Goal: Task Accomplishment & Management: Use online tool/utility

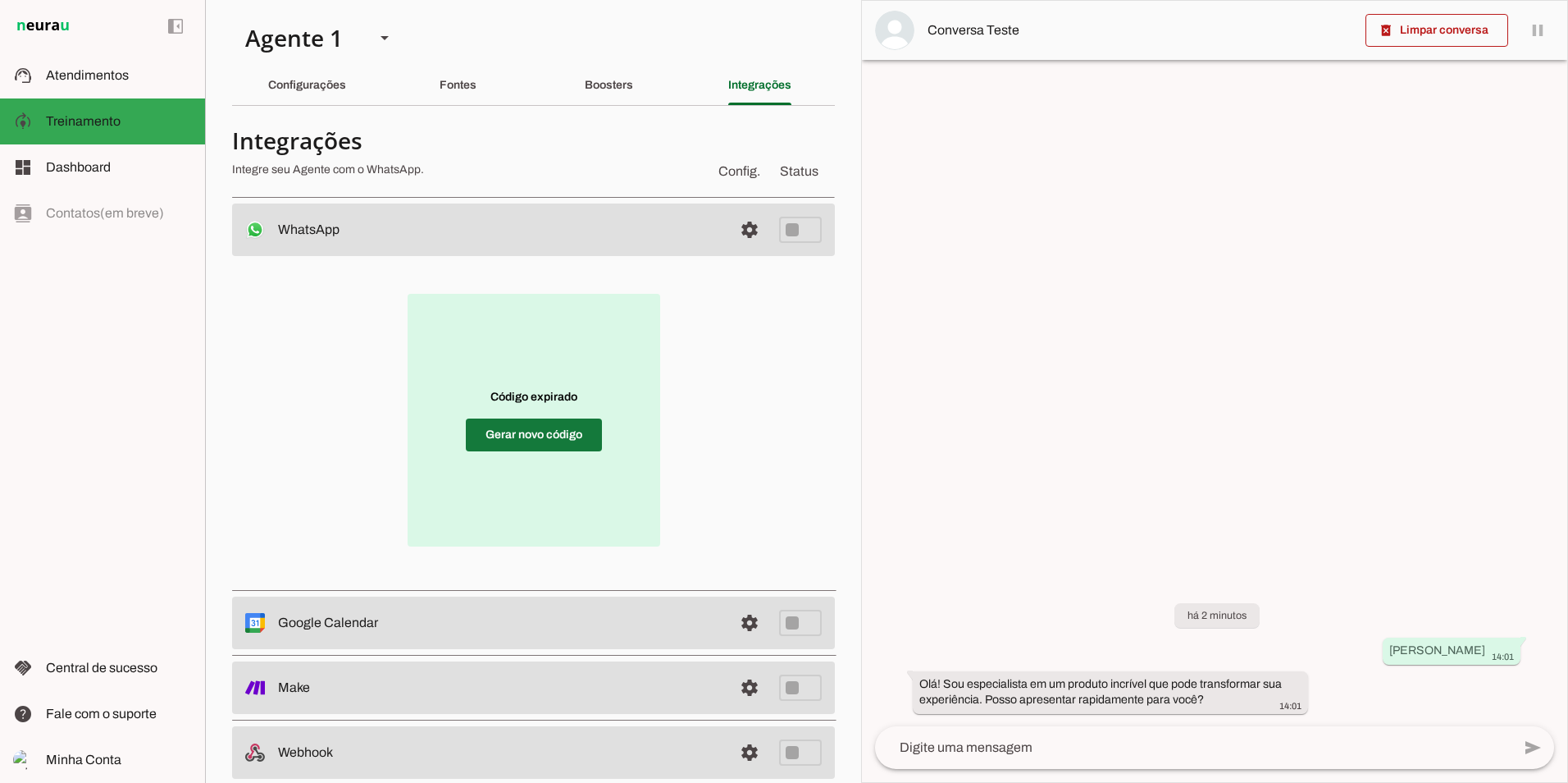
click at [523, 438] on span at bounding box center [534, 434] width 136 height 39
click at [547, 430] on span at bounding box center [534, 434] width 136 height 39
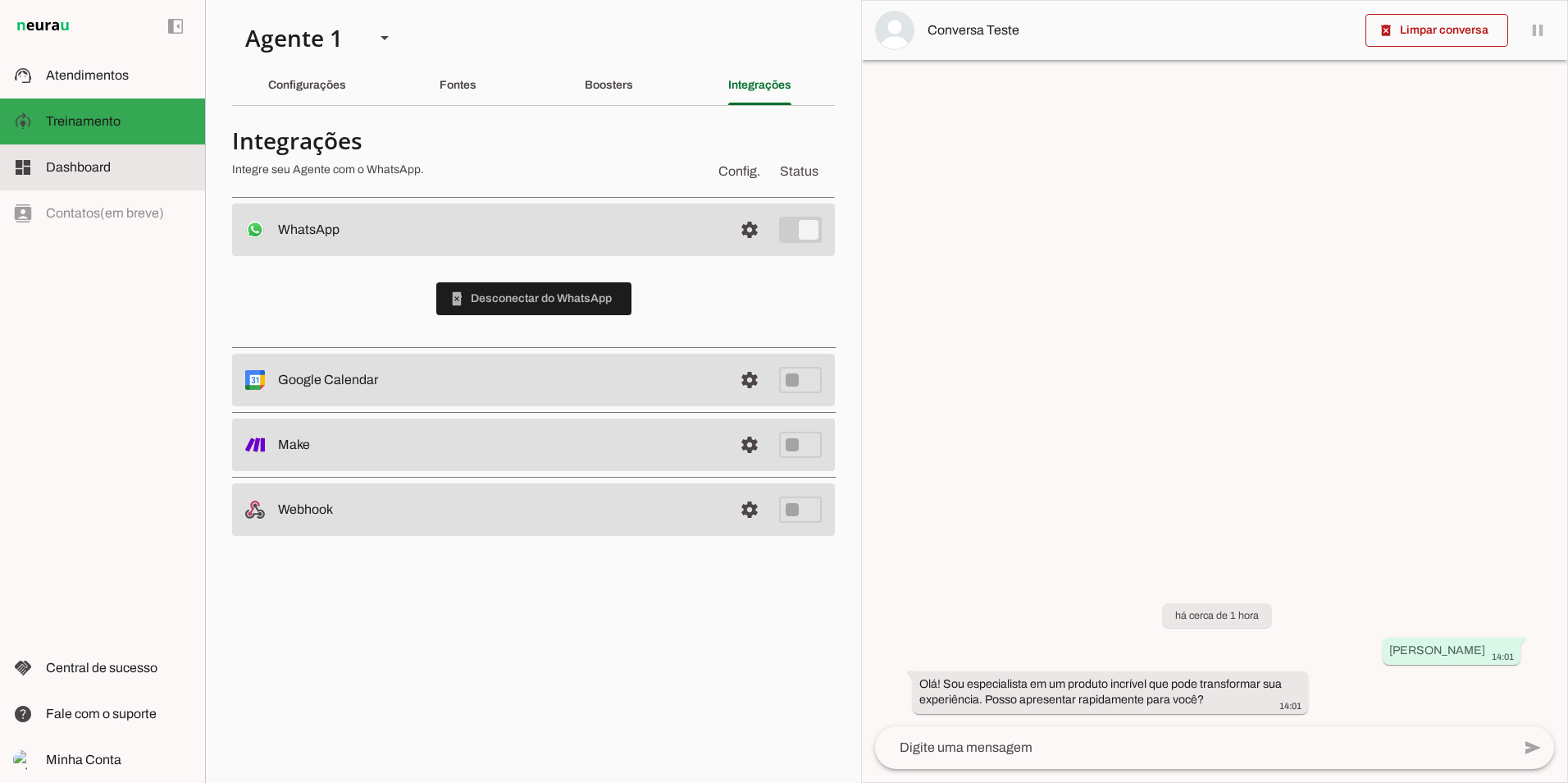
click at [99, 174] on slot at bounding box center [119, 168] width 146 height 20
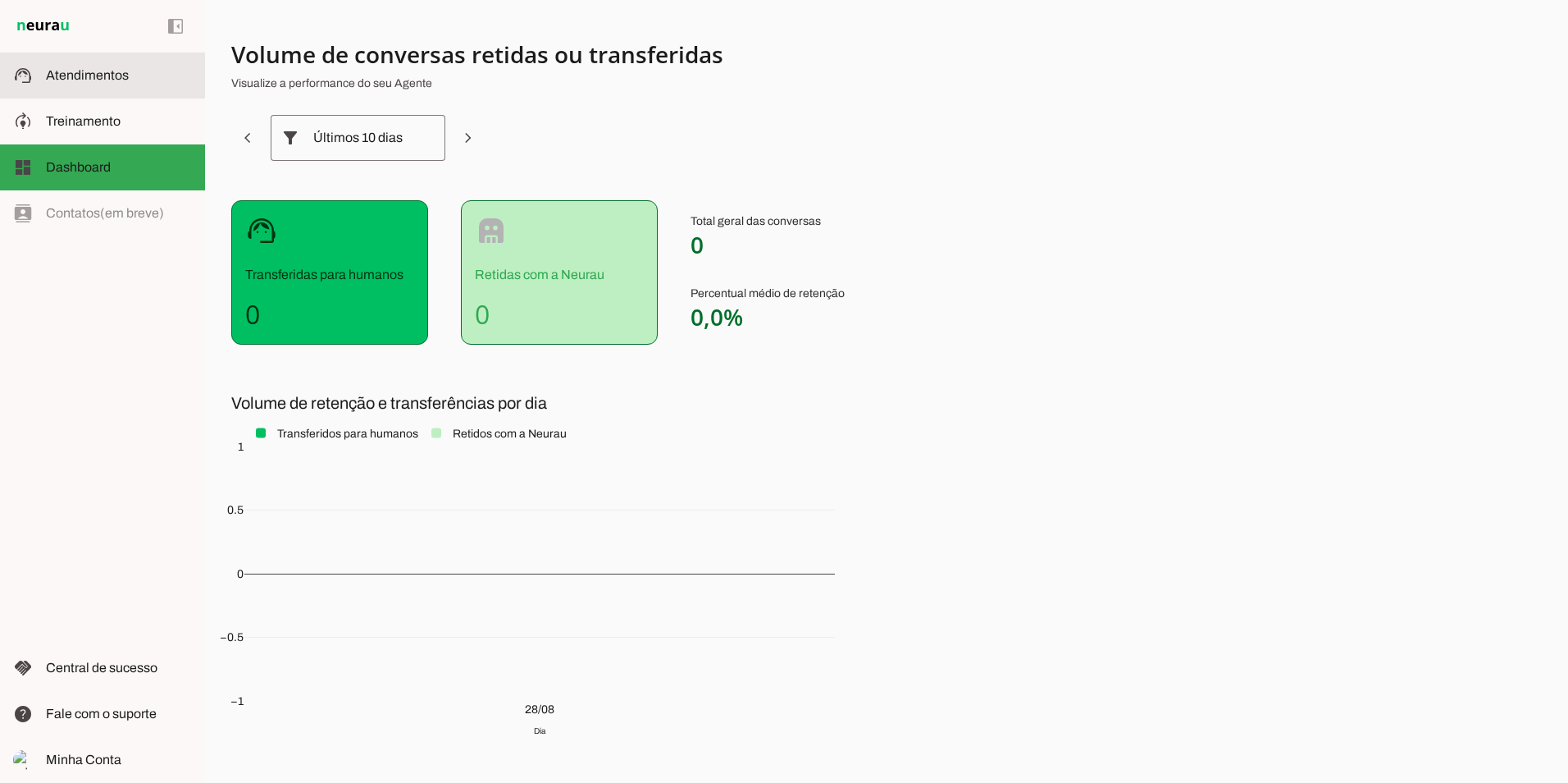
click at [63, 75] on span "Atendimentos" at bounding box center [87, 75] width 83 height 14
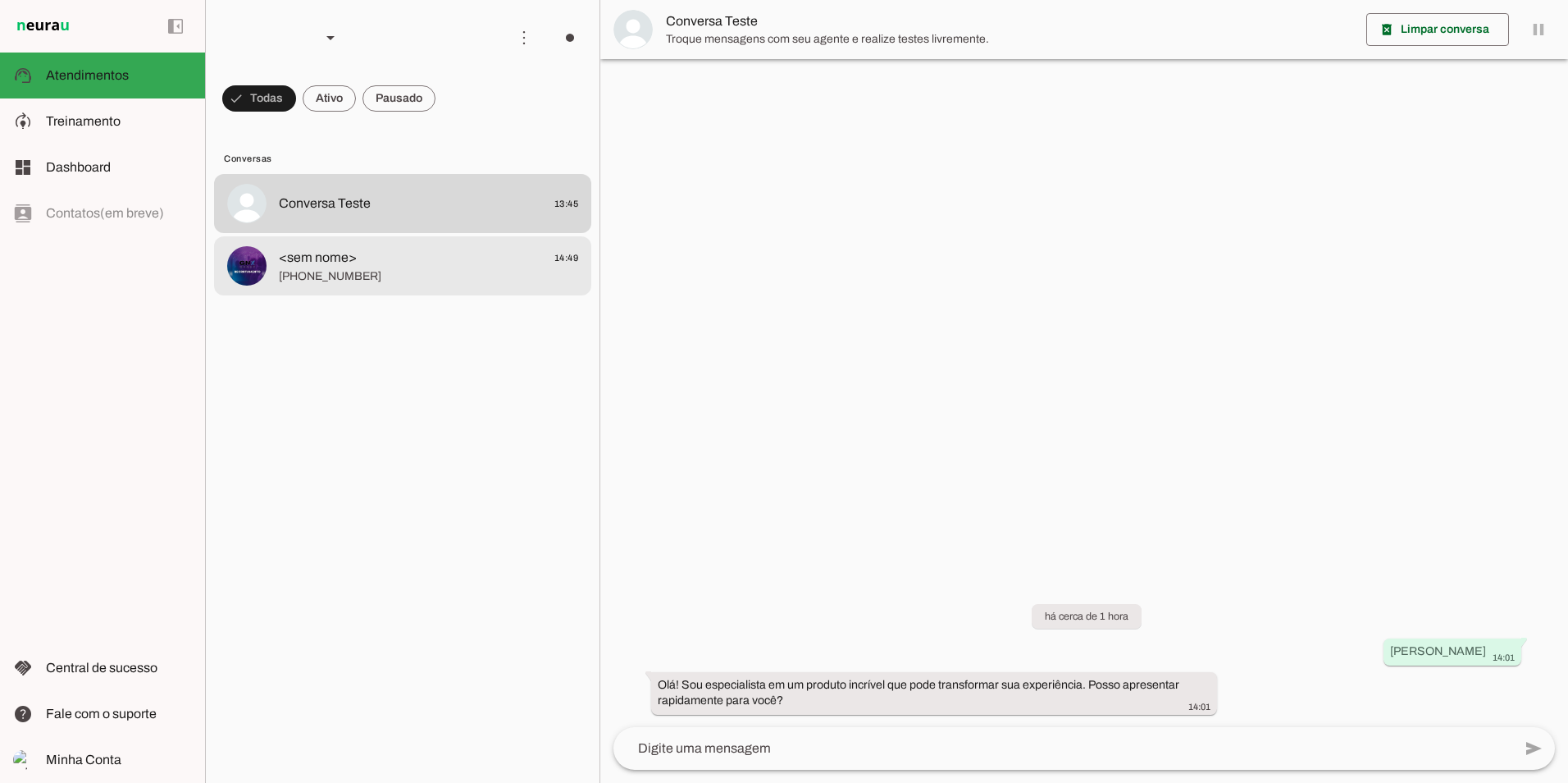
click at [323, 253] on span "<sem nome>" at bounding box center [318, 258] width 78 height 20
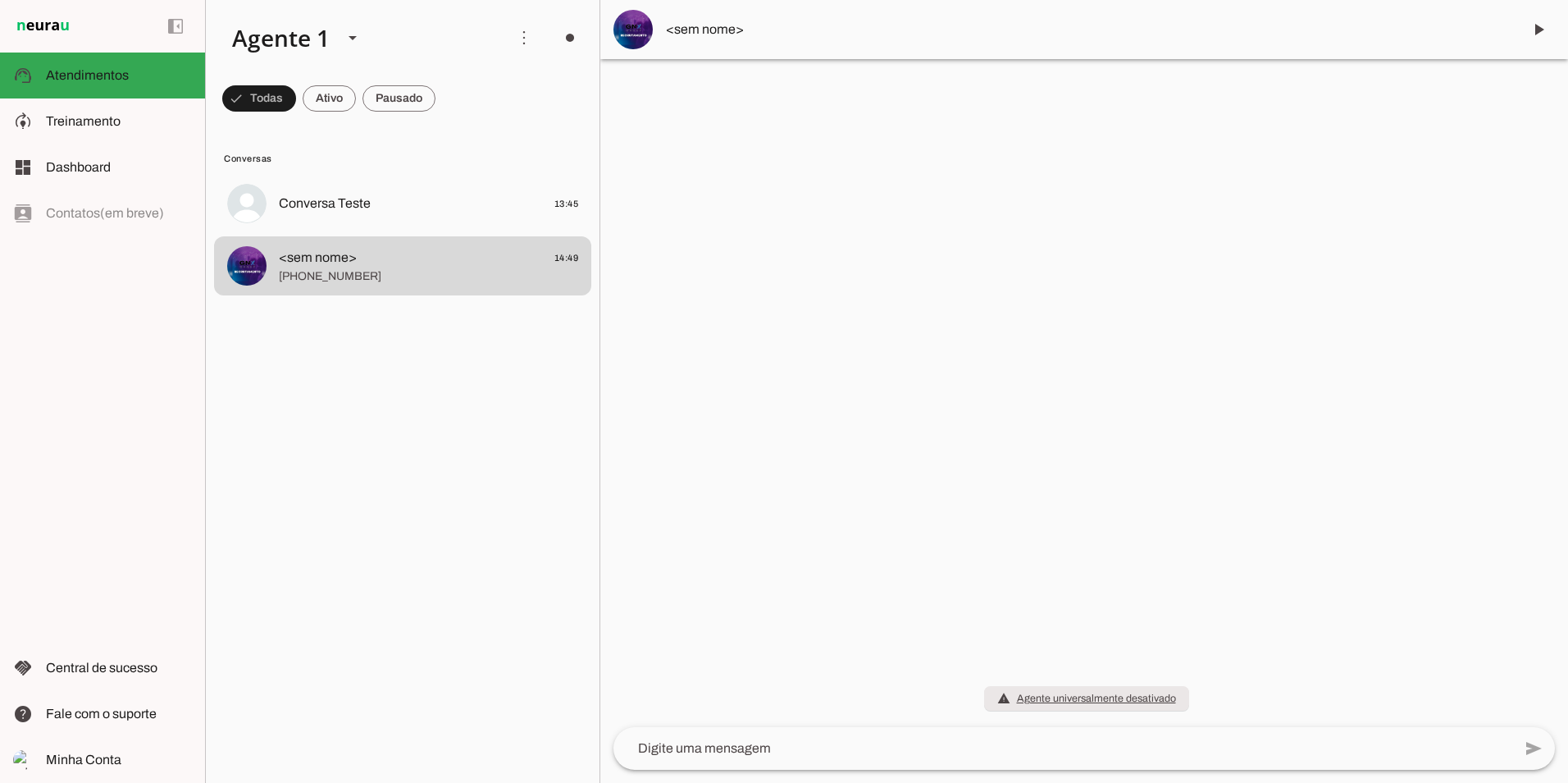
click at [826, 754] on textarea at bounding box center [1063, 748] width 899 height 20
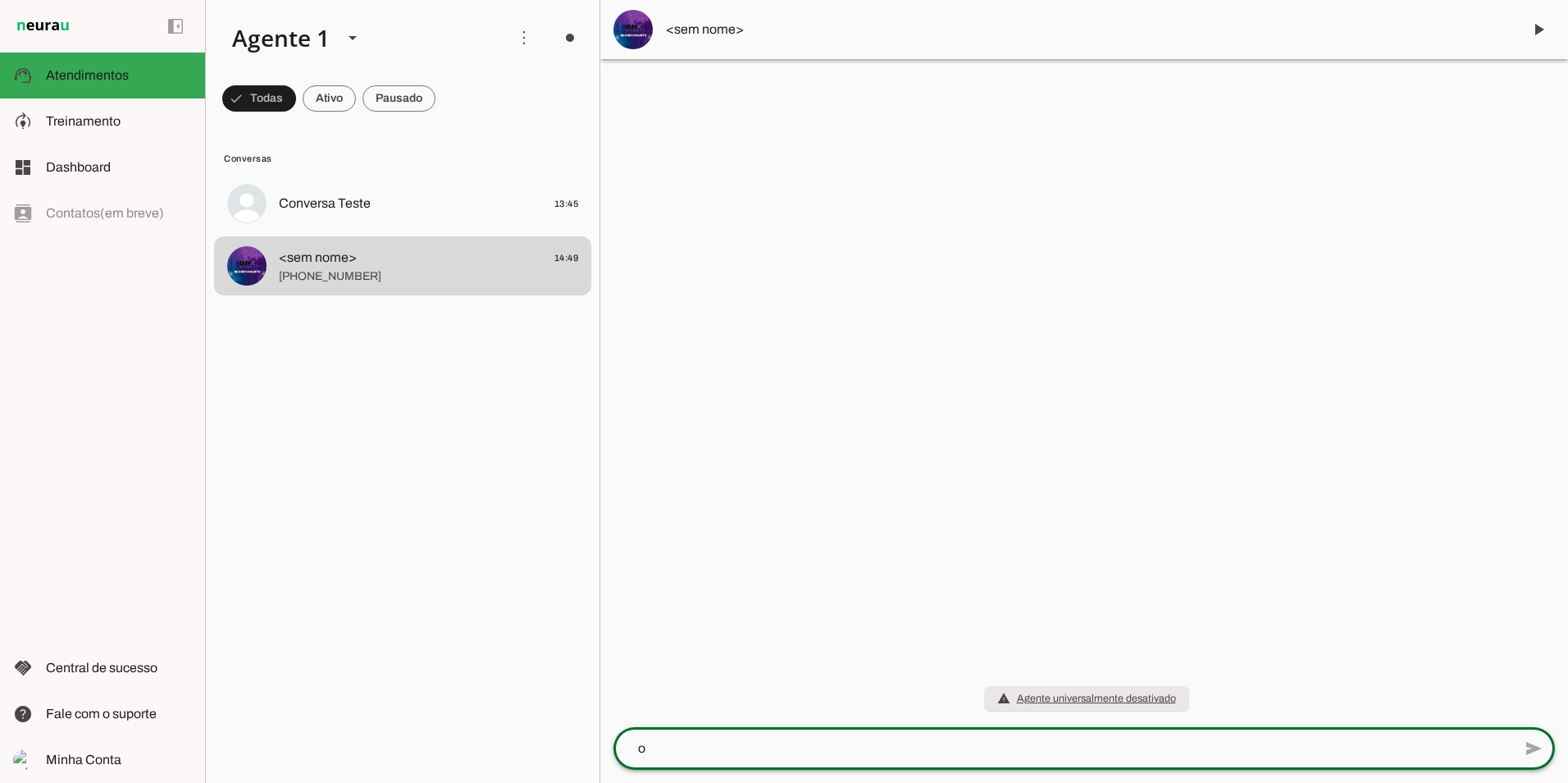
type textarea "oi"
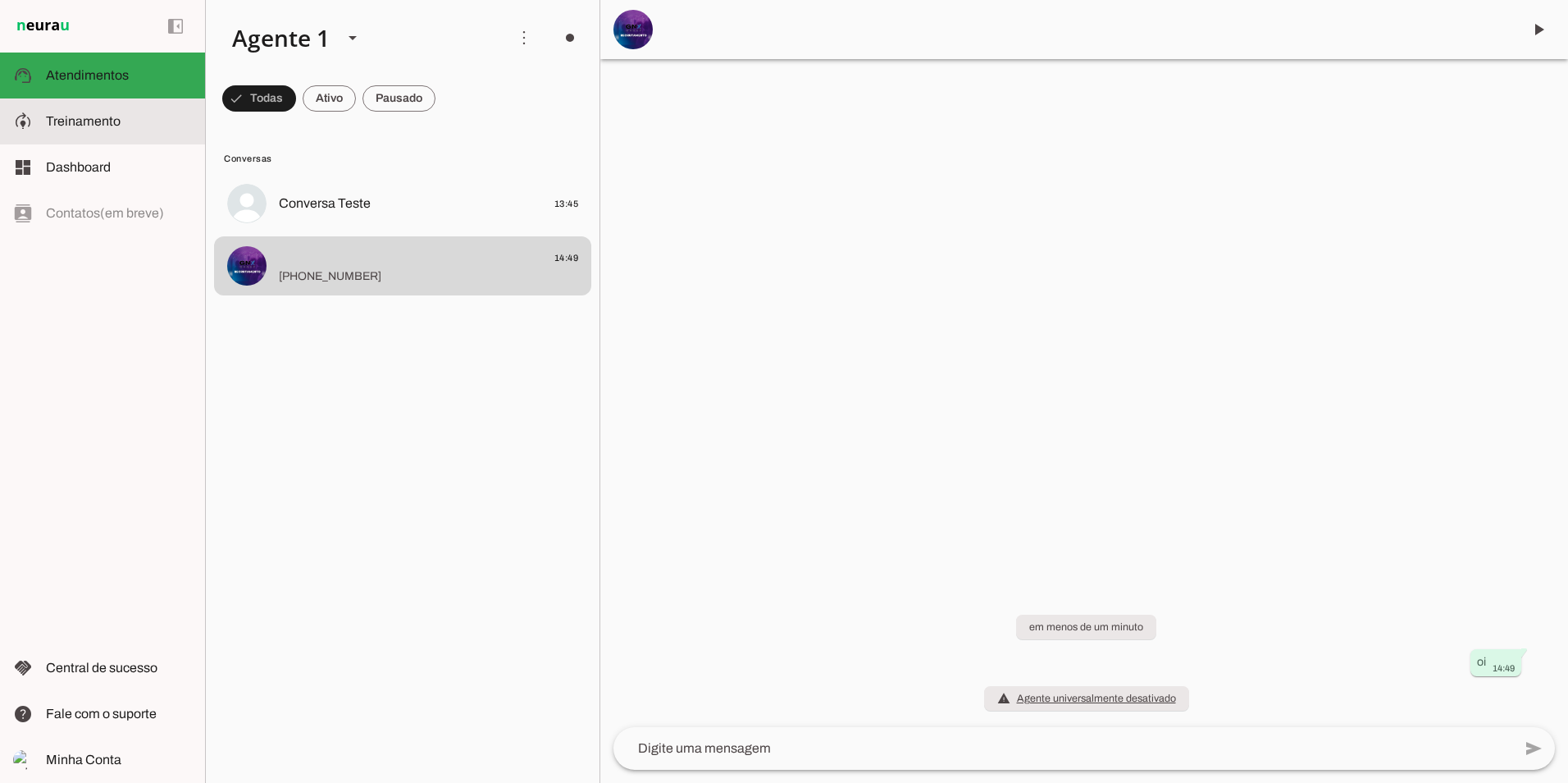
click at [94, 133] on md-item "model_training Treinamento Treinamento" at bounding box center [102, 121] width 205 height 46
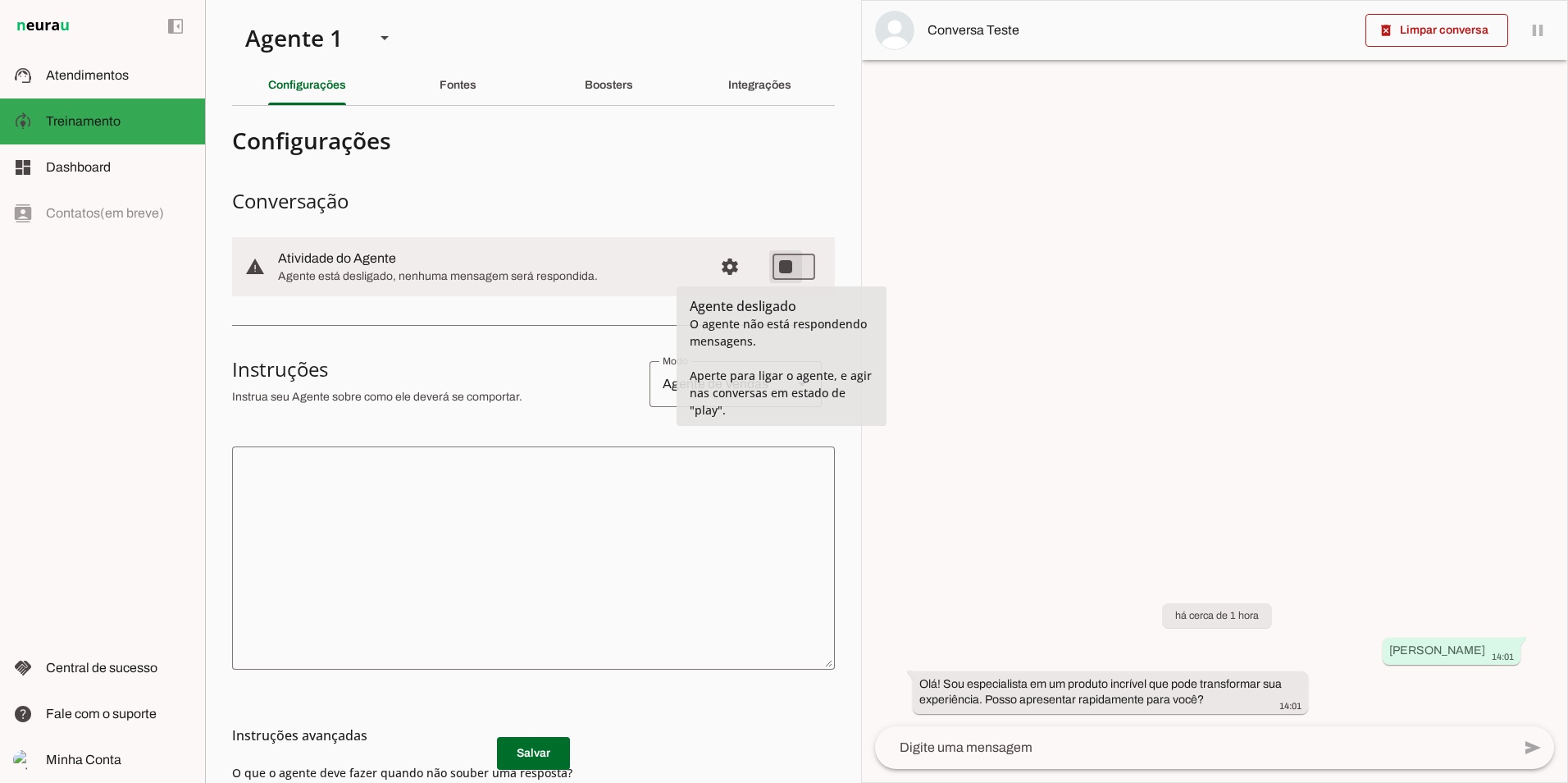
type md-switch "on"
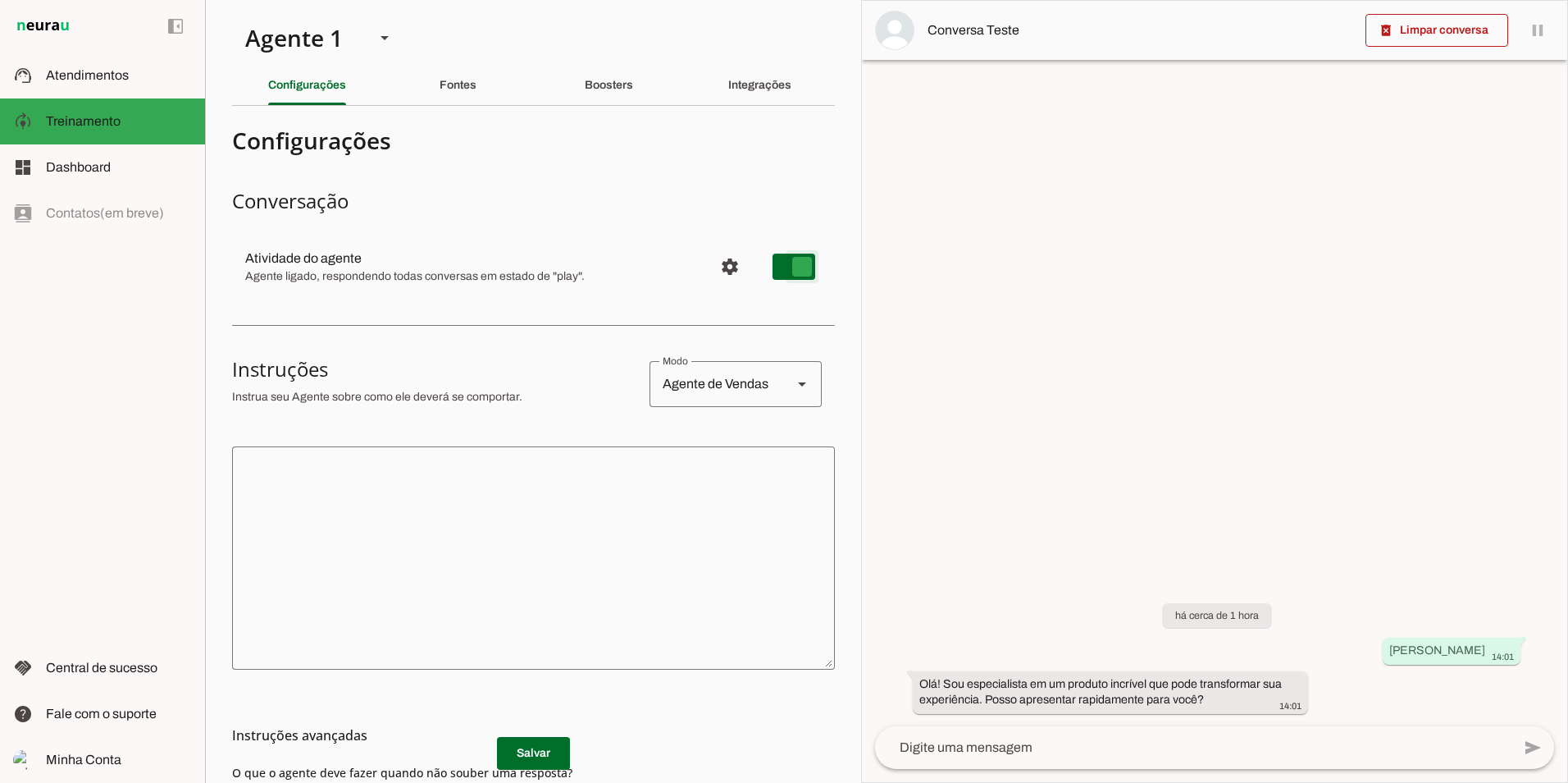
type md-switch "on"
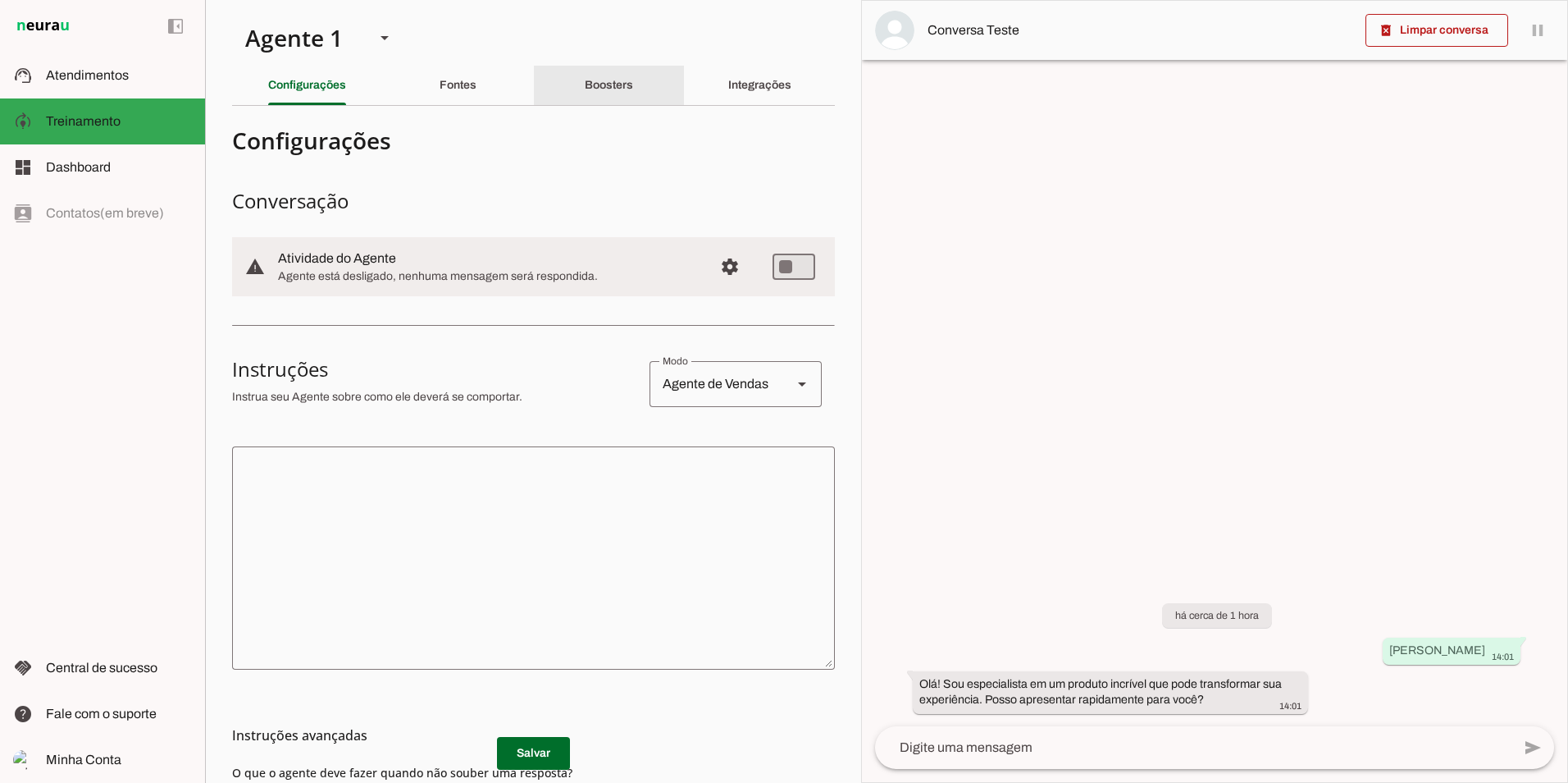
click at [585, 92] on div "Boosters" at bounding box center [609, 85] width 48 height 39
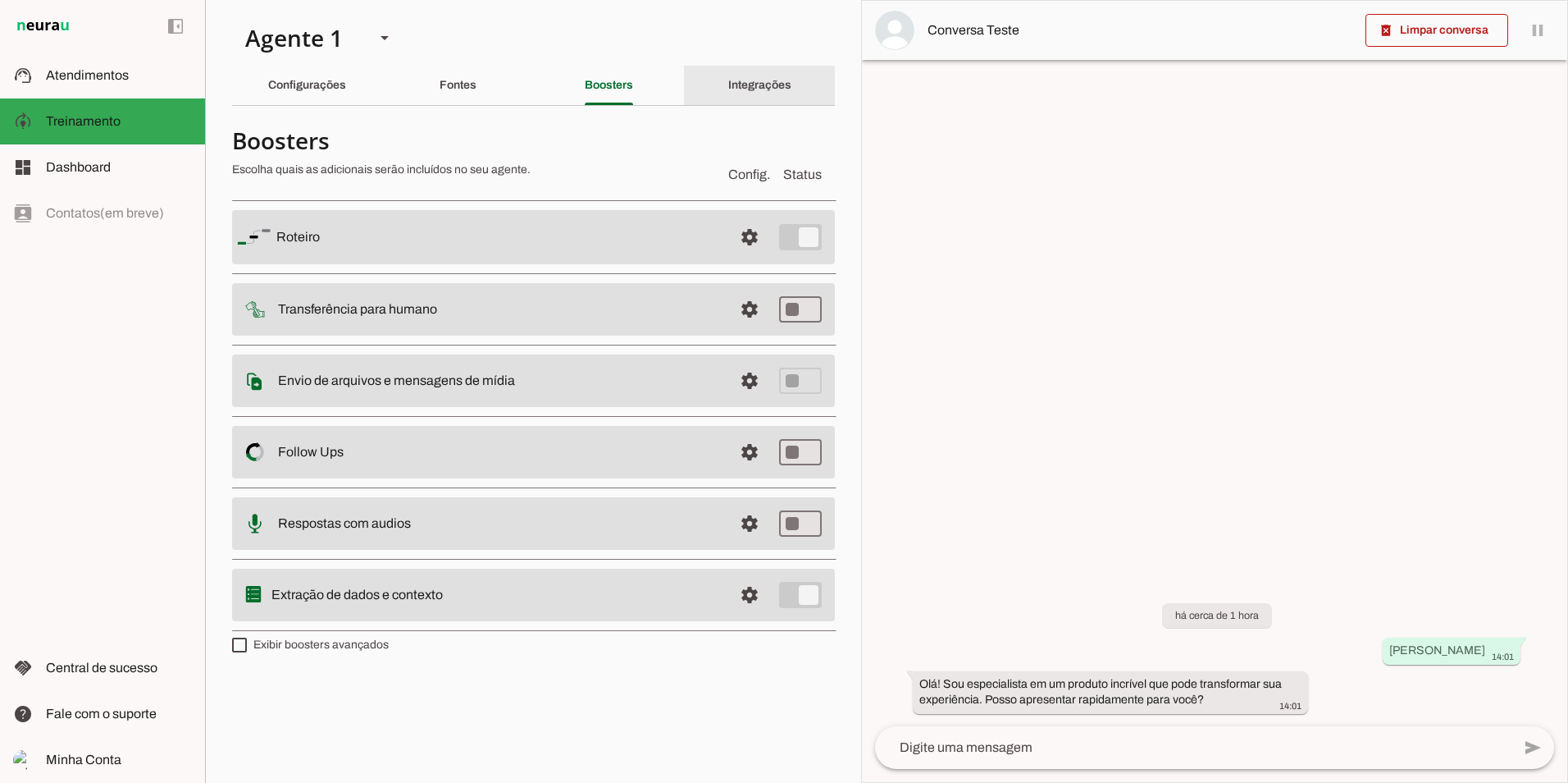
click at [732, 98] on div "Integrações" at bounding box center [759, 85] width 63 height 39
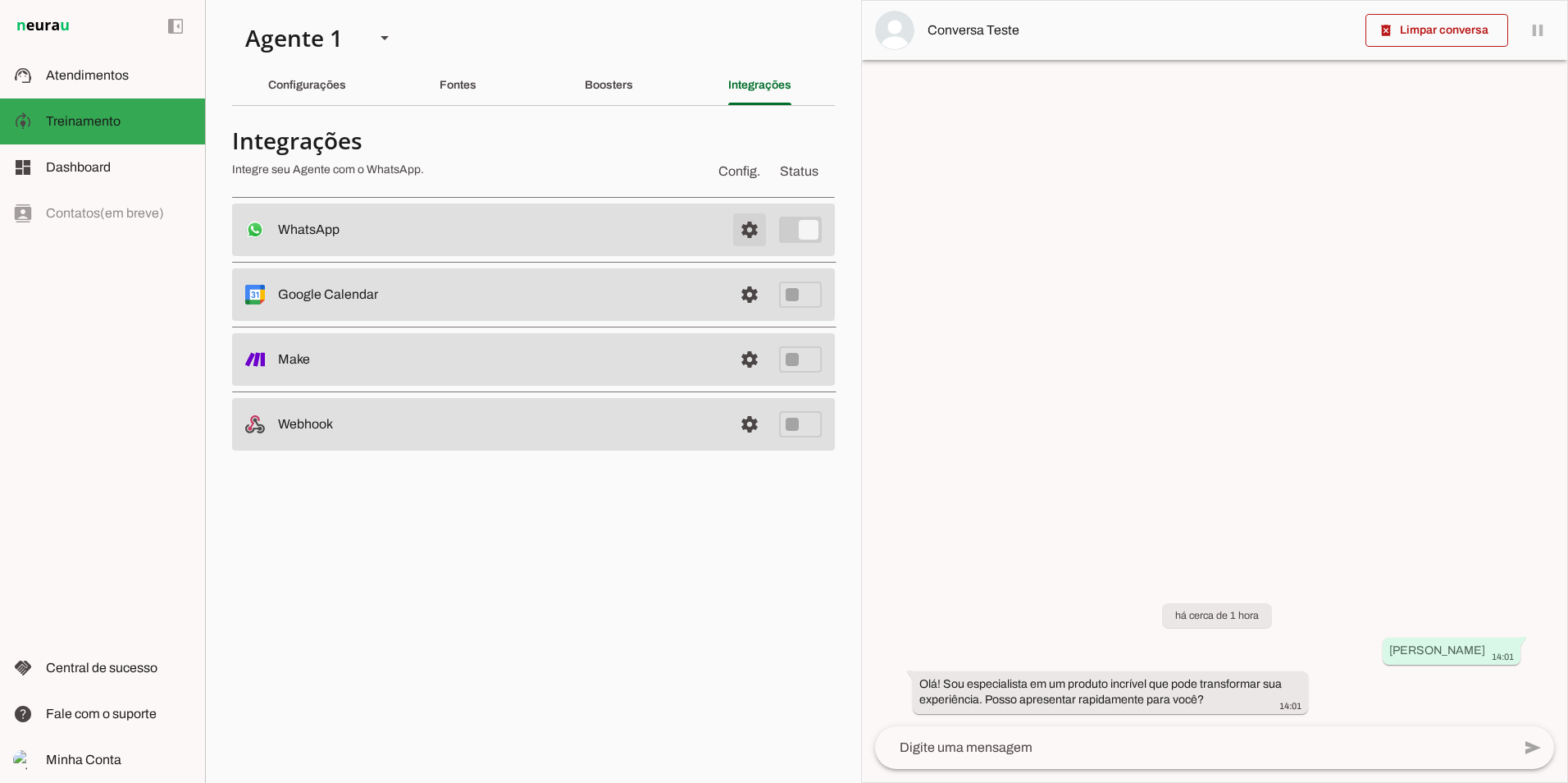
click at [742, 228] on span at bounding box center [749, 229] width 39 height 39
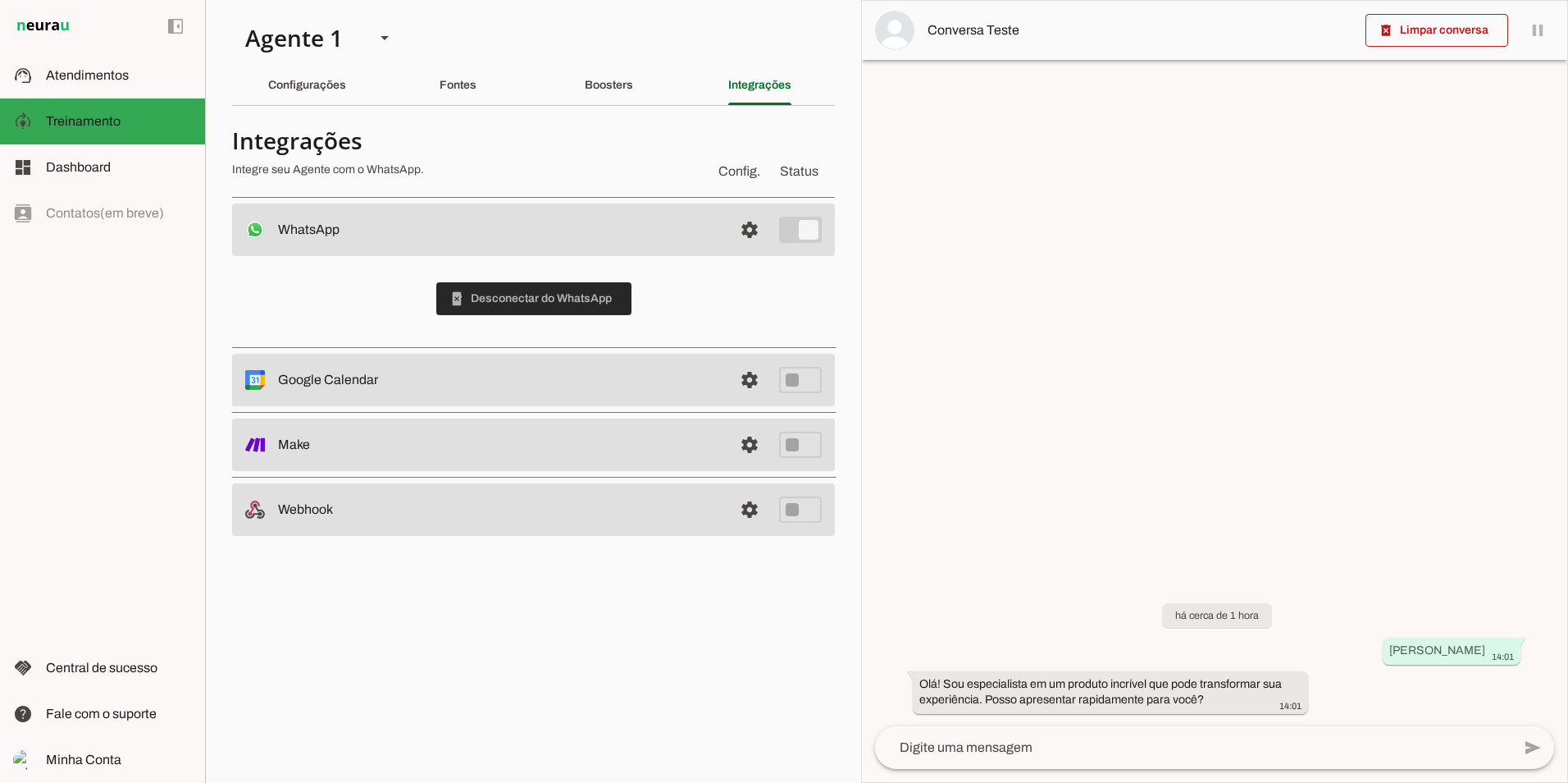
click at [530, 309] on span at bounding box center [533, 298] width 195 height 39
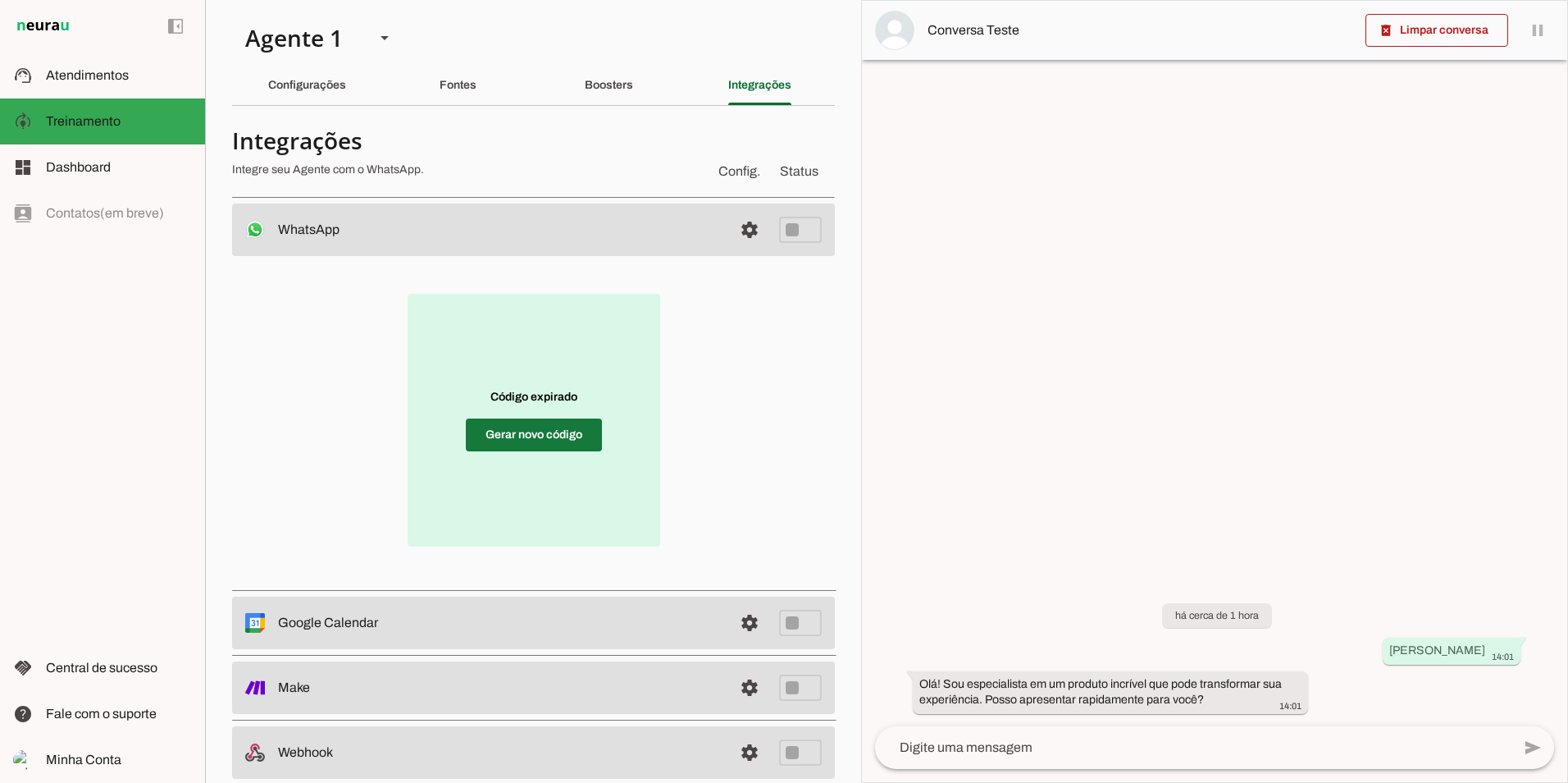
click at [522, 436] on span at bounding box center [534, 434] width 136 height 39
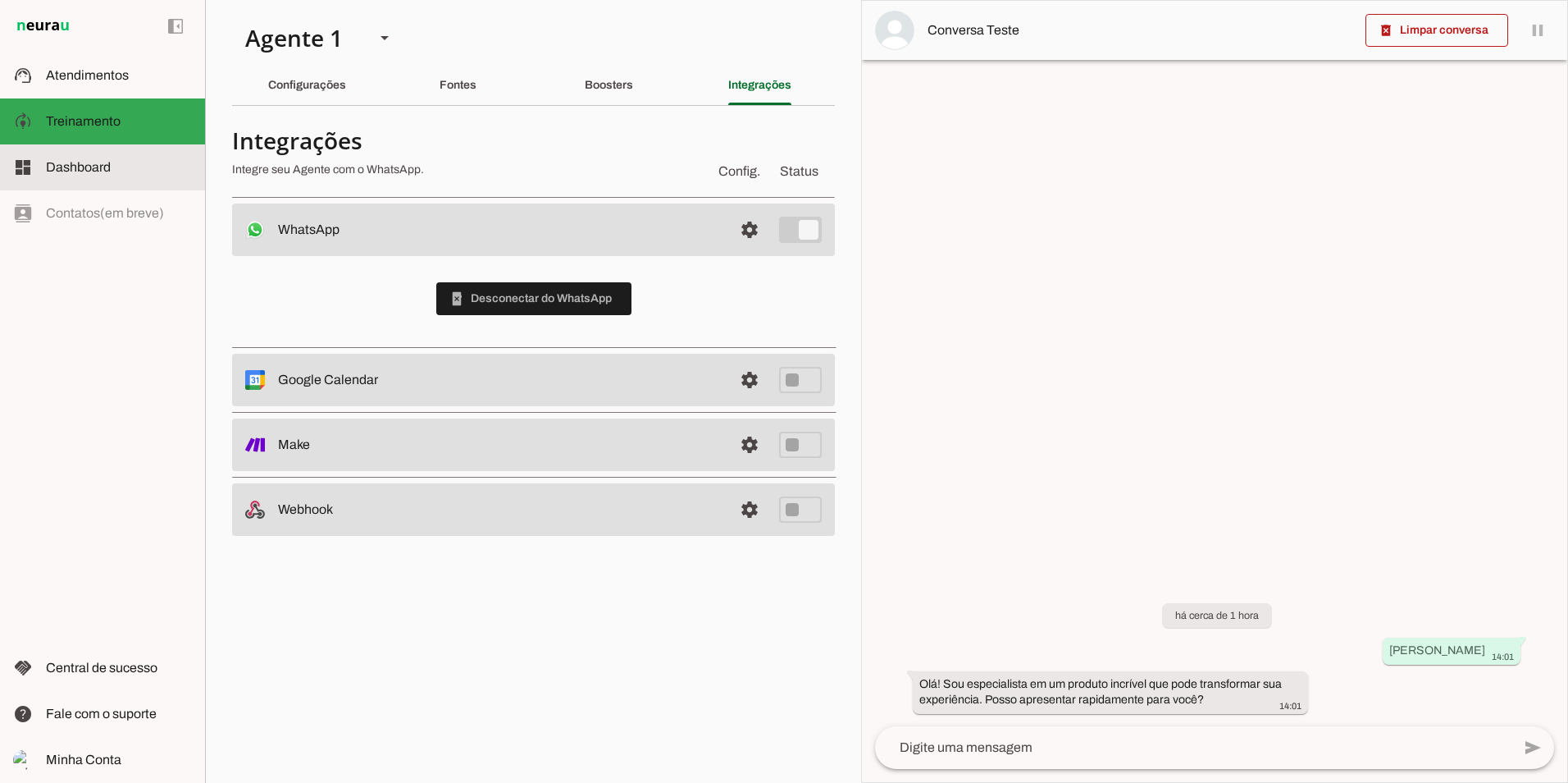
click at [100, 169] on span "Dashboard" at bounding box center [78, 167] width 65 height 14
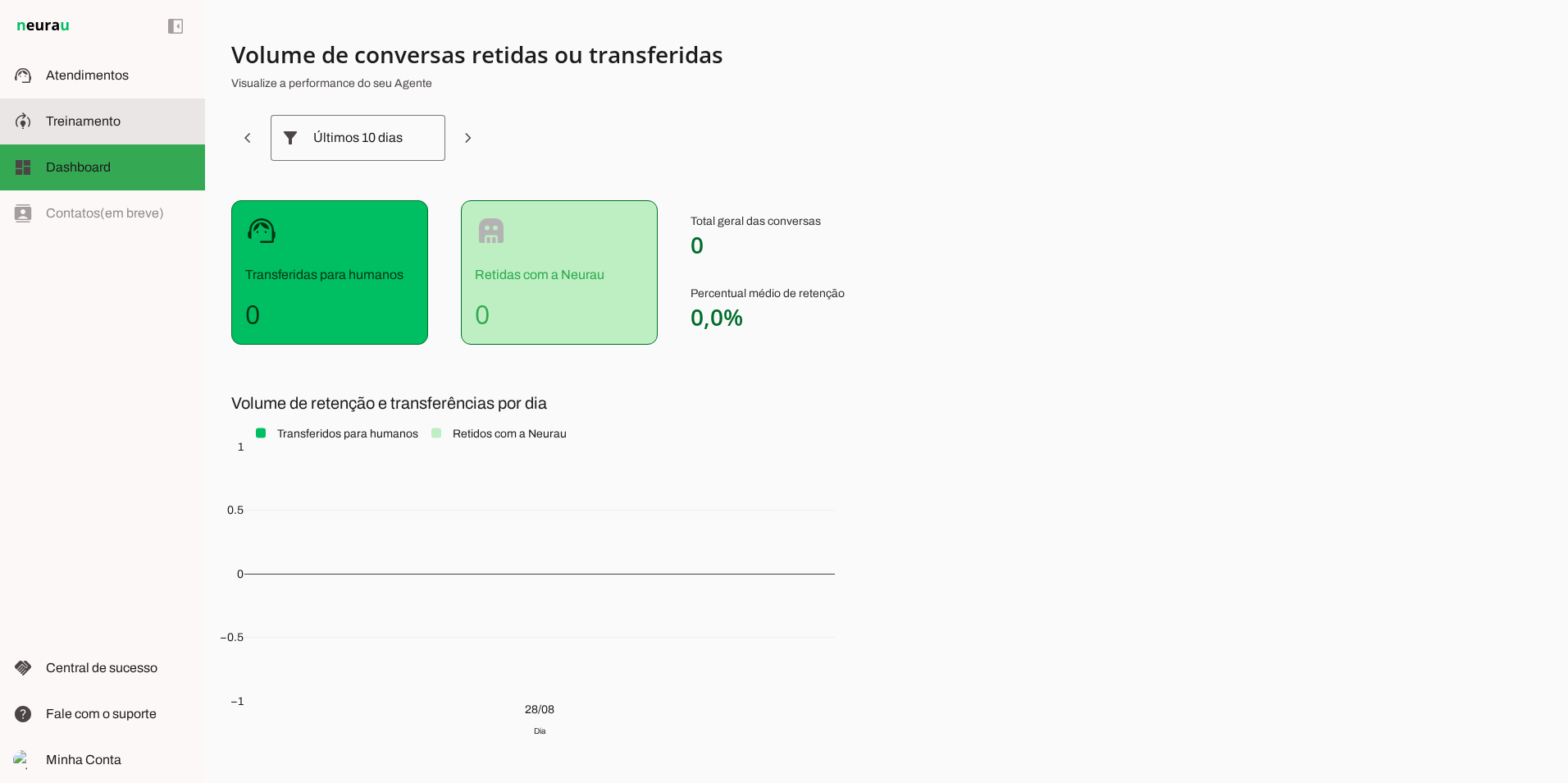
click at [90, 116] on span "Treinamento" at bounding box center [83, 121] width 75 height 14
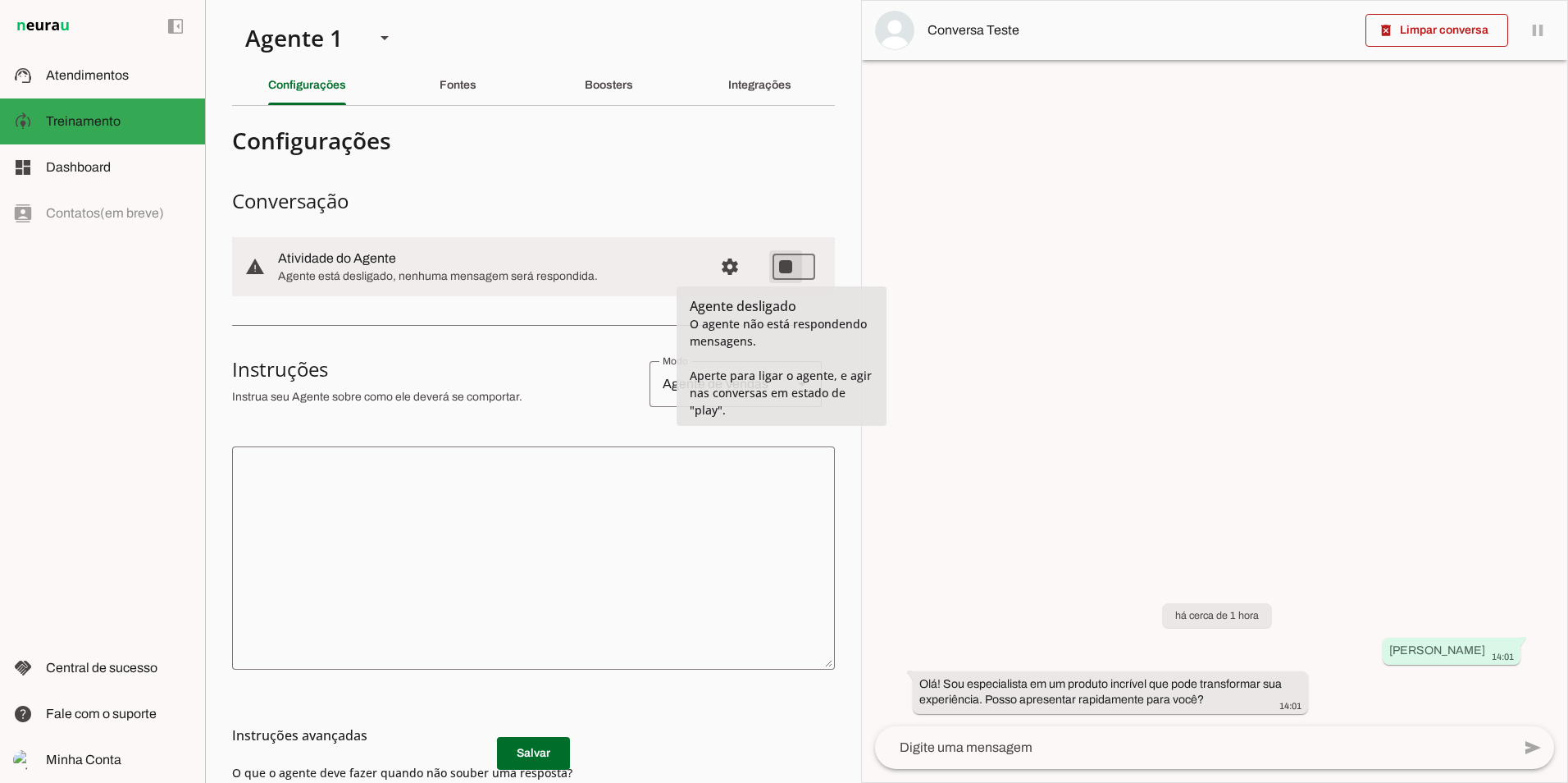
type md-switch "on"
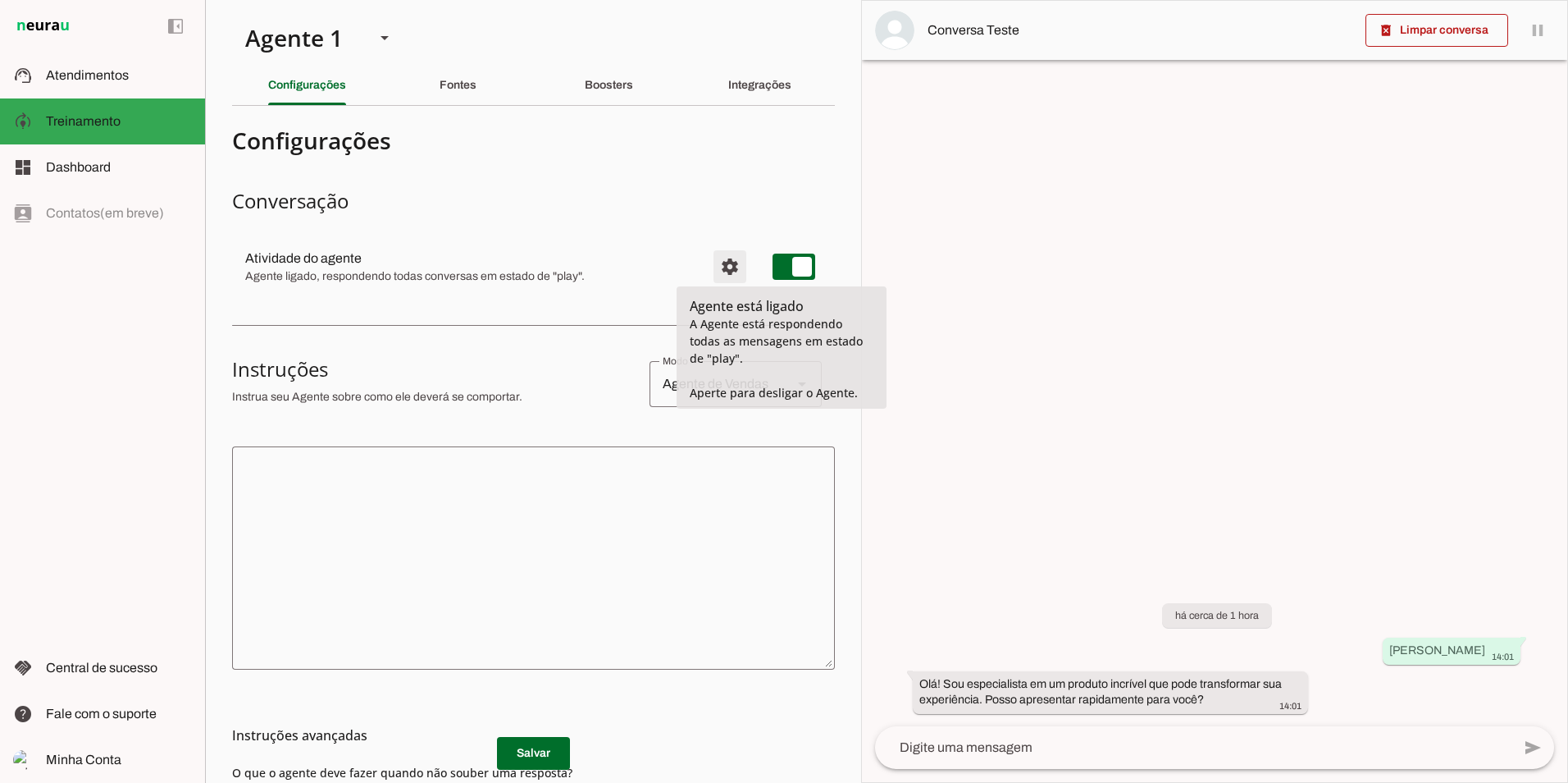
click at [729, 269] on span "Configurações avançadas" at bounding box center [729, 266] width 39 height 39
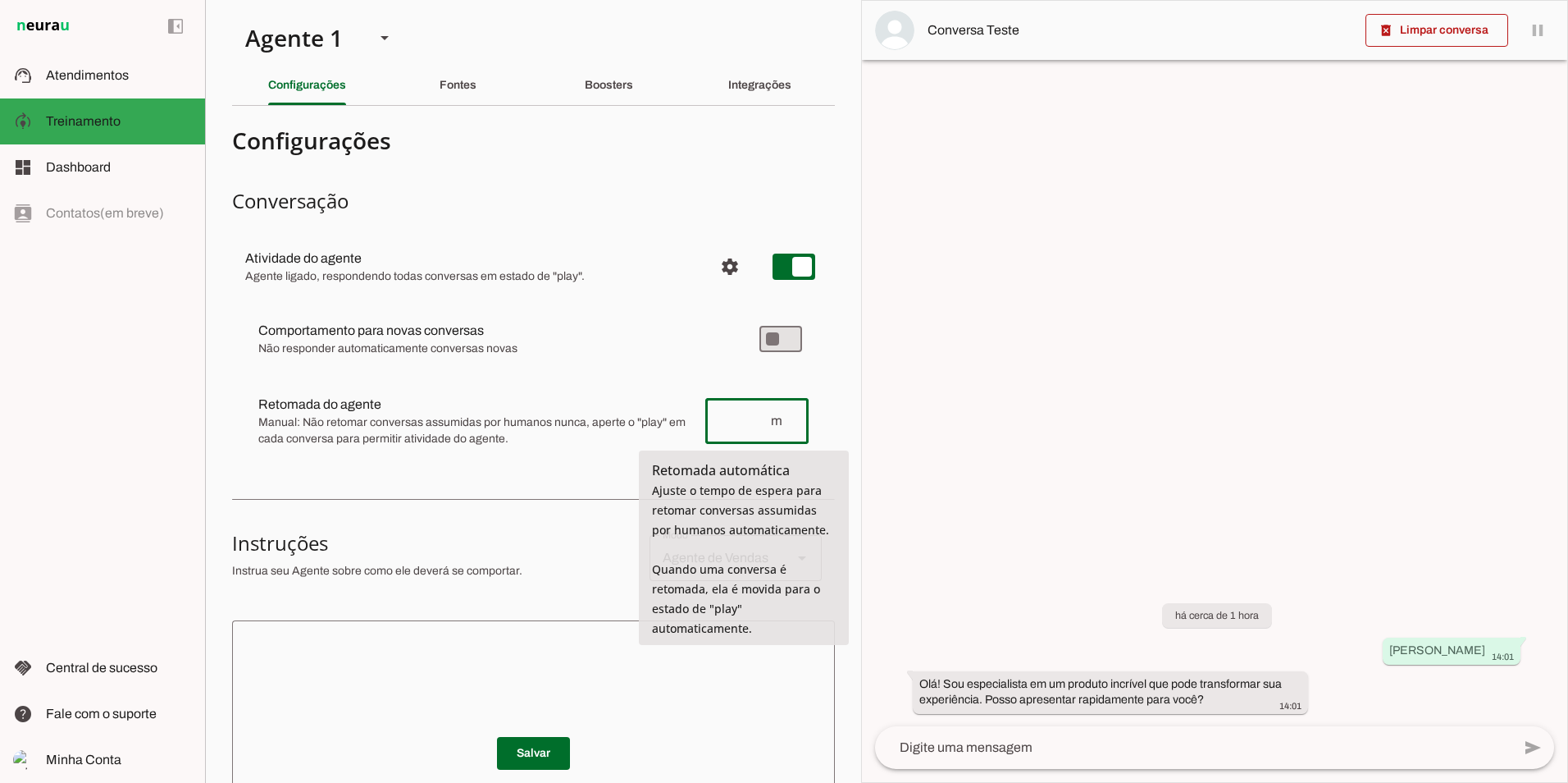
click at [779, 407] on div "m" at bounding box center [756, 421] width 103 height 46
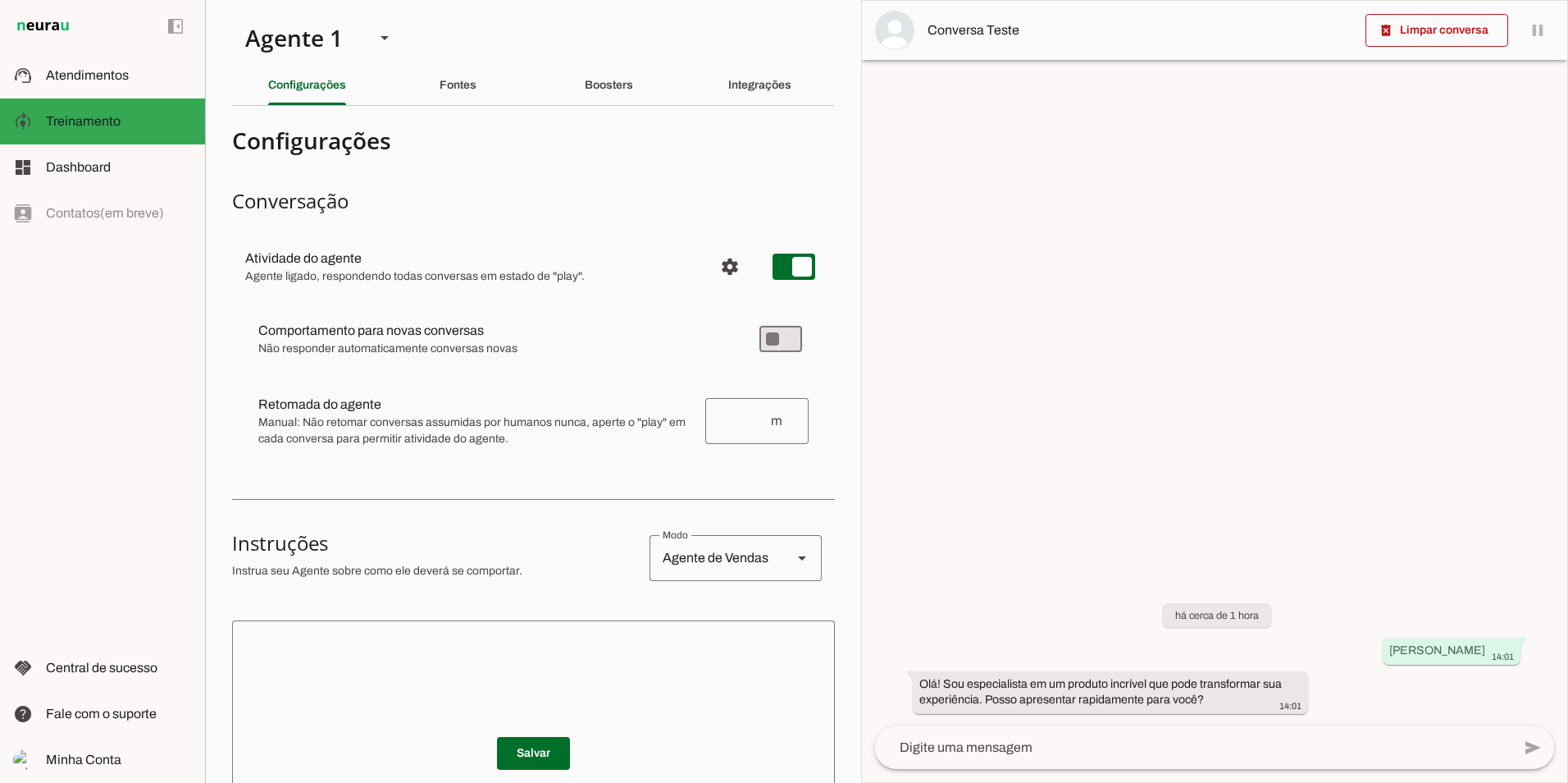
click at [336, 422] on span "Manual: Não retomar conversas assumidas por humanos nunca, aperte o "play" em c…" at bounding box center [475, 430] width 434 height 33
click at [710, 561] on div "Agente de Vendas" at bounding box center [715, 558] width 130 height 46
click at [0, 0] on slot "Agente de Suporte" at bounding box center [0, 0] width 0 height 0
type md-outlined-select "support"
click at [703, 563] on div "Agente de Suporte" at bounding box center [715, 558] width 130 height 46
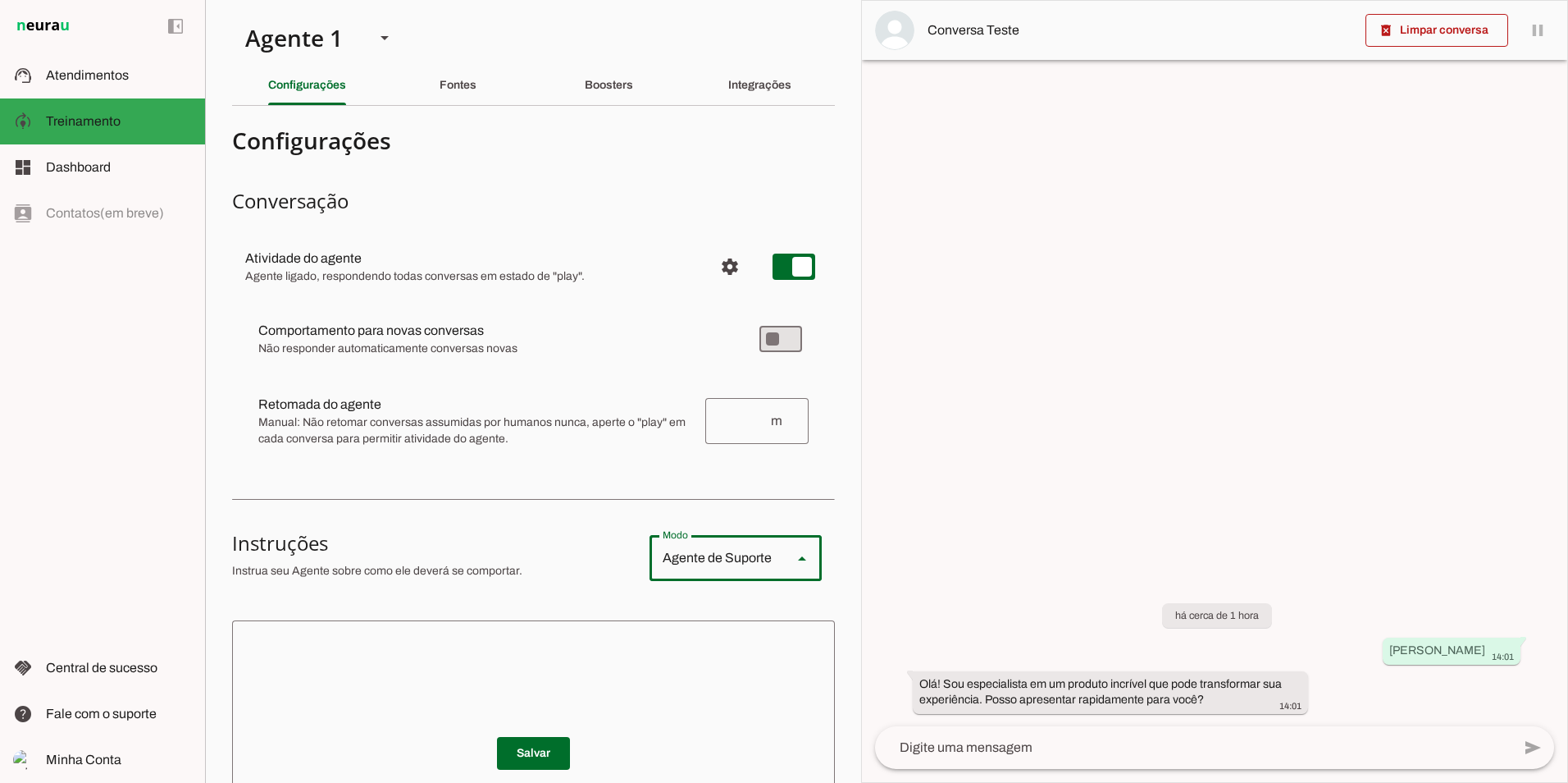
click at [0, 0] on slot "support_agent" at bounding box center [0, 0] width 0 height 0
click at [477, 100] on div "Fontes" at bounding box center [458, 85] width 37 height 39
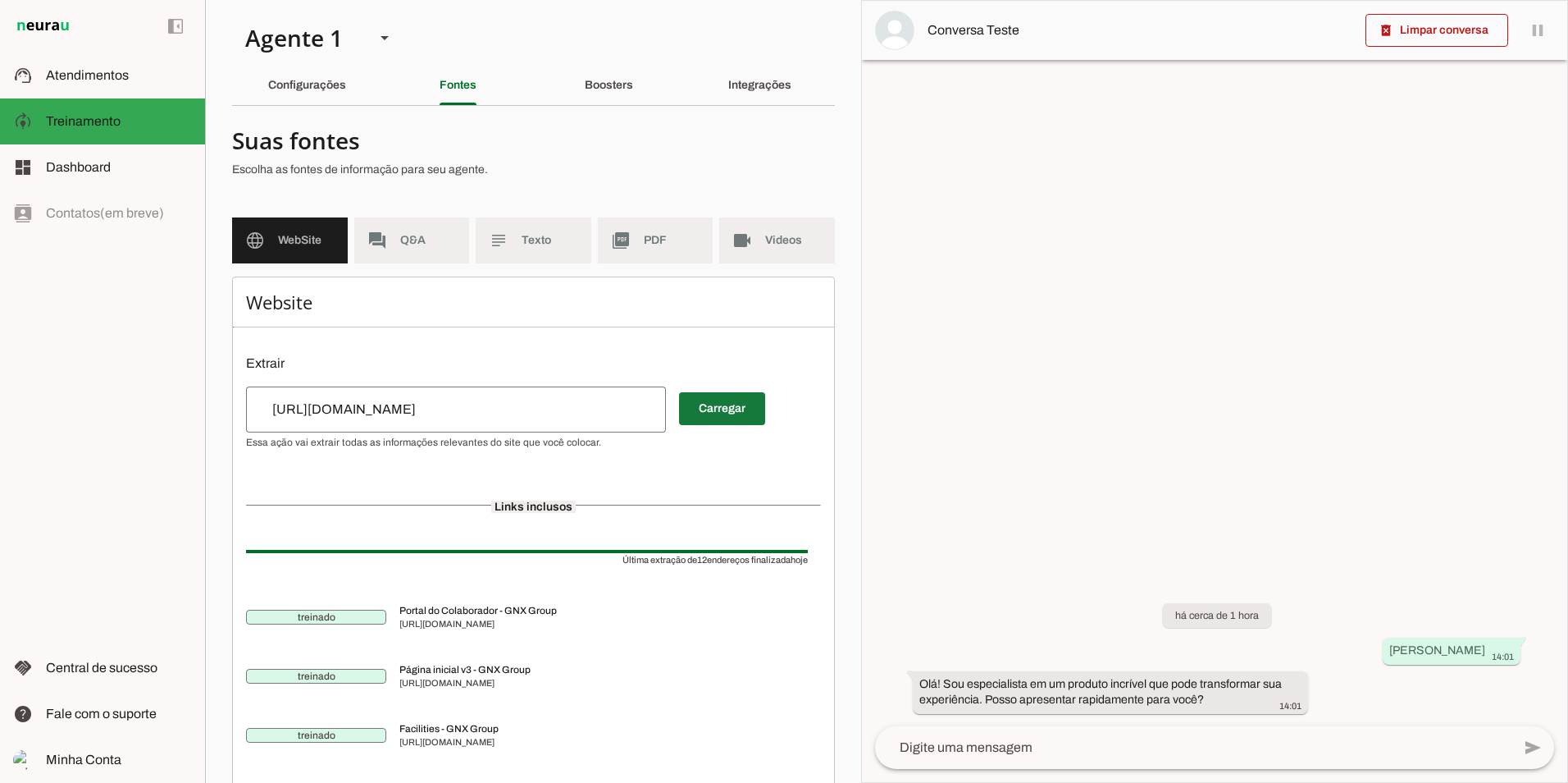
click at [706, 417] on span at bounding box center [722, 408] width 86 height 39
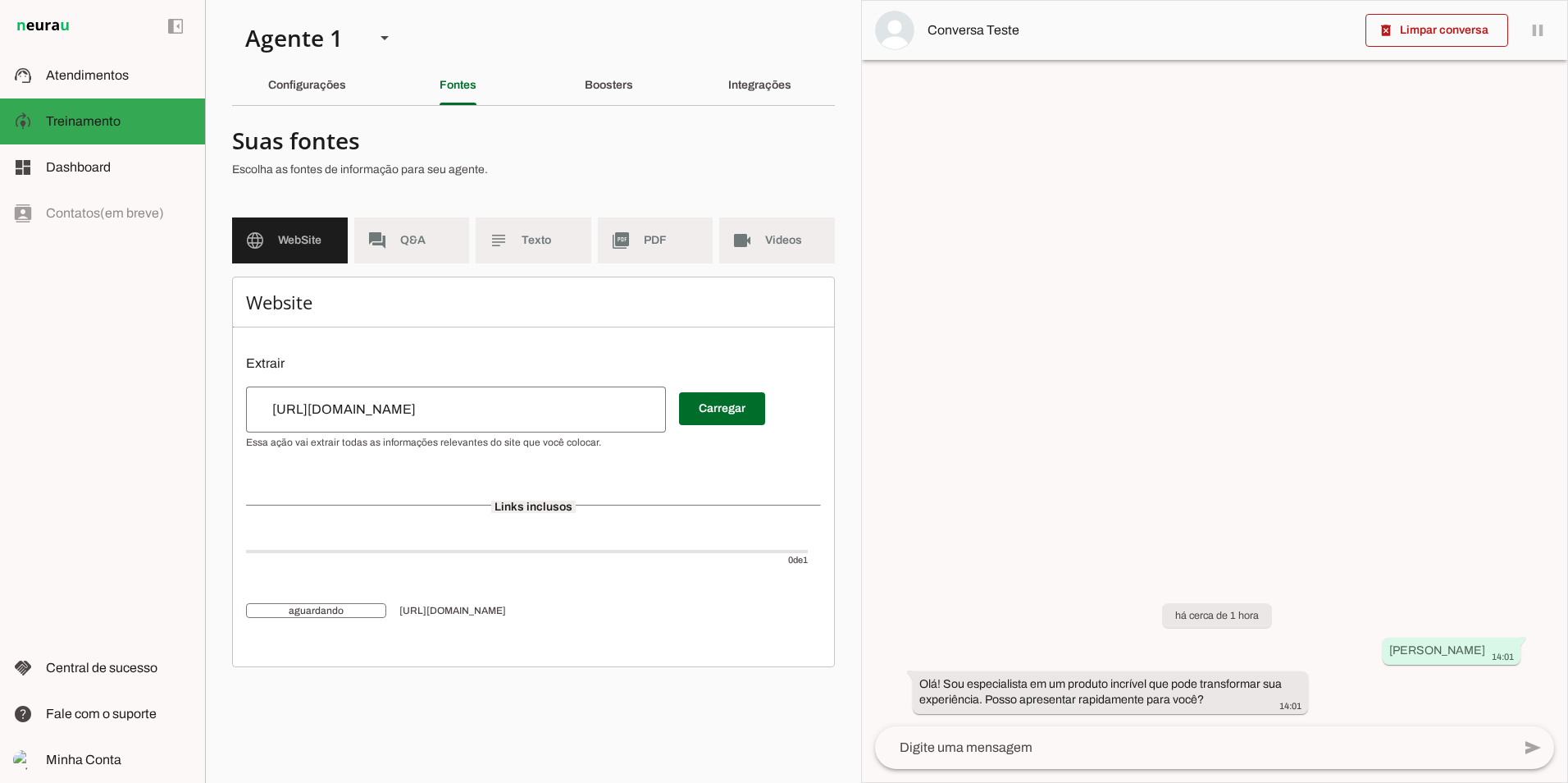
click at [422, 612] on span "[URL][DOMAIN_NAME]" at bounding box center [604, 610] width 409 height 13
click at [432, 249] on md-item "forum Q&A" at bounding box center [412, 240] width 116 height 46
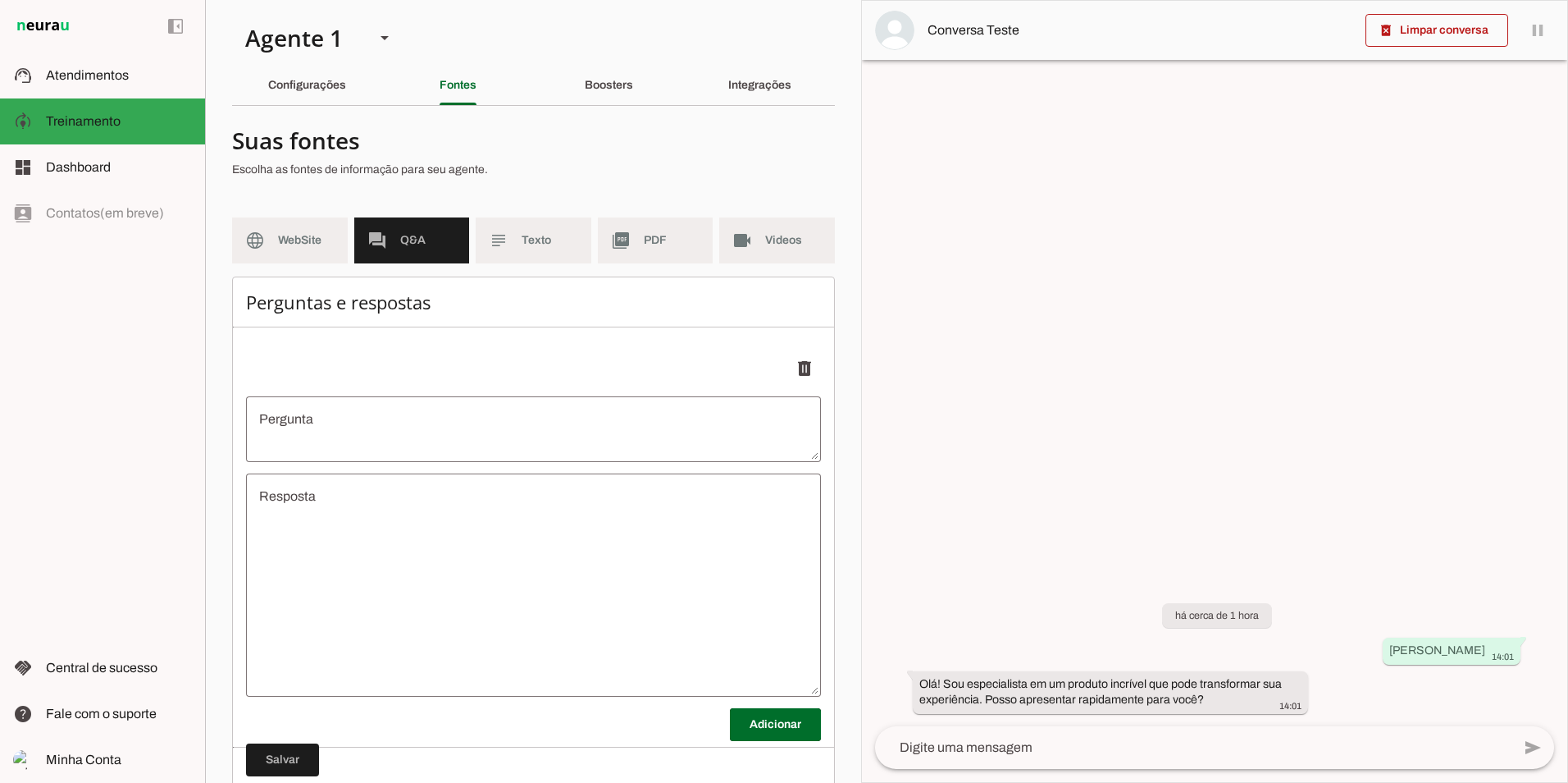
click at [454, 440] on textarea "Pergunta" at bounding box center [533, 428] width 575 height 39
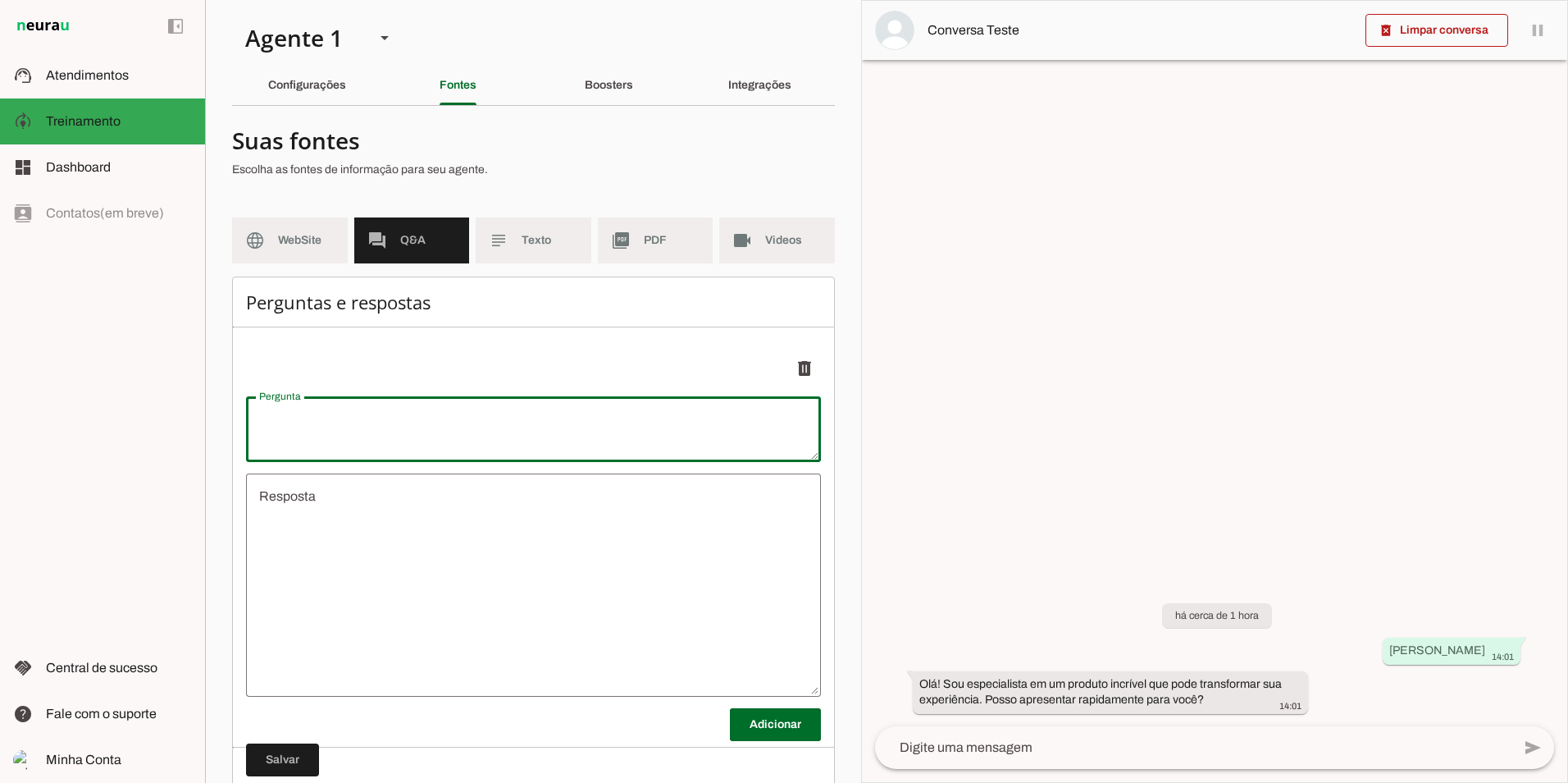
type textarea "Q"
type textarea "undefined"
type textarea "Qual endereço da Plataforma de R&S Vagas"
type md-outlined-text-field "Qual endereço da Plataforma de R&S Vagas"
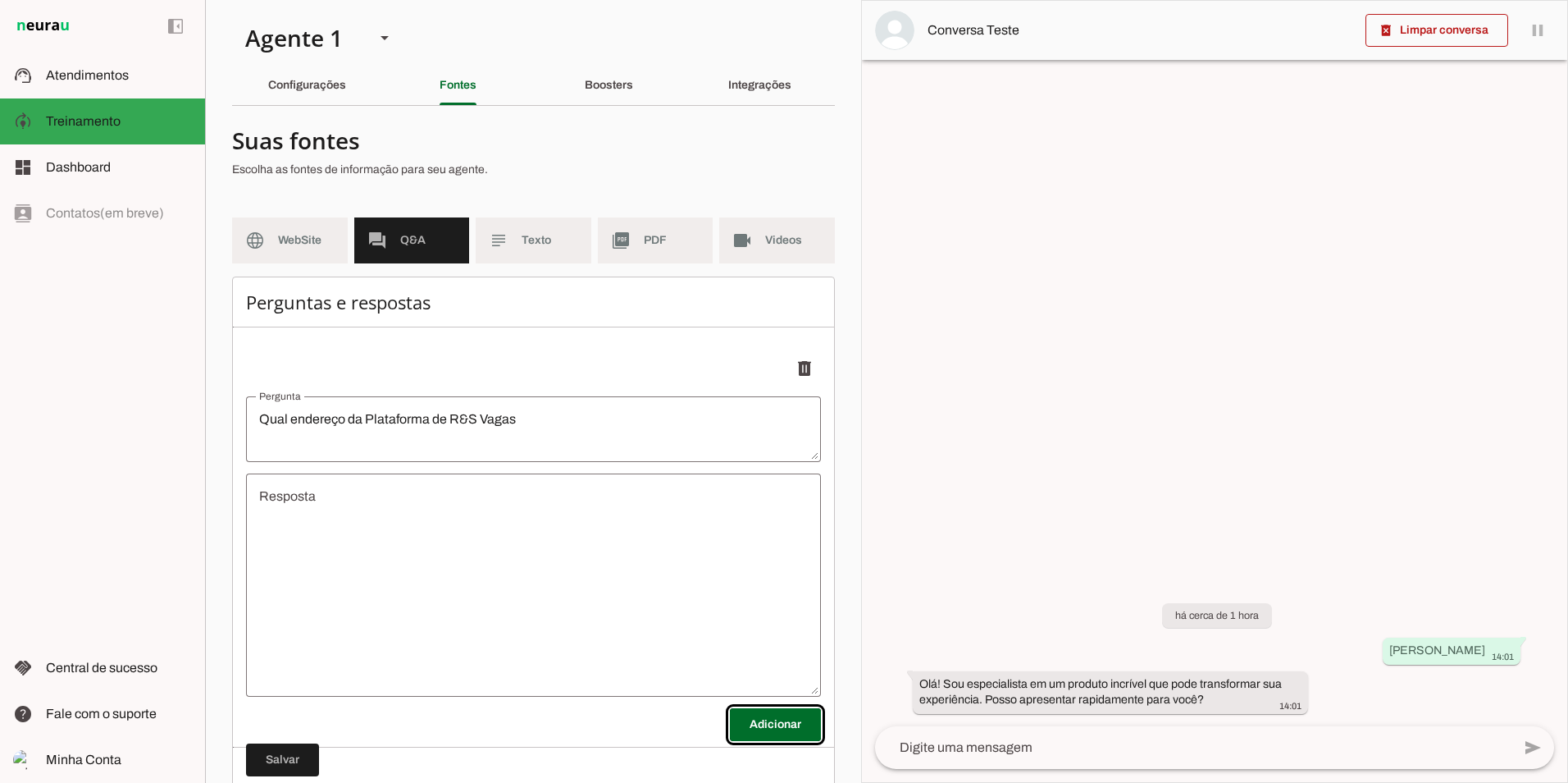
click at [496, 597] on textarea "undefined" at bounding box center [533, 584] width 575 height 197
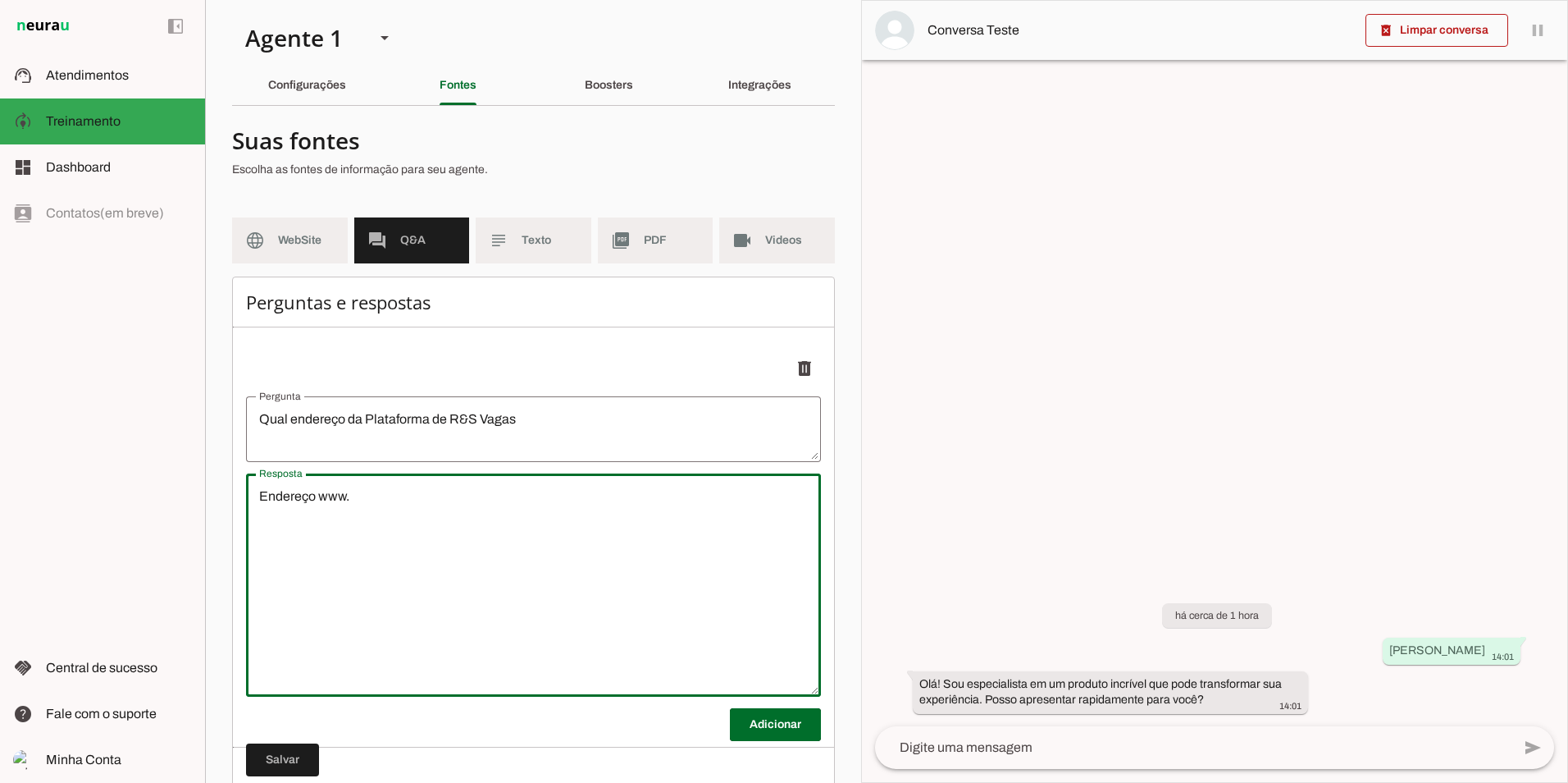
type textarea "Endereço www."
type md-outlined-text-field "Endereço www."
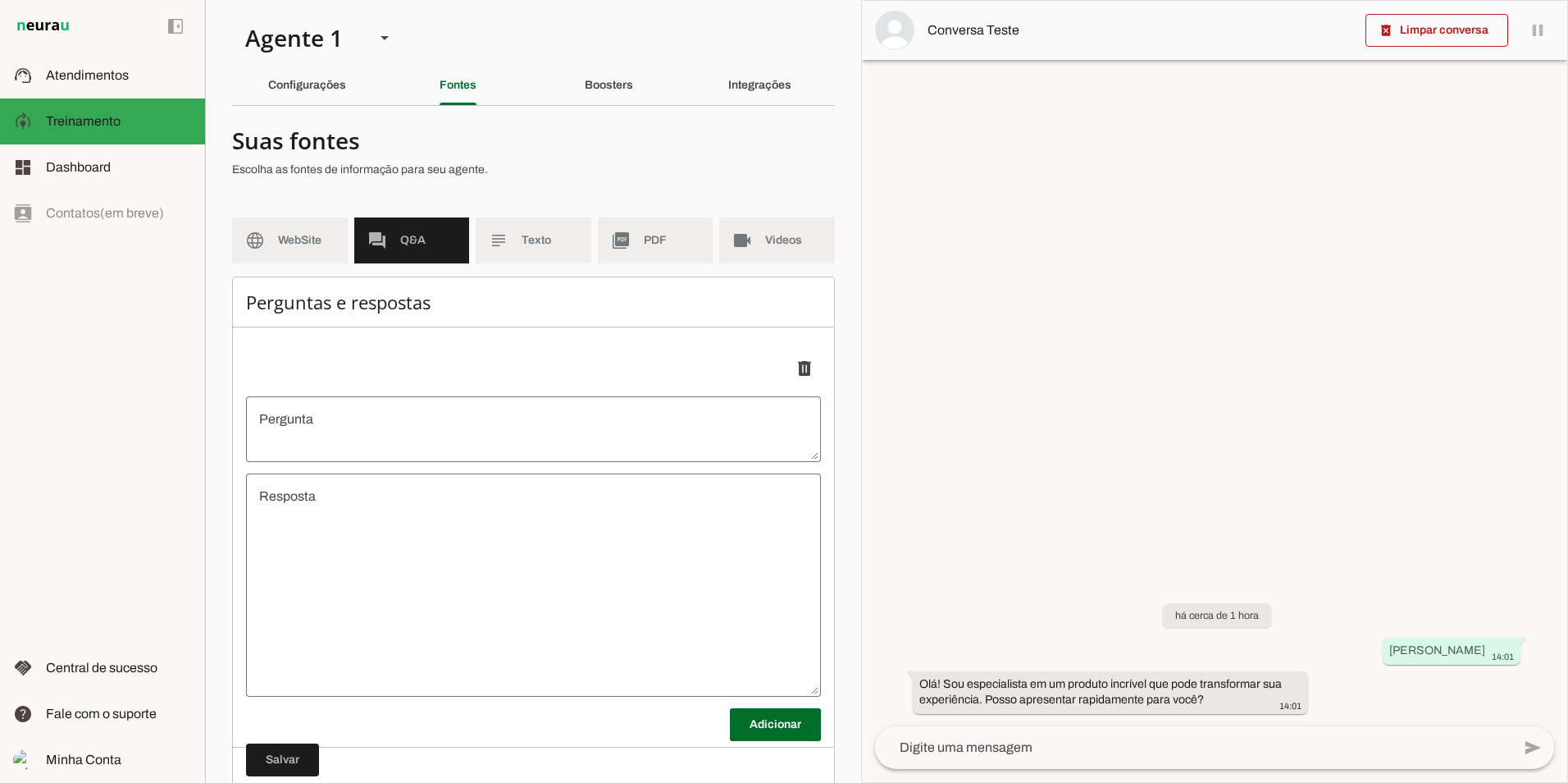
click at [364, 509] on textarea "Resposta" at bounding box center [533, 584] width 575 height 197
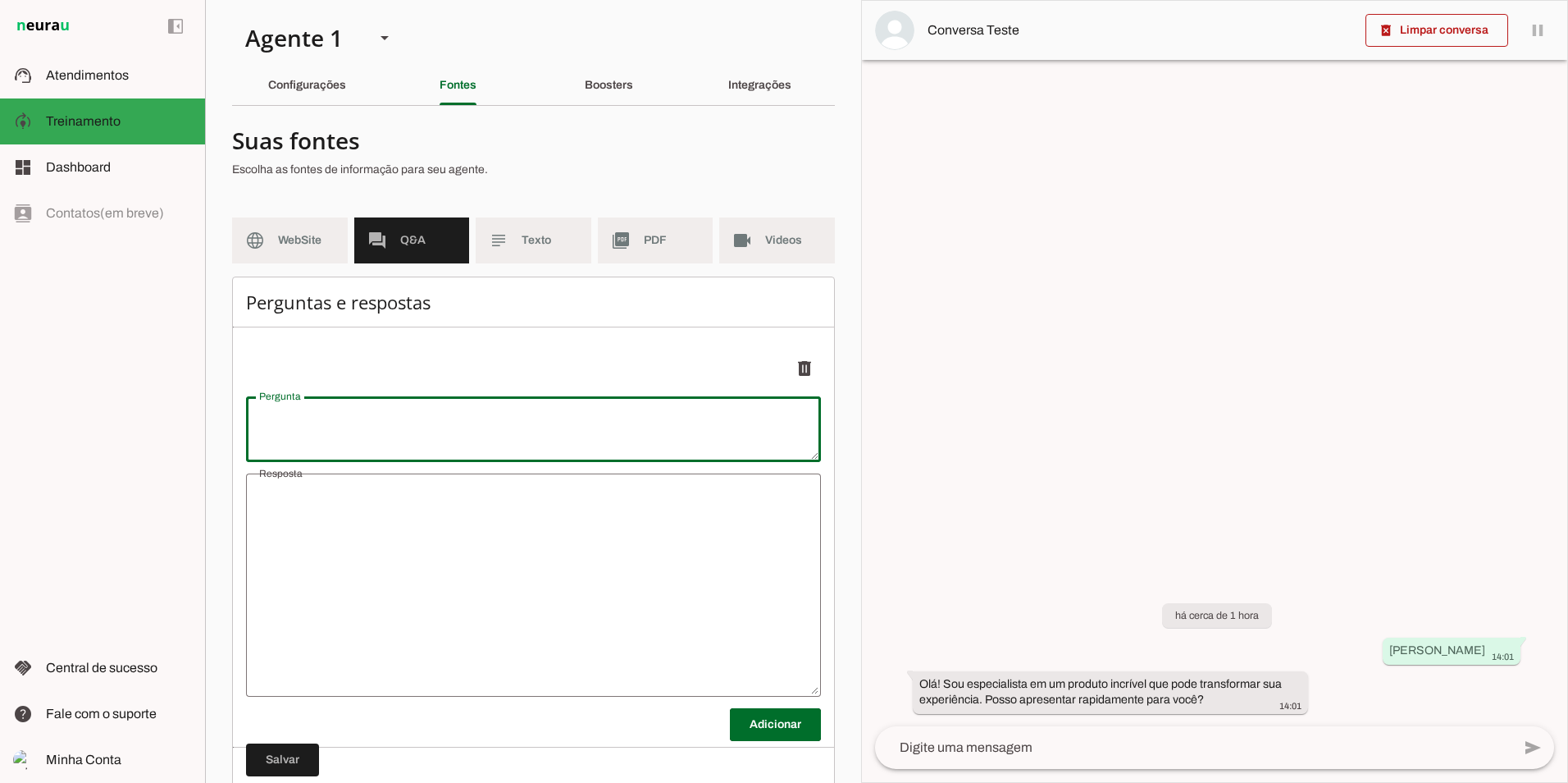
click at [377, 426] on textarea "Pergunta" at bounding box center [533, 428] width 575 height 39
type textarea "Q"
type textarea "undefined"
type textarea "u"
type textarea "undefined"
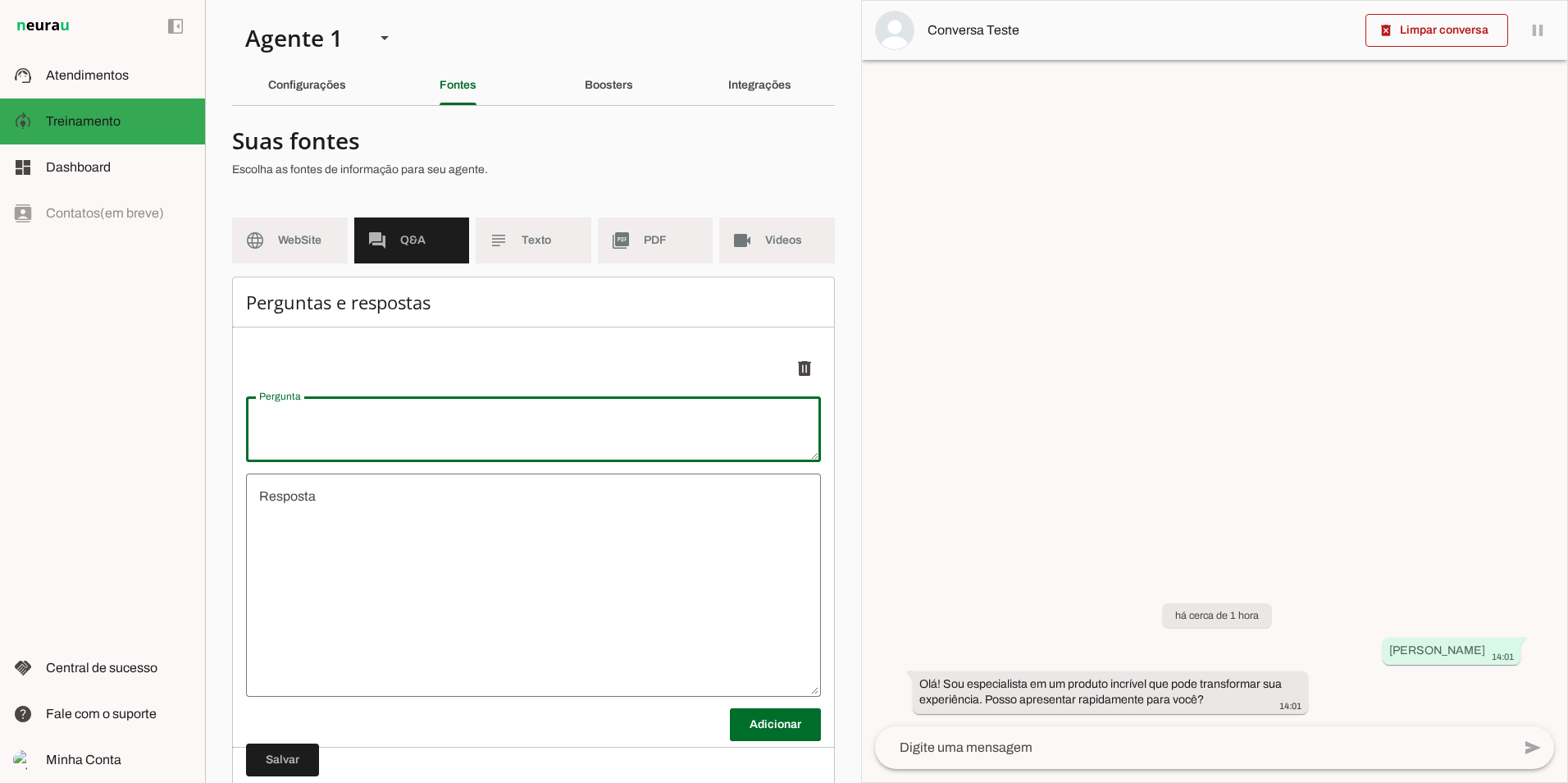
type textarea "a"
type textarea "undefined"
type textarea "al"
type textarea "e"
type textarea "undefined"
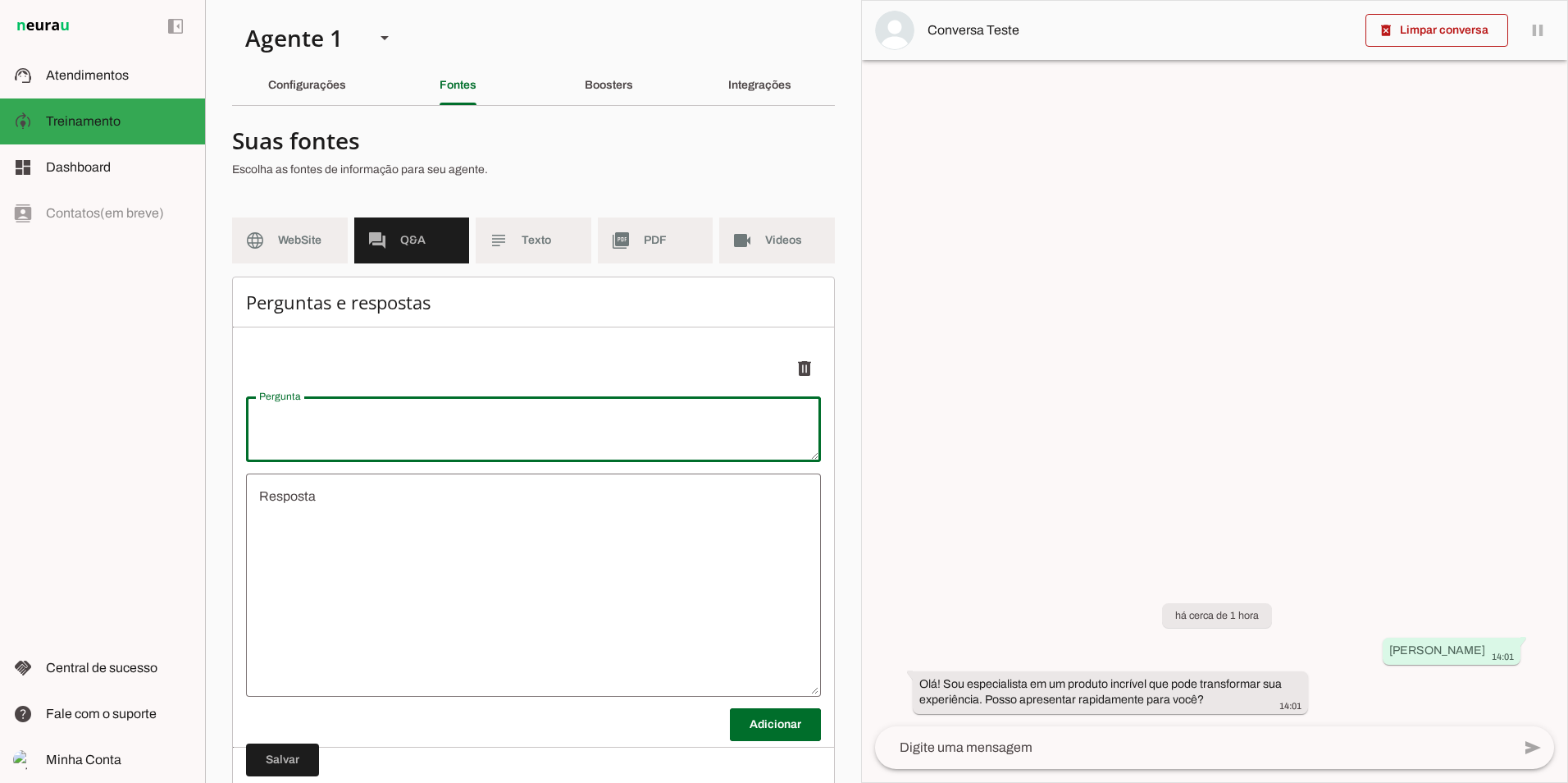
click at [413, 435] on textarea "Pergunta" at bounding box center [533, 428] width 575 height 39
type textarea "Q"
type textarea "undefined"
type textarea "Qual endereço da Plataforma"
type textarea "undefined"
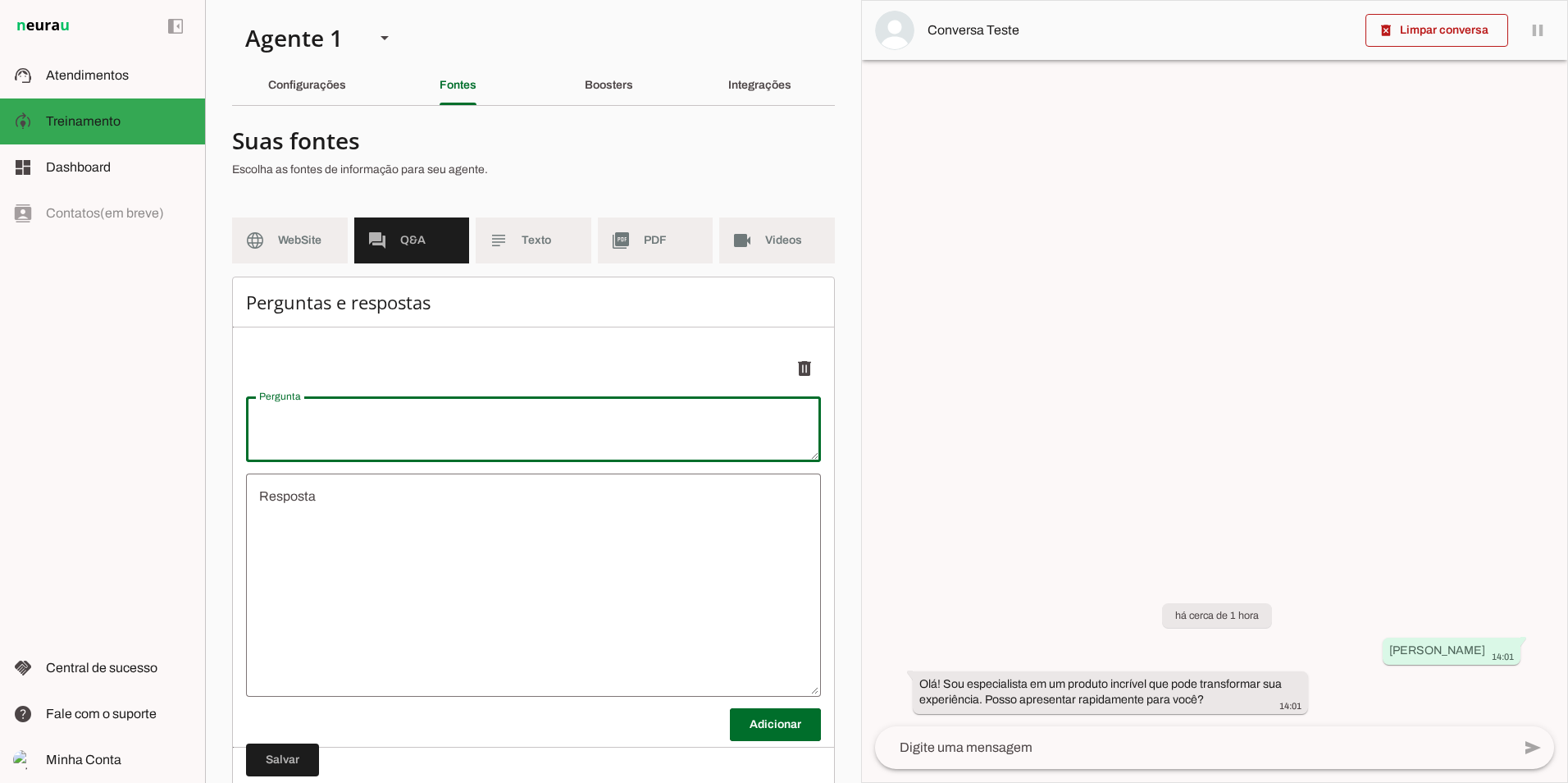
type textarea "d"
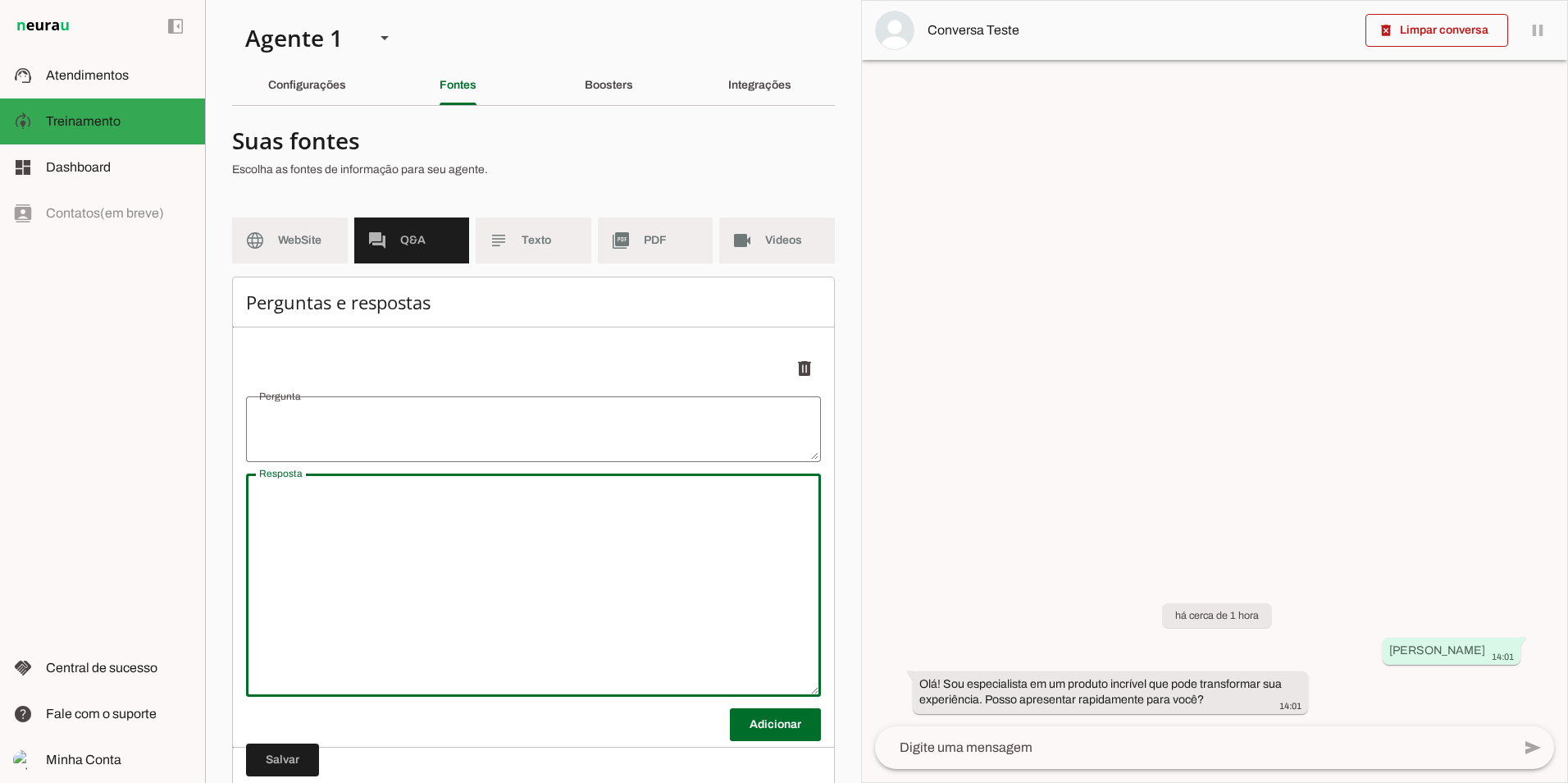
click at [464, 570] on textarea "Resposta" at bounding box center [533, 584] width 575 height 197
paste textarea "[URL][DOMAIN_NAME]"
type textarea "undefined"
type textarea "[URL][DOMAIN_NAME]"
type md-outlined-text-field "[URL][DOMAIN_NAME]"
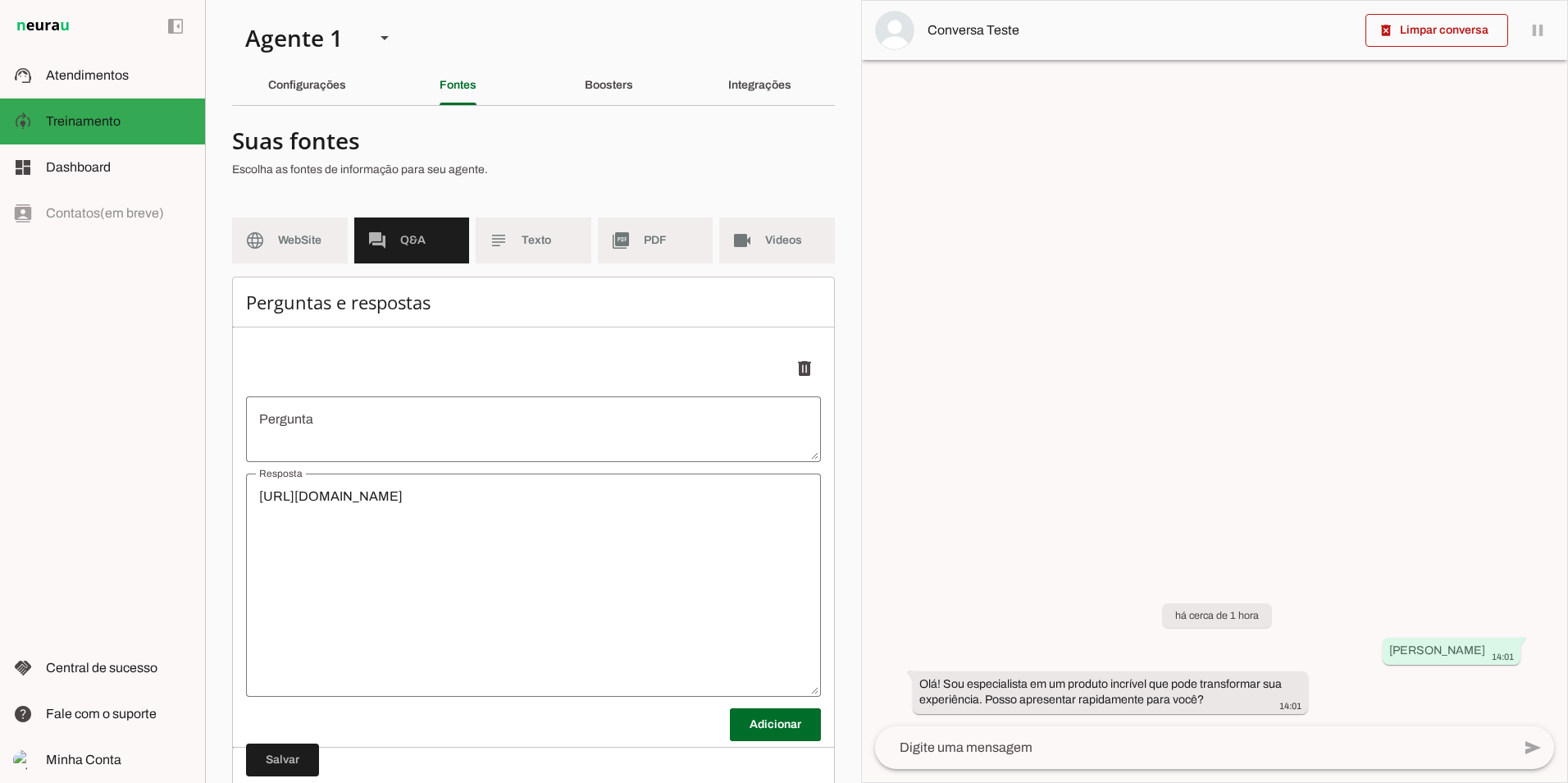
click at [369, 438] on textarea "undefined" at bounding box center [533, 428] width 575 height 39
click at [271, 252] on md-item "language WebSite" at bounding box center [290, 240] width 116 height 46
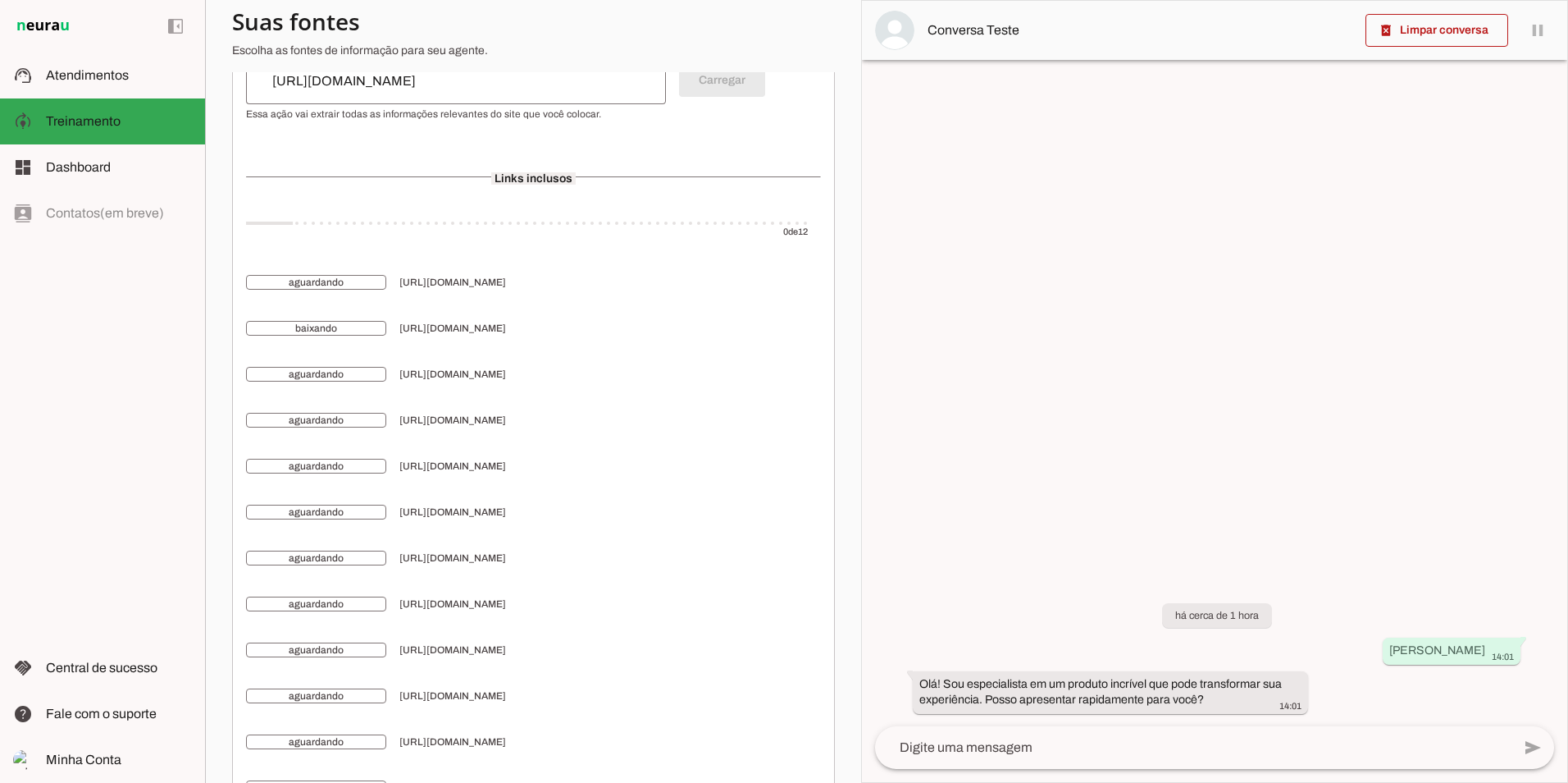
scroll to position [409, 0]
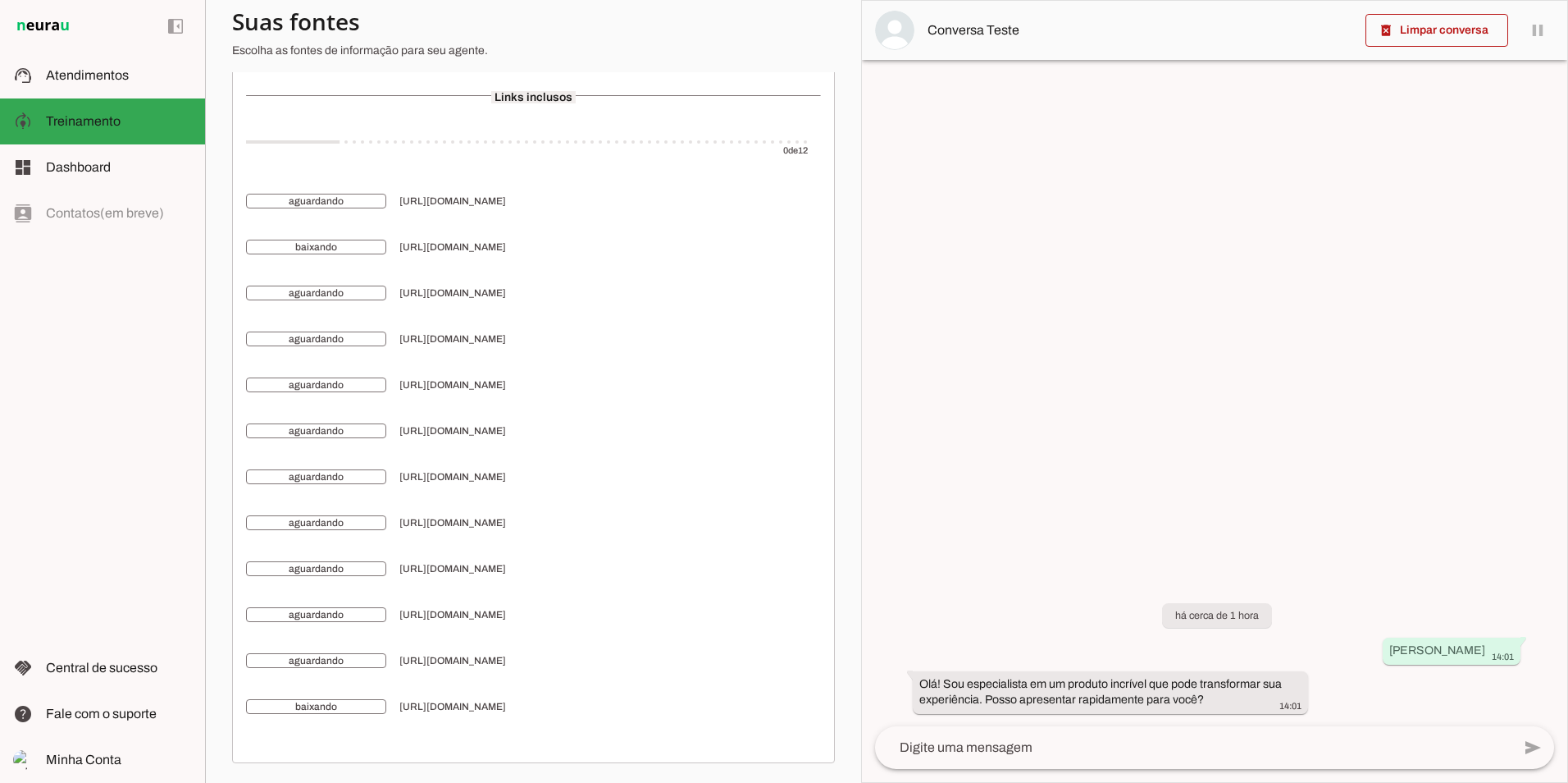
click at [1027, 742] on textarea at bounding box center [1193, 747] width 637 height 20
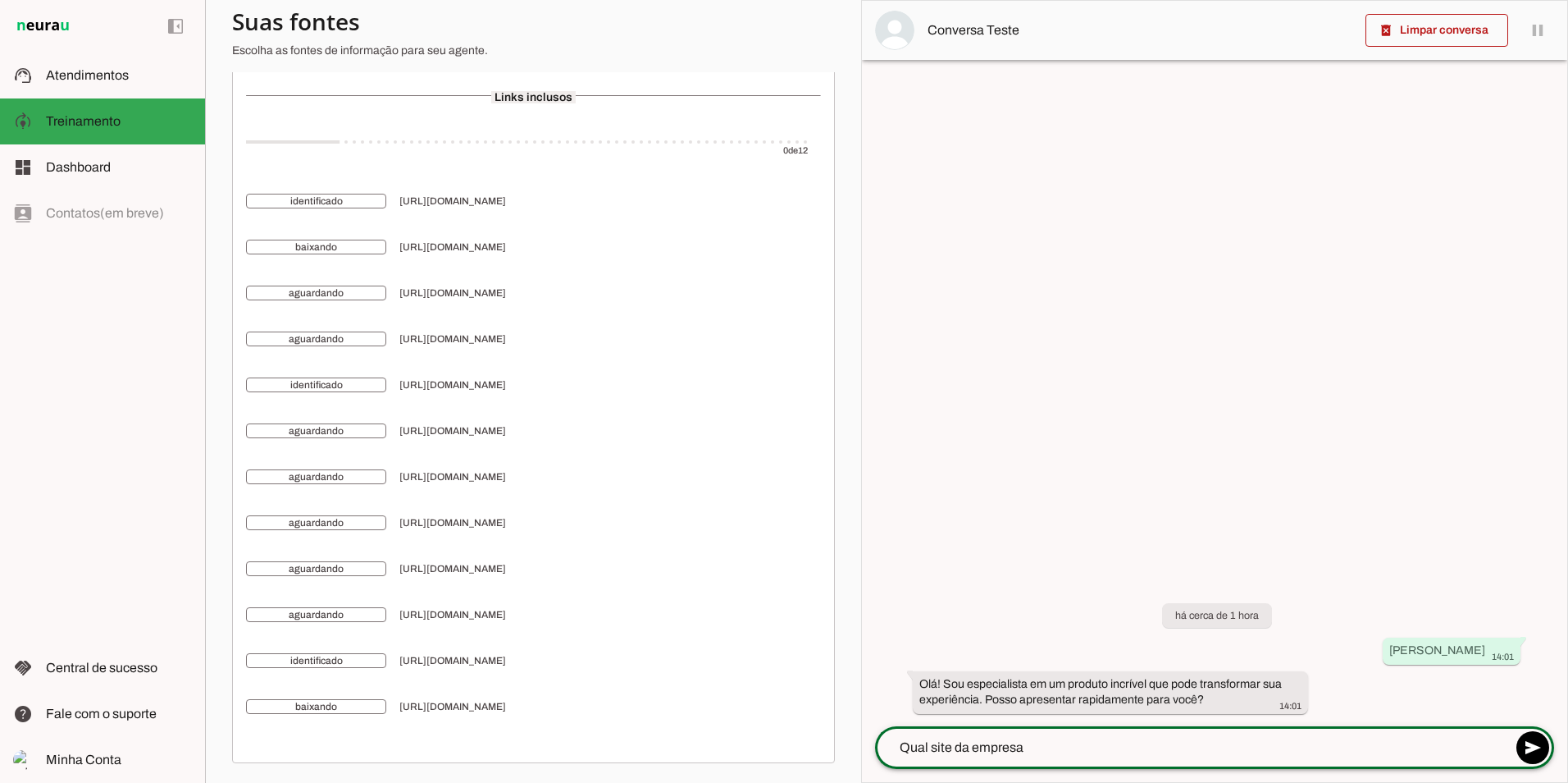
type textarea "Qual site da empresa?"
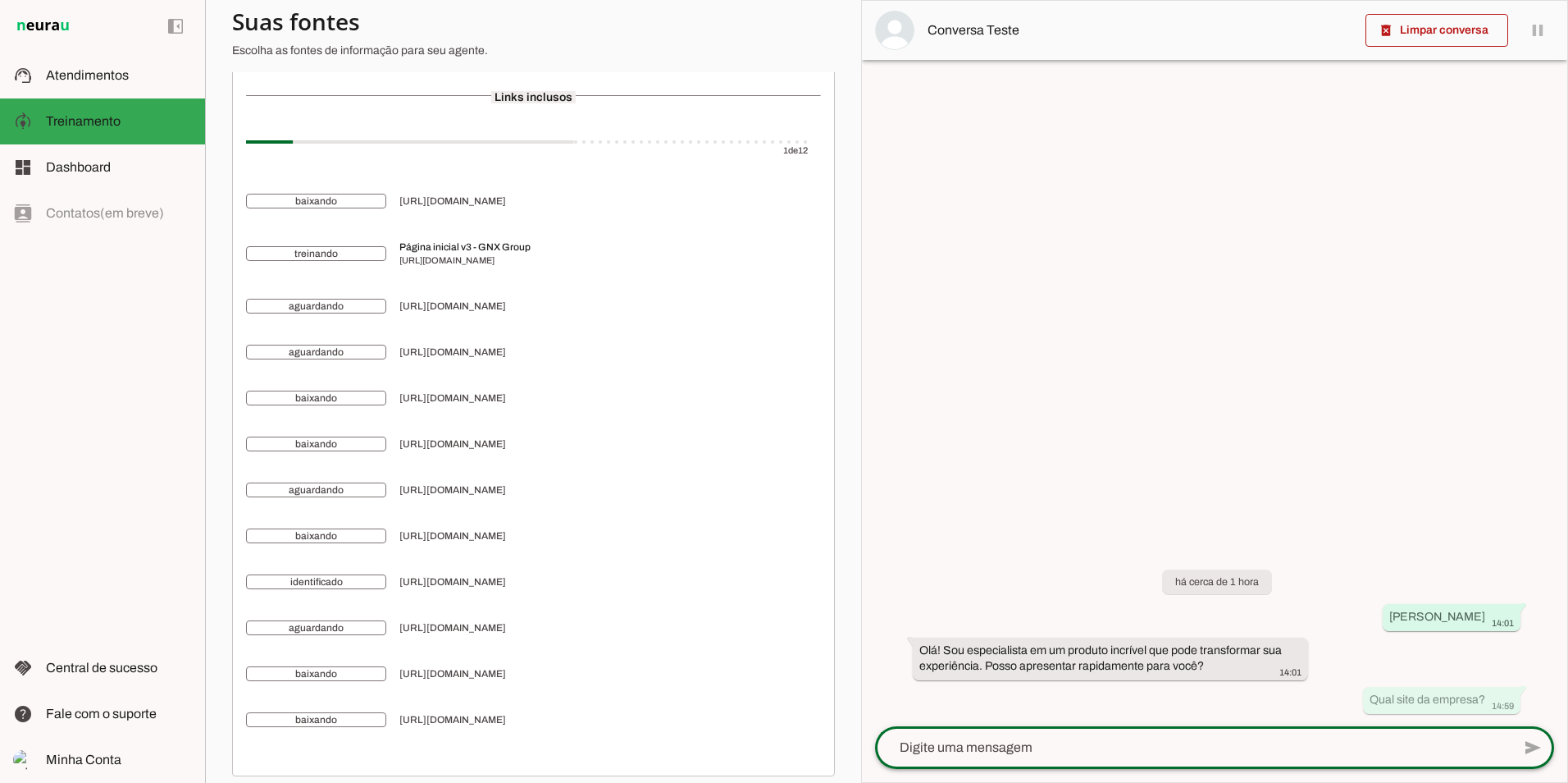
scroll to position [0, 0]
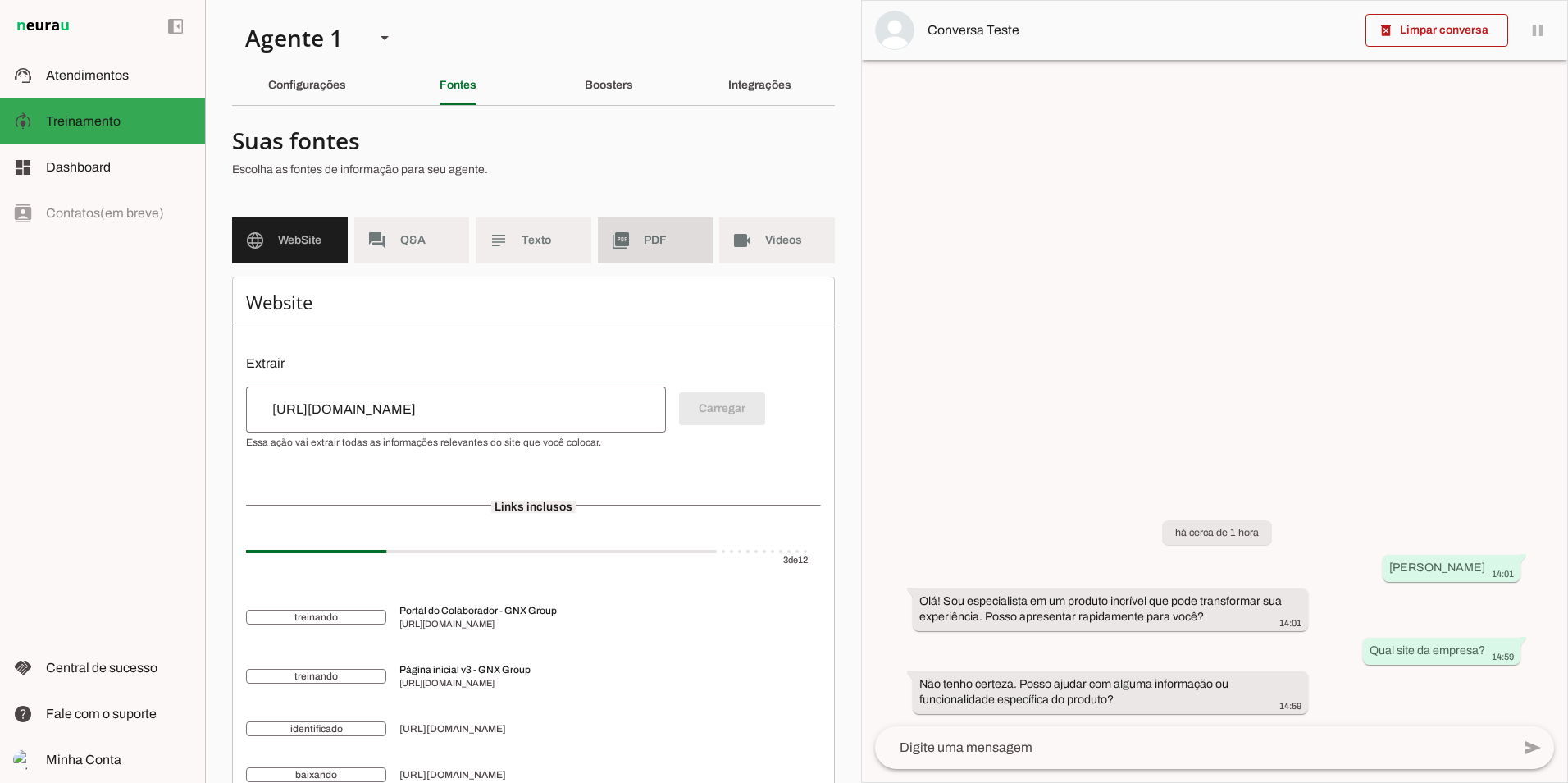
click at [598, 225] on md-item "picture_as_pdf PDF" at bounding box center [656, 240] width 116 height 46
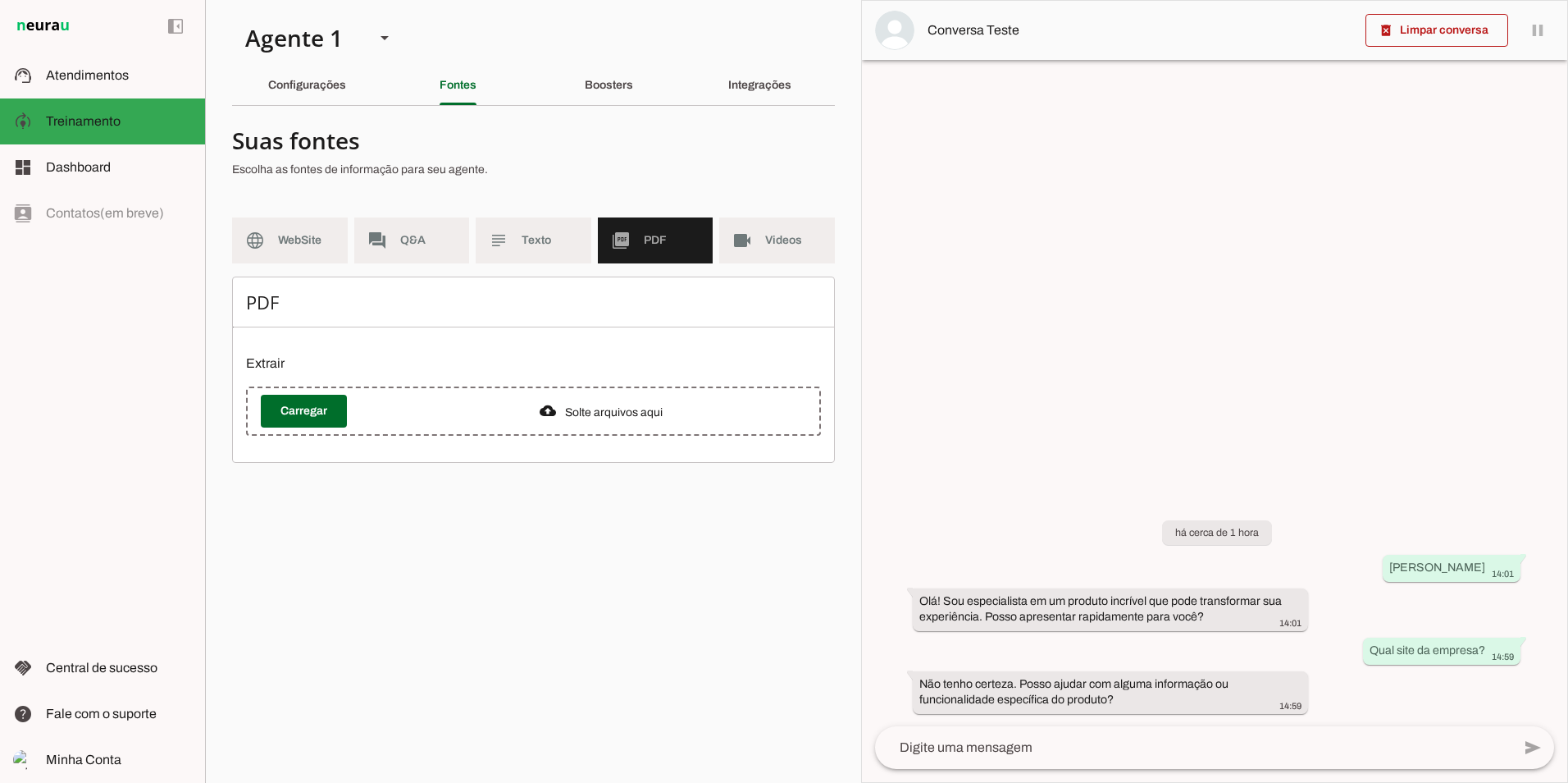
click at [788, 228] on md-item "videocam Videos" at bounding box center [777, 240] width 116 height 46
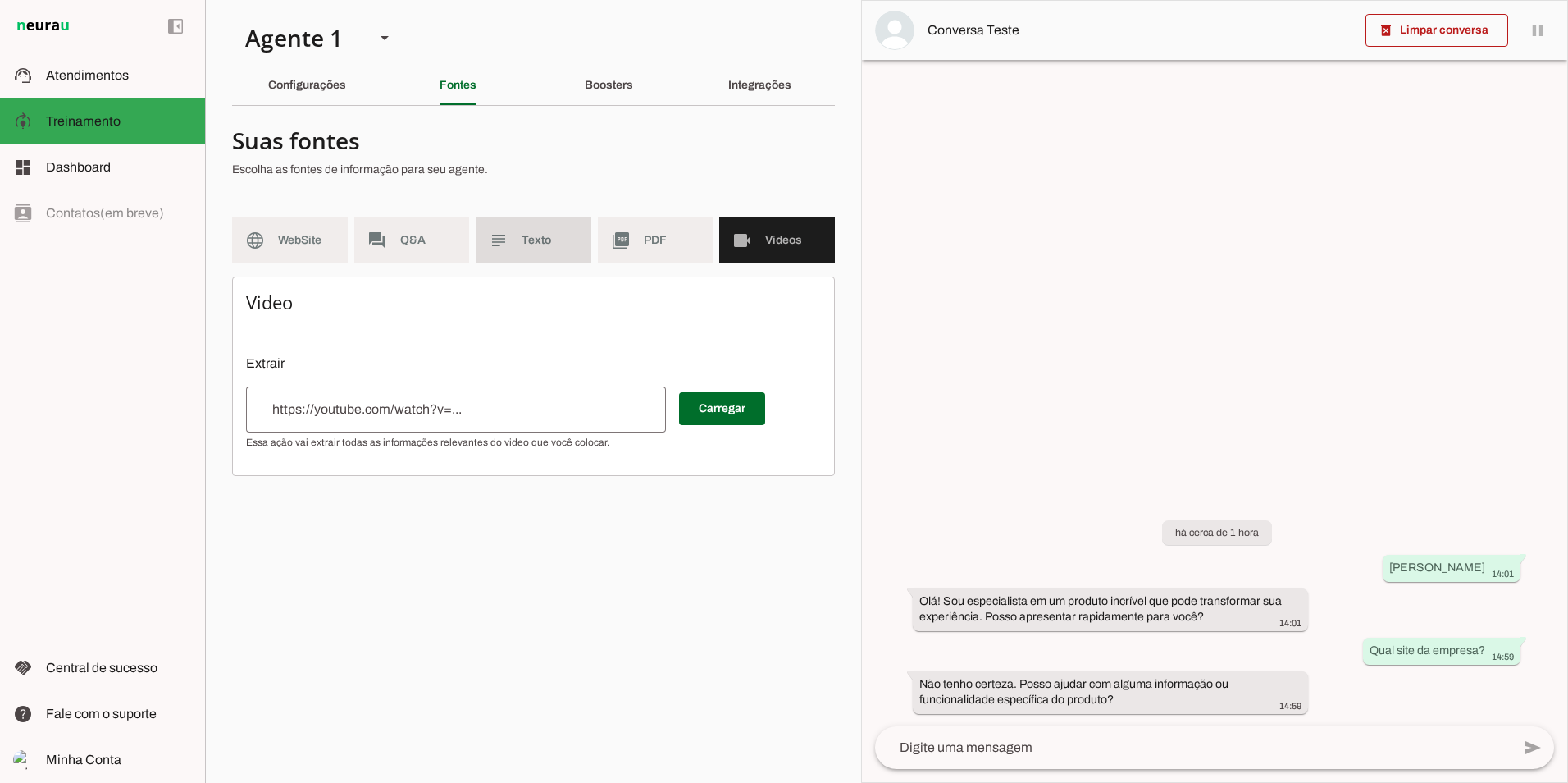
click at [517, 255] on md-item "subject Texto" at bounding box center [534, 240] width 116 height 46
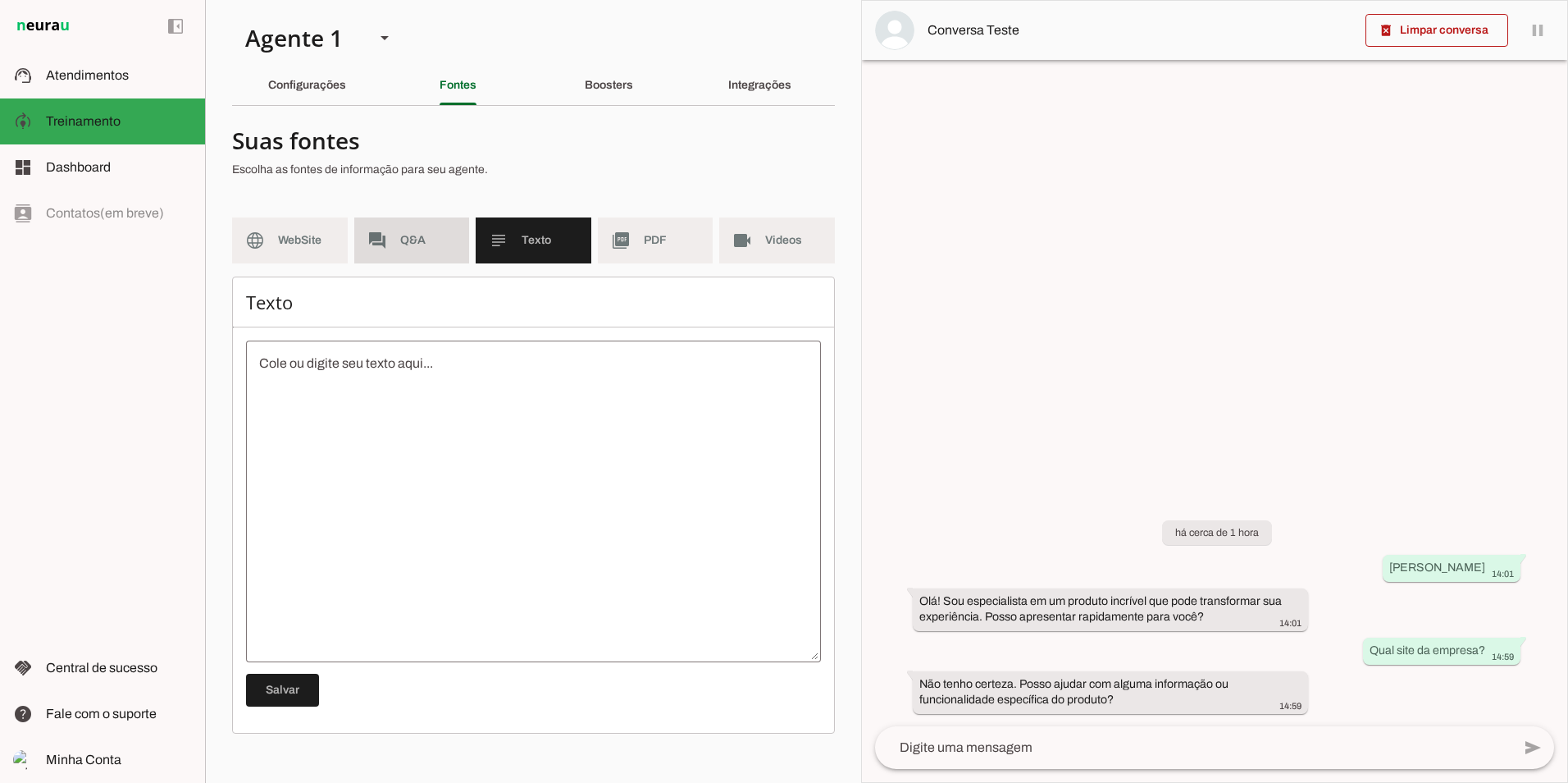
click at [431, 247] on span "Q&A" at bounding box center [428, 240] width 57 height 16
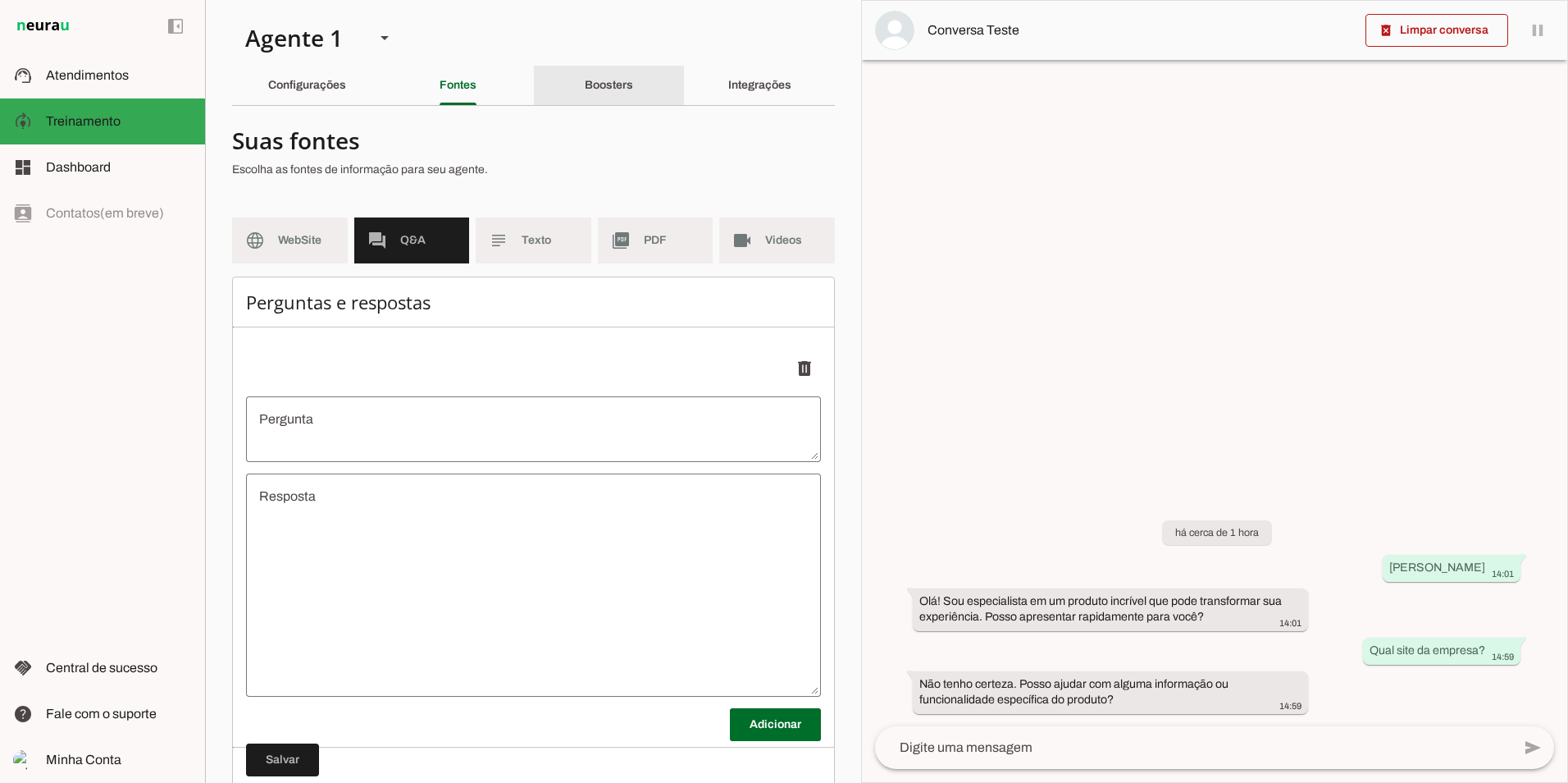
drag, startPoint x: 631, startPoint y: 68, endPoint x: 630, endPoint y: 77, distance: 9.1
click at [632, 68] on div "Boosters" at bounding box center [609, 85] width 48 height 39
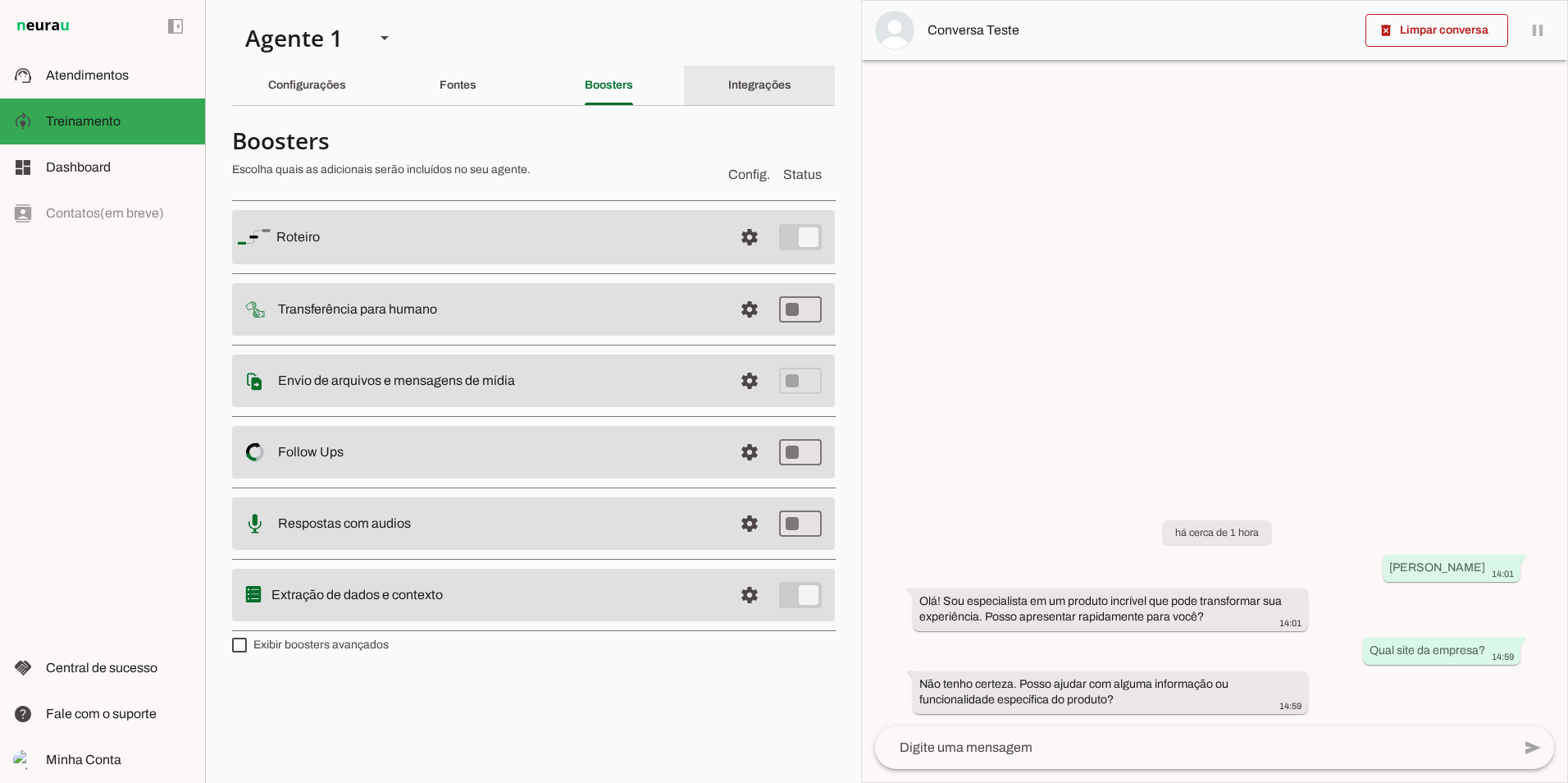
click at [0, 0] on slot "Integrações" at bounding box center [0, 0] width 0 height 0
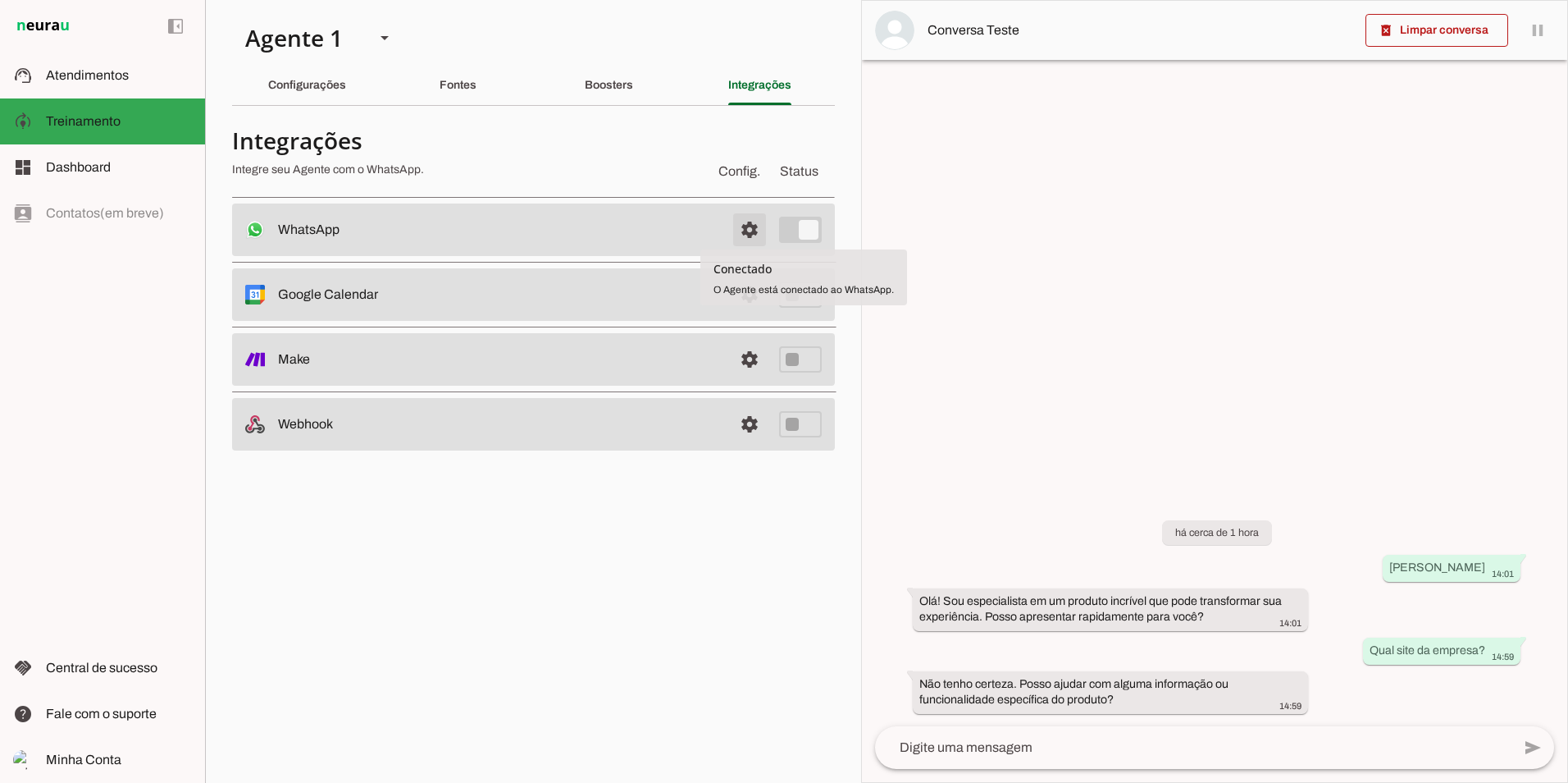
click at [764, 231] on span at bounding box center [749, 229] width 39 height 39
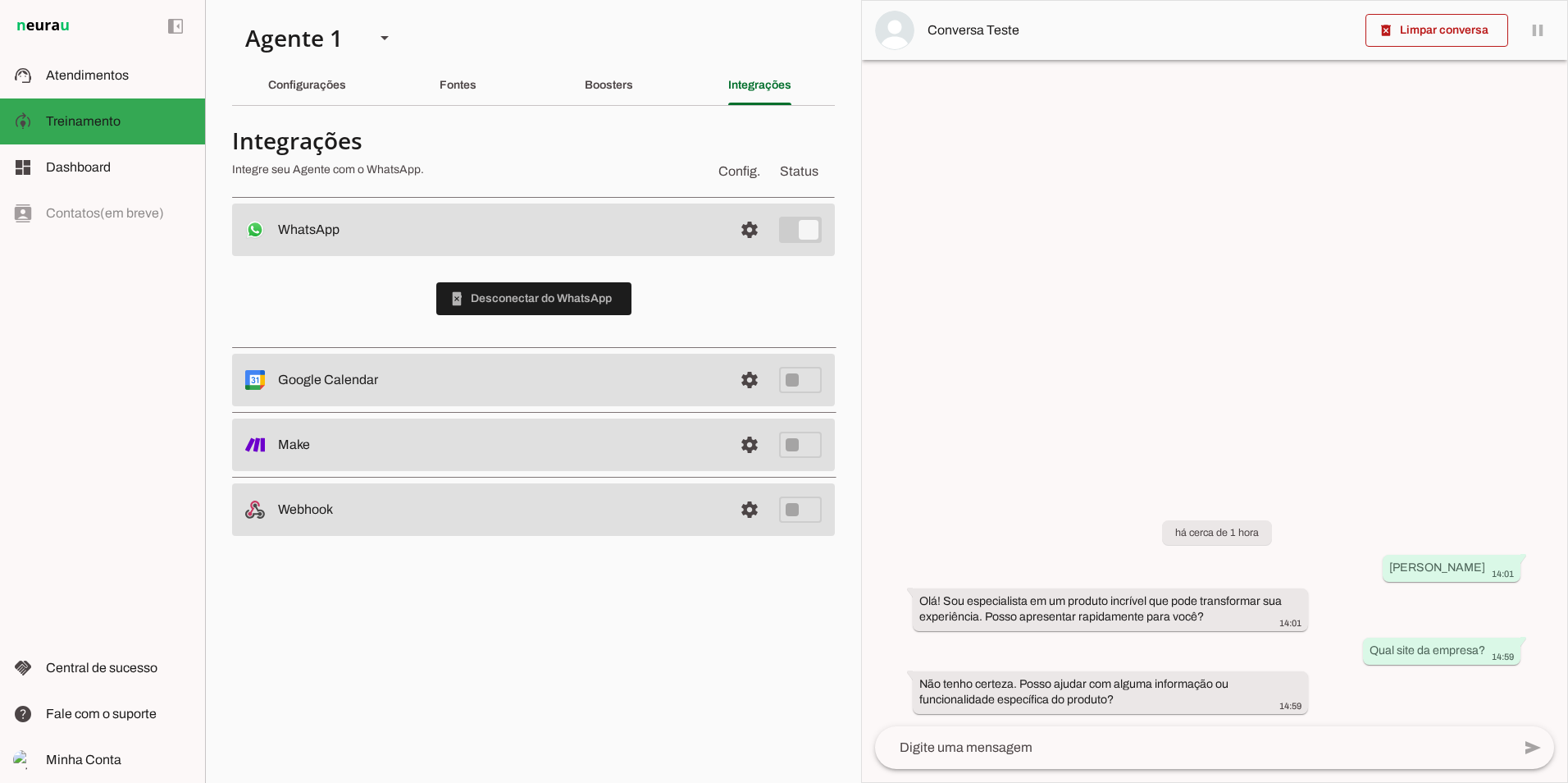
click at [760, 173] on span "Config." at bounding box center [739, 171] width 48 height 26
click at [791, 175] on span "Status" at bounding box center [799, 171] width 45 height 26
click at [737, 169] on span "Config." at bounding box center [739, 171] width 48 height 26
click at [747, 233] on span at bounding box center [749, 229] width 39 height 39
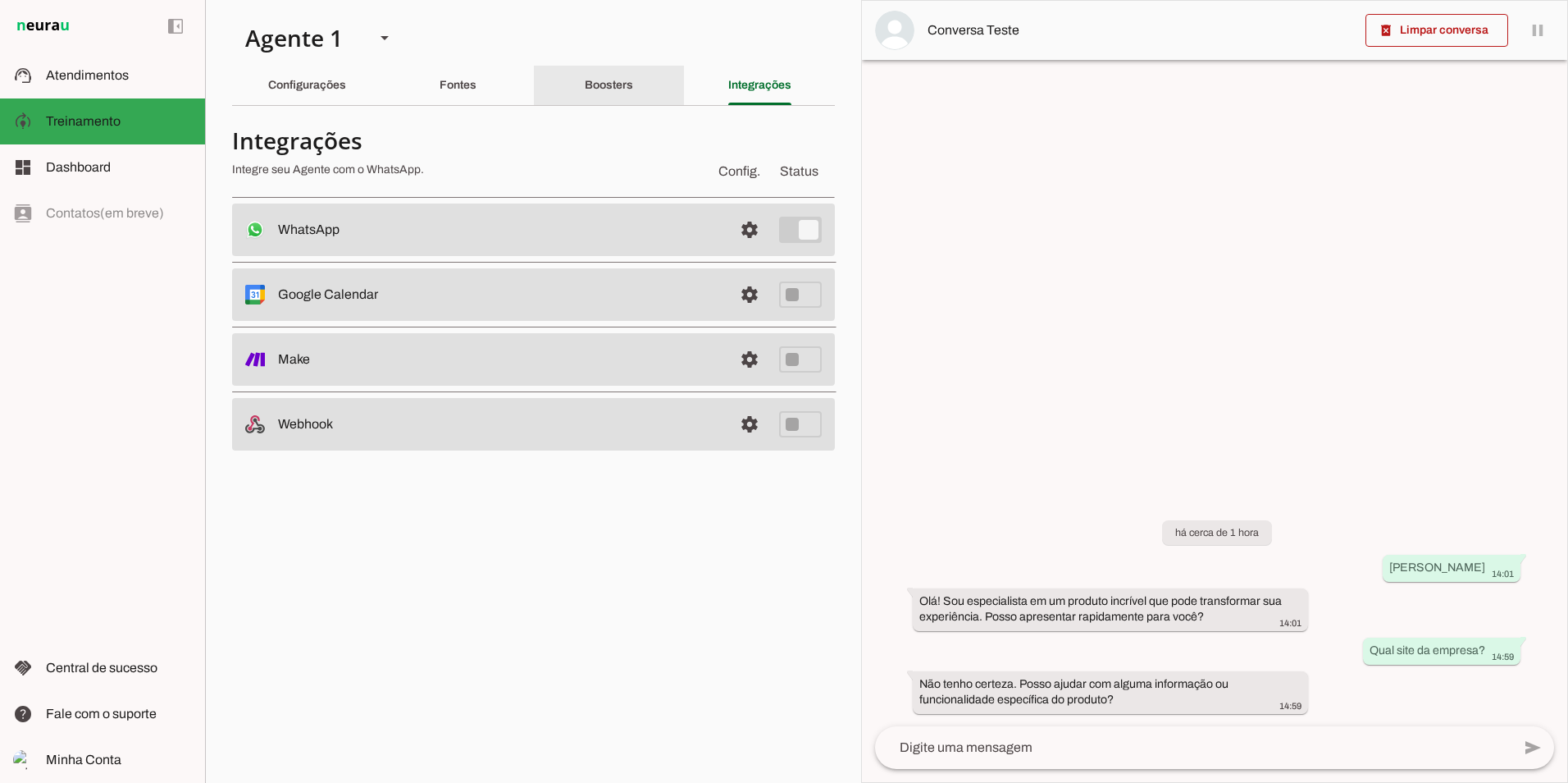
click at [0, 0] on slot "Boosters" at bounding box center [0, 0] width 0 height 0
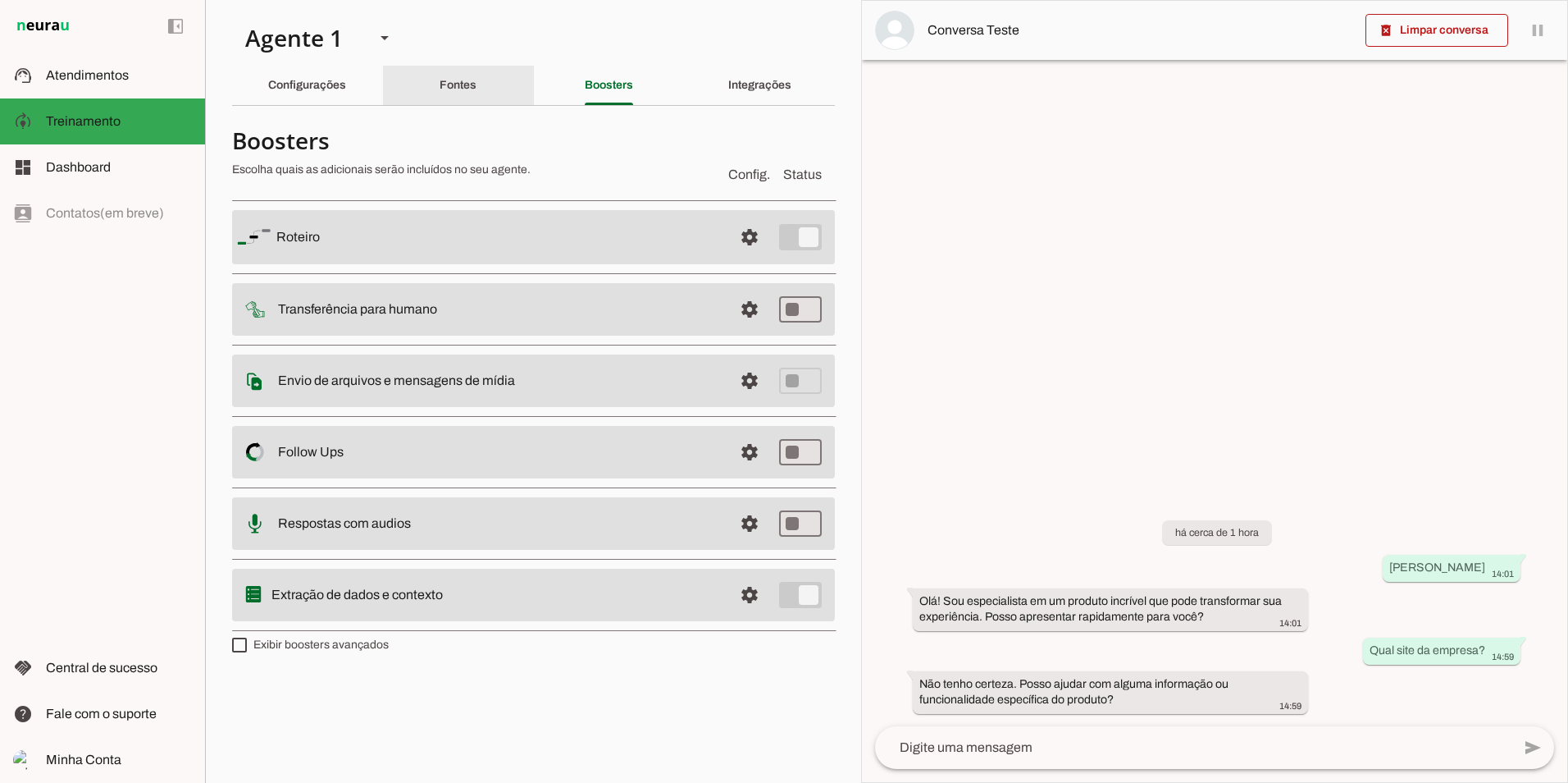
click at [477, 94] on div "Fontes" at bounding box center [458, 85] width 37 height 39
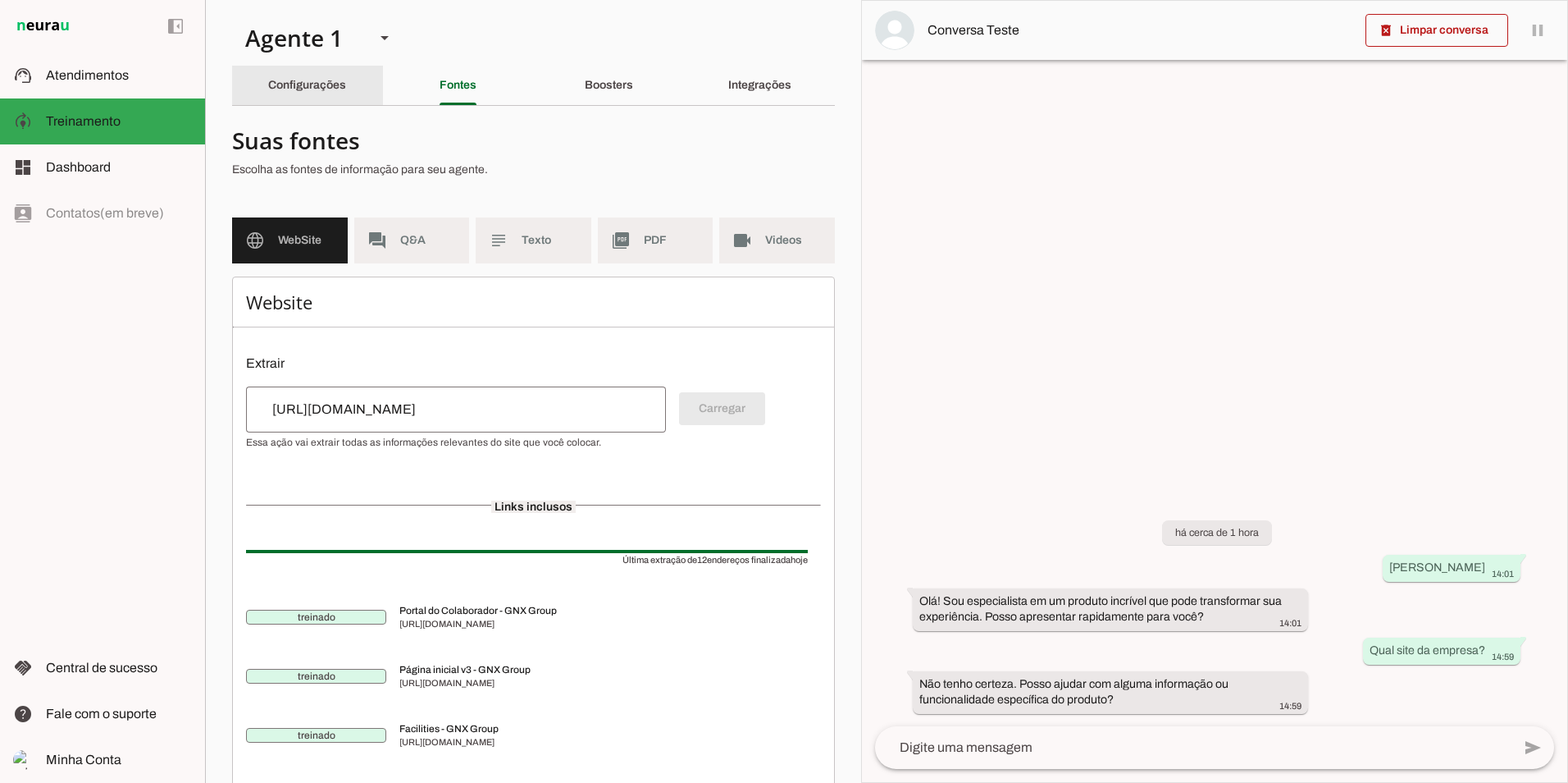
click at [326, 94] on div "Configurações" at bounding box center [307, 85] width 78 height 39
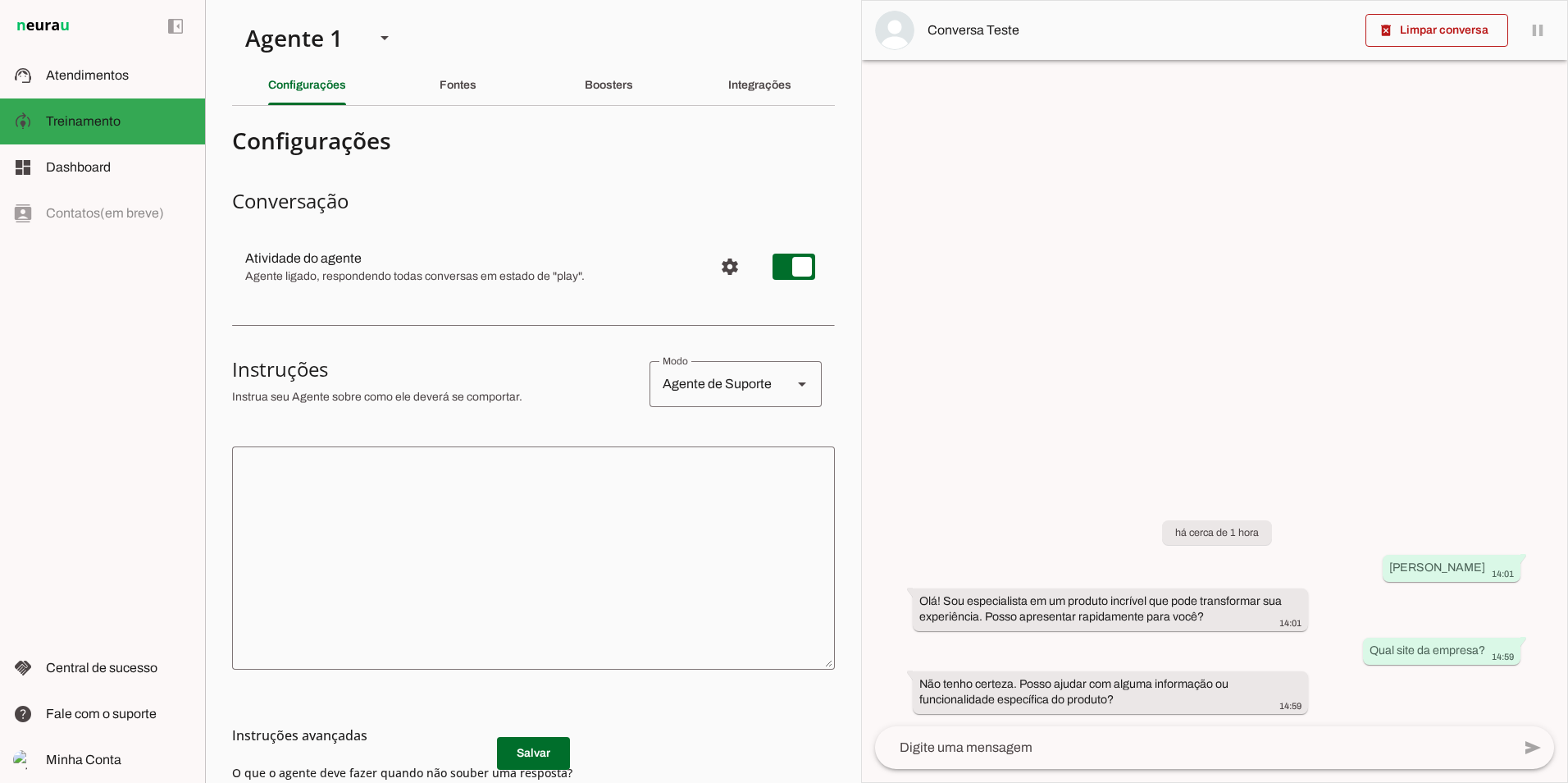
click at [337, 198] on h3 "Conversação" at bounding box center [533, 201] width 603 height 26
click at [56, 84] on slot at bounding box center [119, 76] width 146 height 20
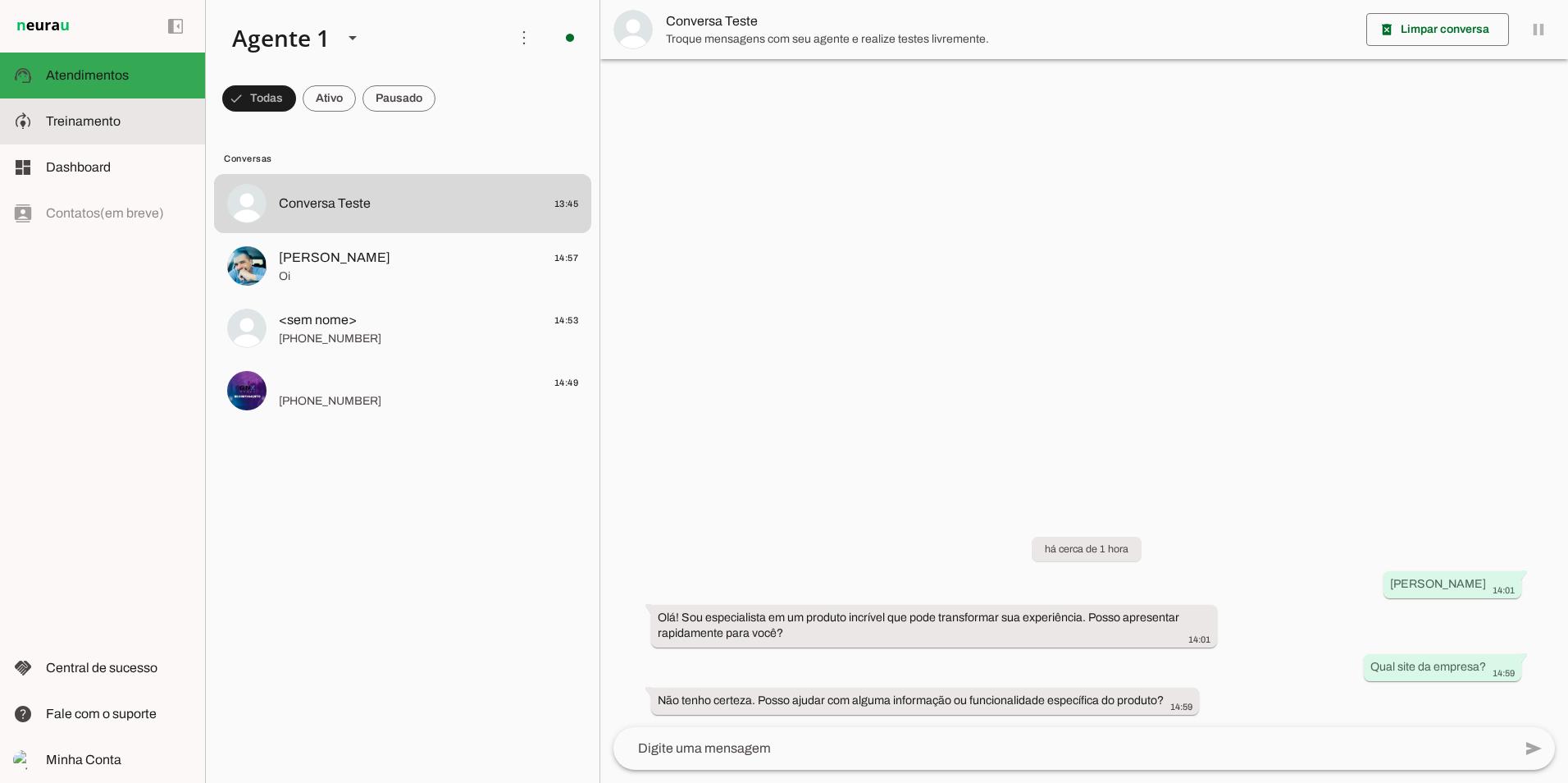
click at [65, 139] on md-item "model_training Treinamento Treinamento" at bounding box center [102, 121] width 205 height 46
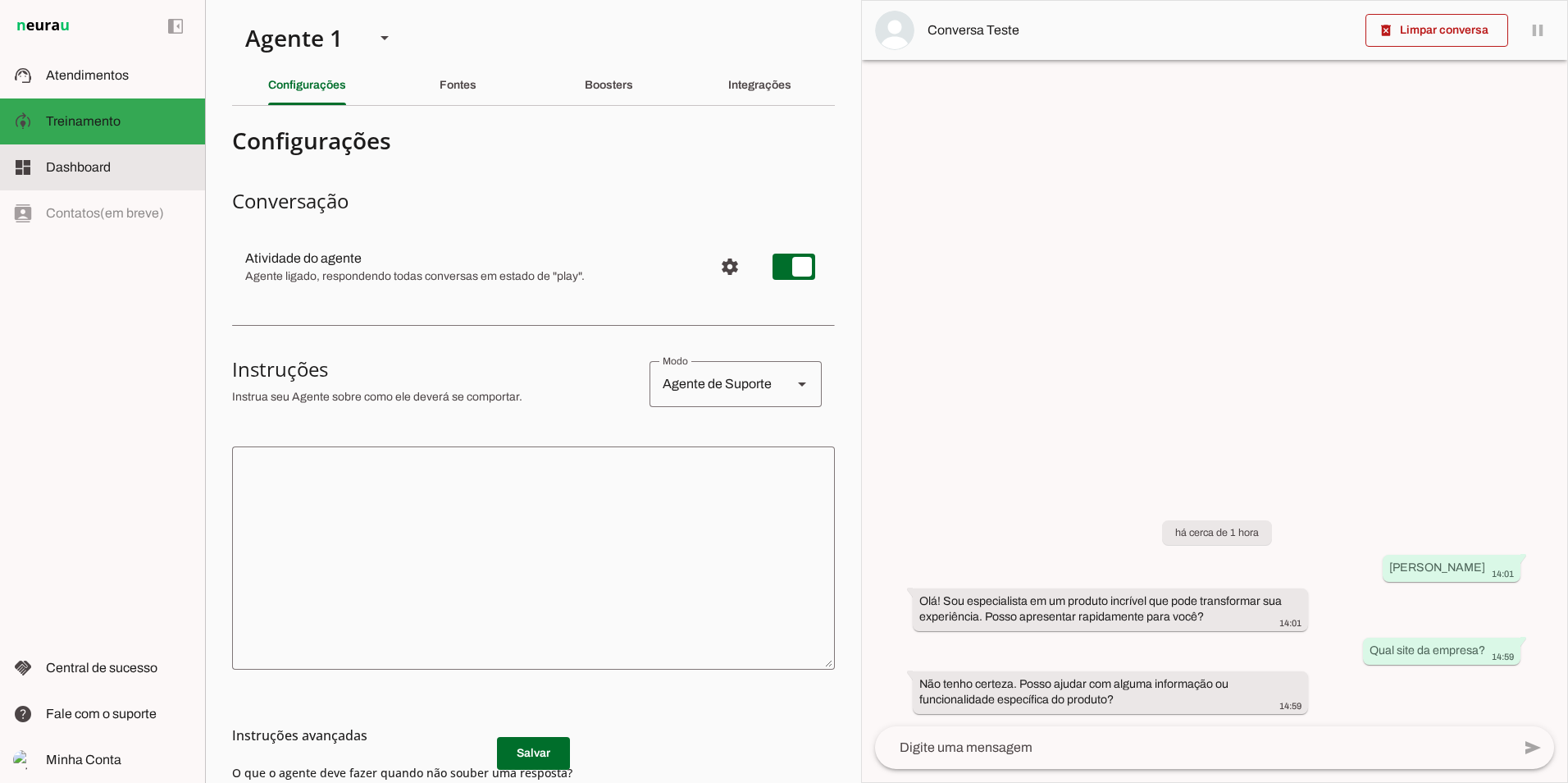
click at [66, 168] on span "Dashboard" at bounding box center [78, 167] width 65 height 14
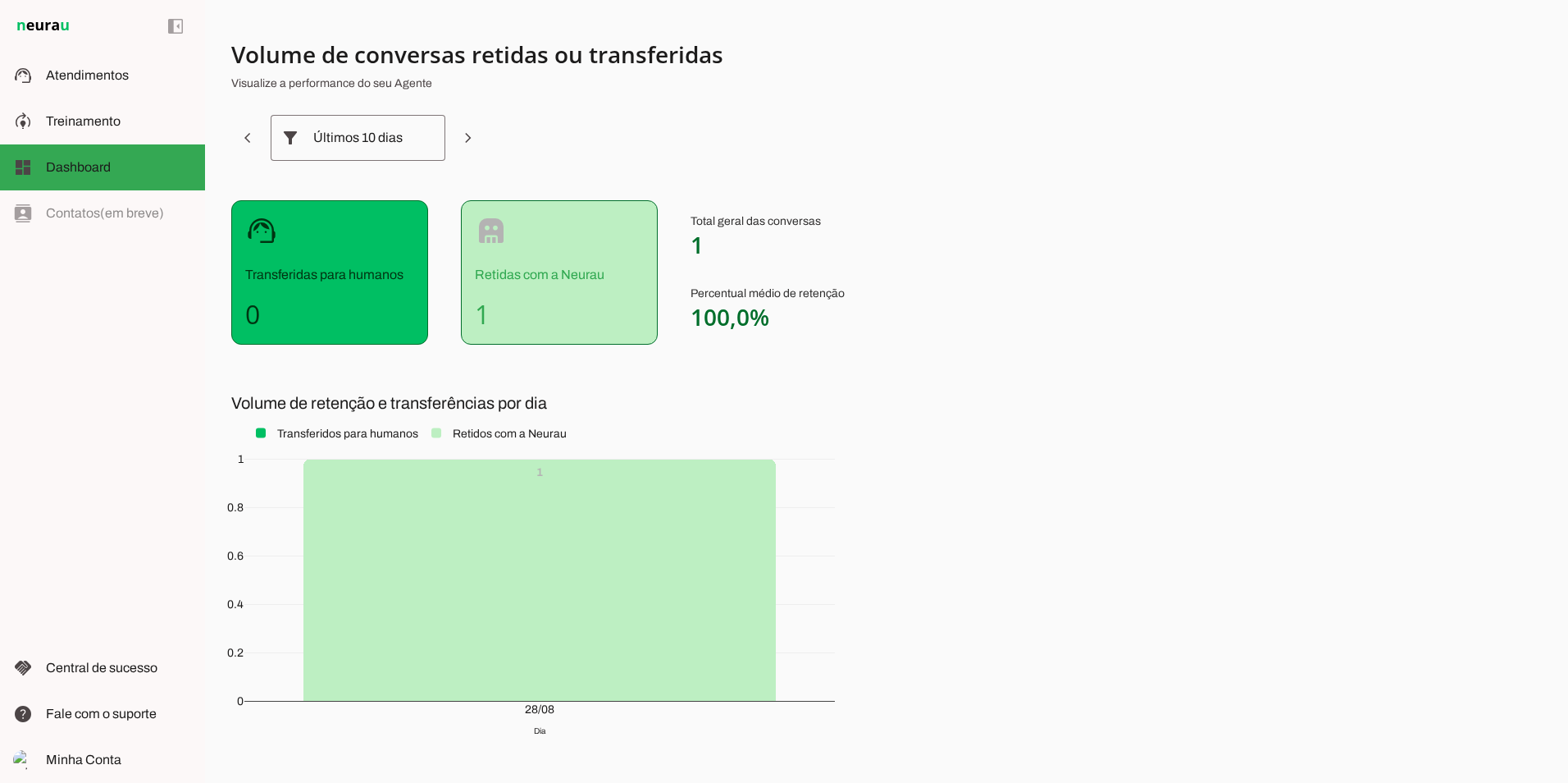
click at [508, 290] on div "robot Retidas com a Neurau 1" at bounding box center [559, 272] width 197 height 144
click at [500, 280] on p "Retidas com a Neurau" at bounding box center [559, 275] width 169 height 20
drag, startPoint x: 500, startPoint y: 280, endPoint x: 587, endPoint y: 272, distance: 86.5
click at [587, 272] on p "Retidas com a Neurau" at bounding box center [559, 275] width 169 height 20
click at [148, 225] on div "left_panel_open left_panel_close" at bounding box center [102, 391] width 205 height 783
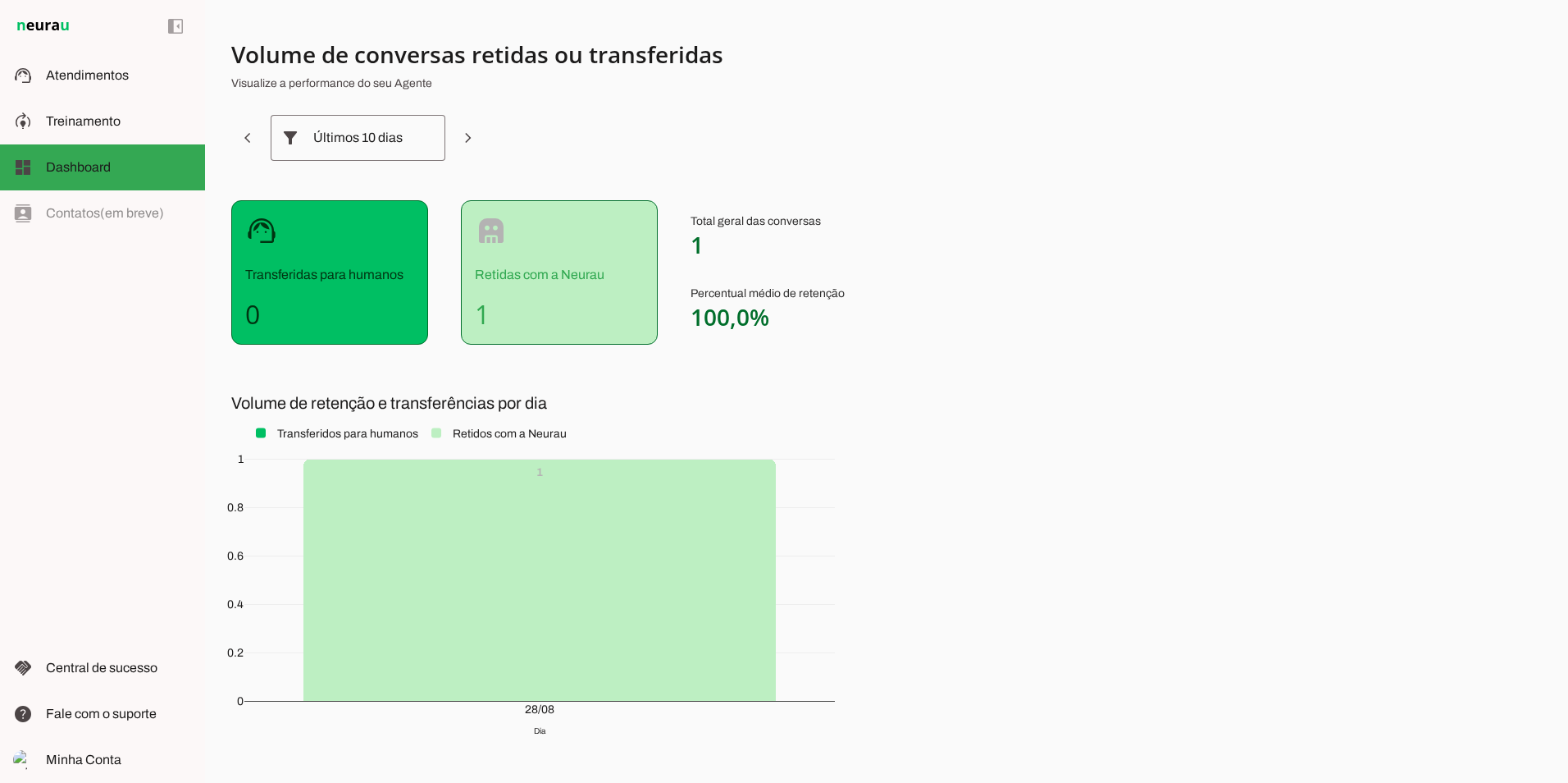
click at [121, 205] on div "left_panel_open left_panel_close" at bounding box center [102, 391] width 205 height 783
click at [72, 107] on md-item "model_training Treinamento Treinamento" at bounding box center [102, 121] width 205 height 46
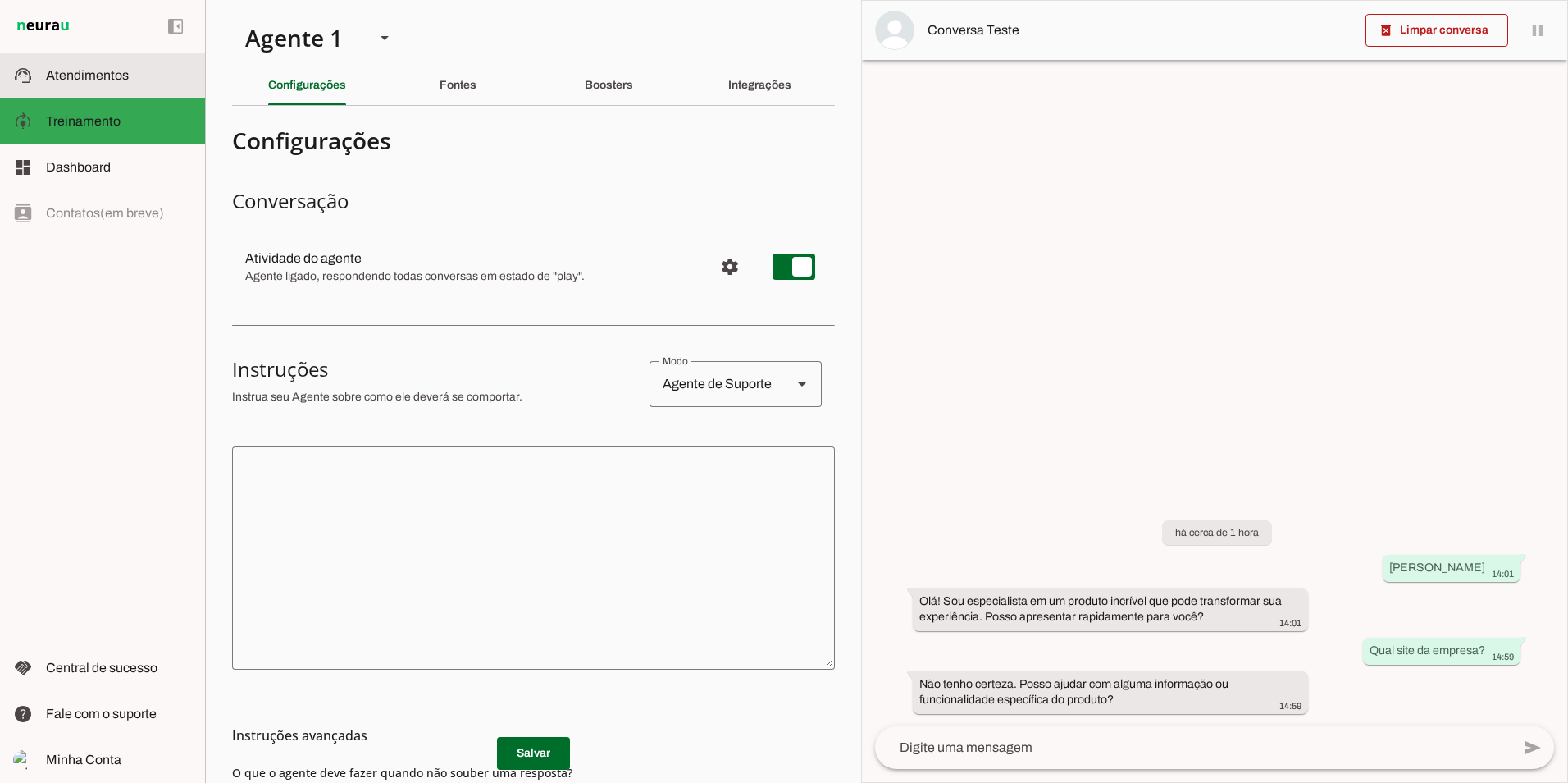
click at [71, 75] on span "Atendimentos" at bounding box center [87, 75] width 83 height 14
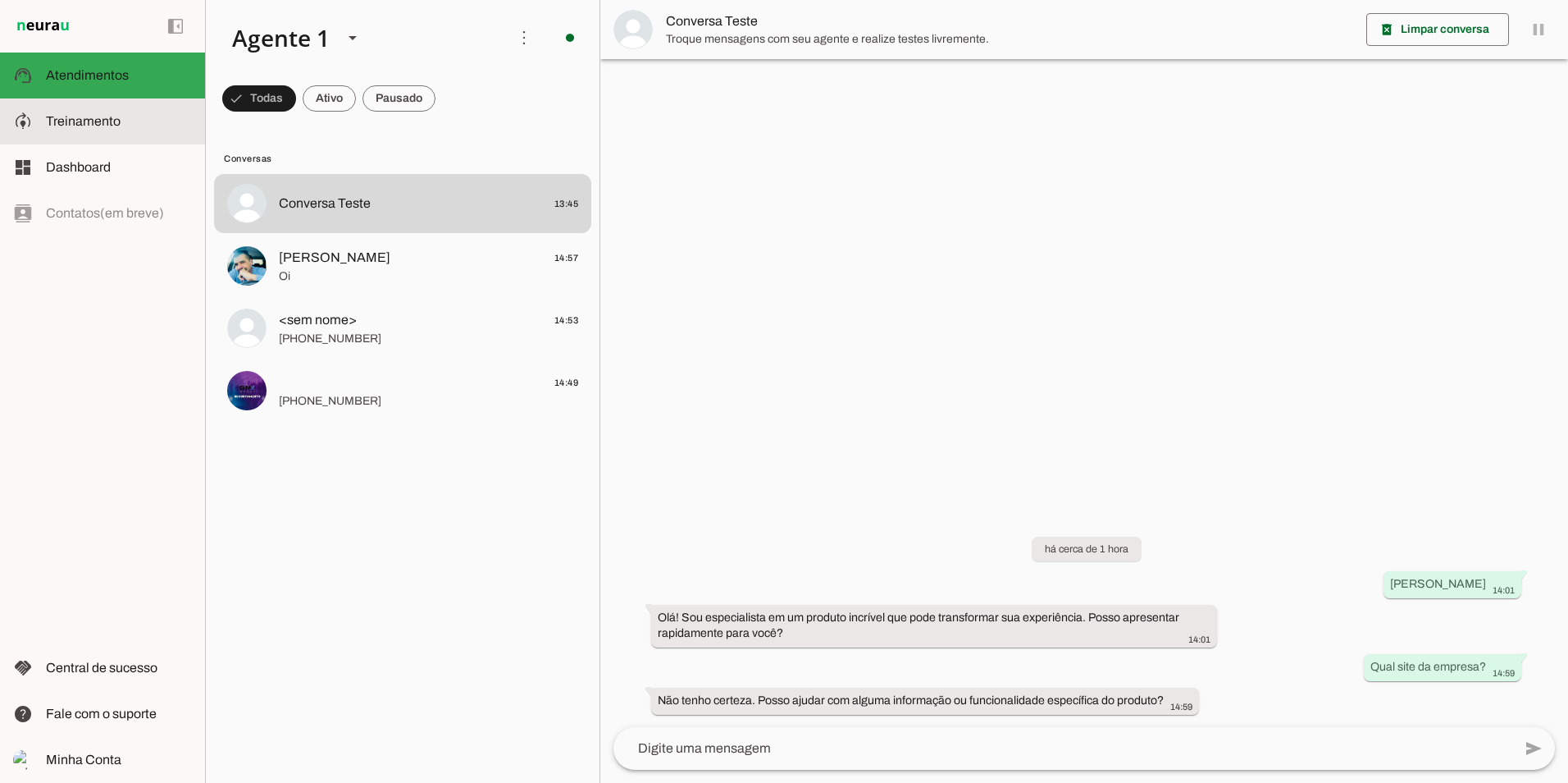
click at [85, 126] on span "Treinamento" at bounding box center [83, 121] width 75 height 14
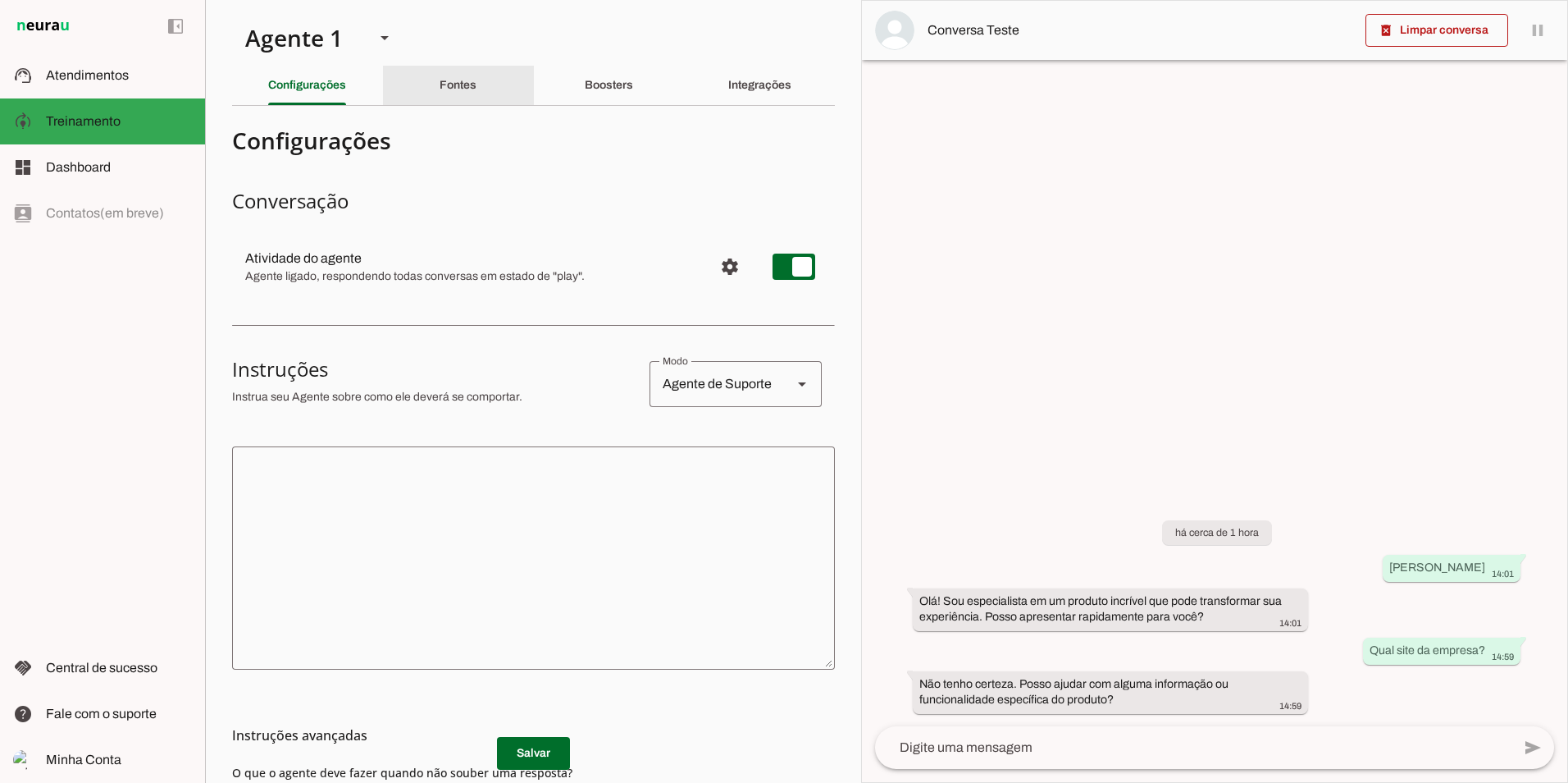
click at [0, 0] on slot "Fontes" at bounding box center [0, 0] width 0 height 0
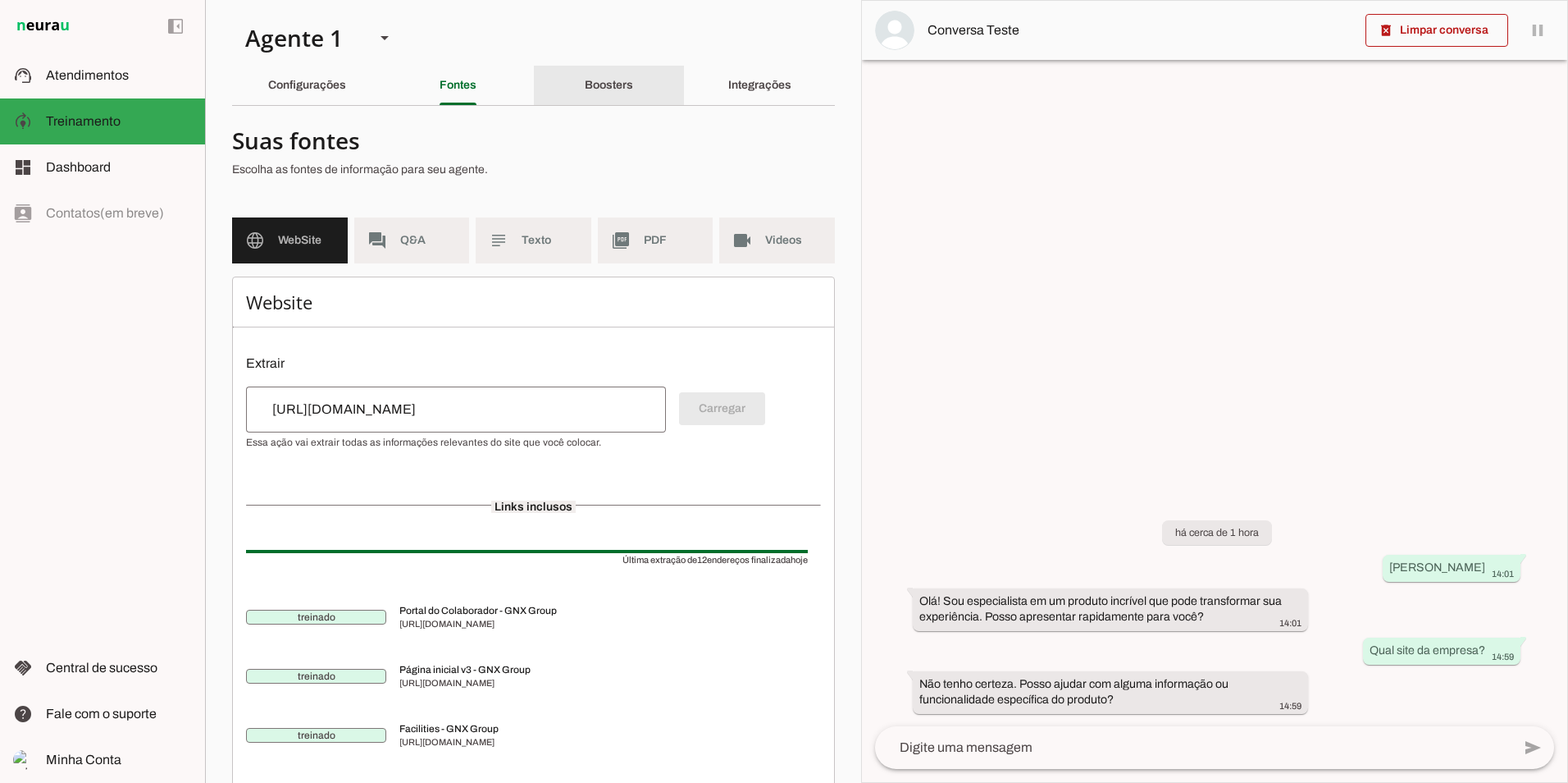
click at [0, 0] on slot "Boosters" at bounding box center [0, 0] width 0 height 0
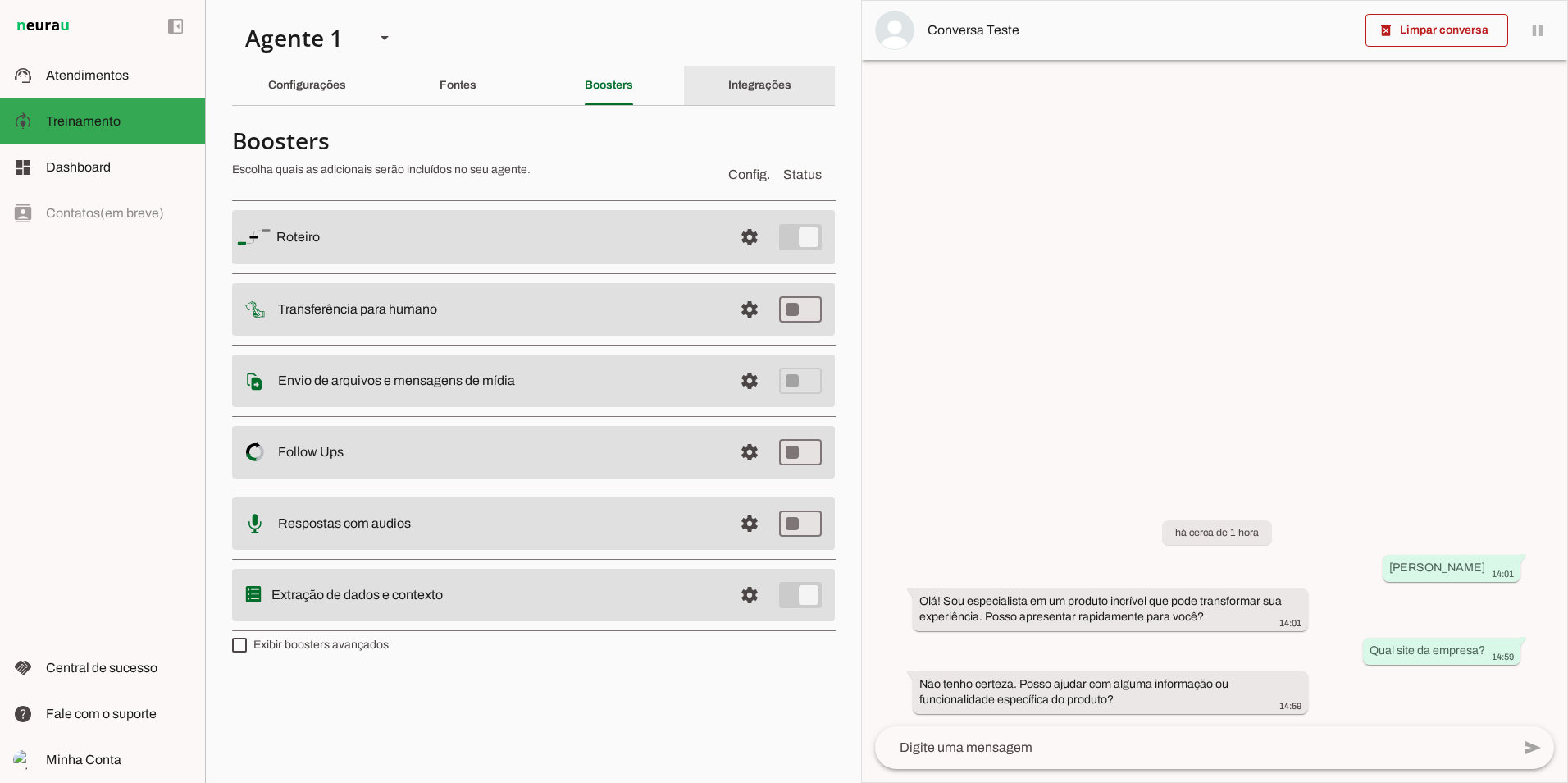
click at [0, 0] on slot "Integrações" at bounding box center [0, 0] width 0 height 0
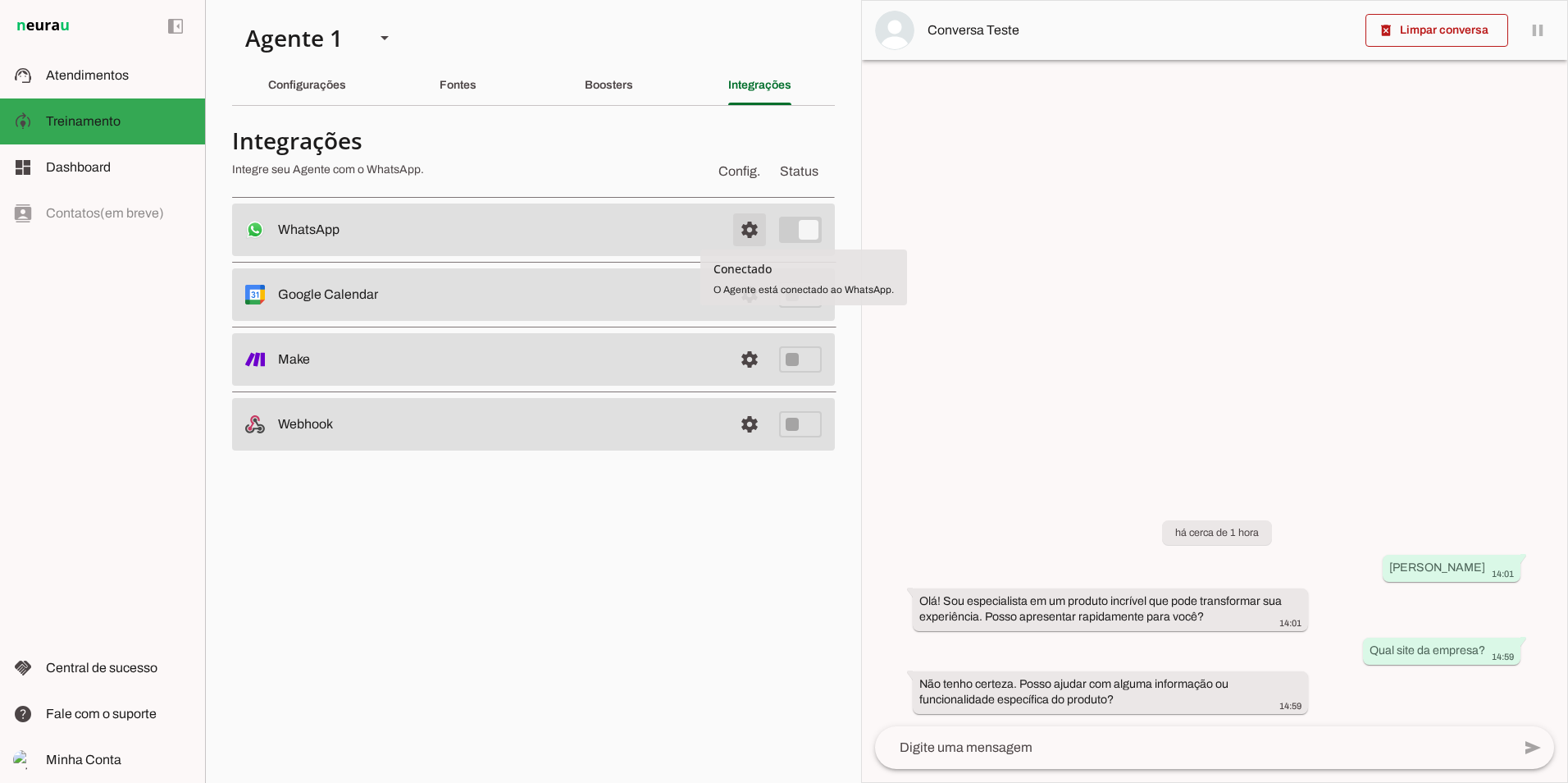
click at [758, 232] on span at bounding box center [749, 229] width 39 height 39
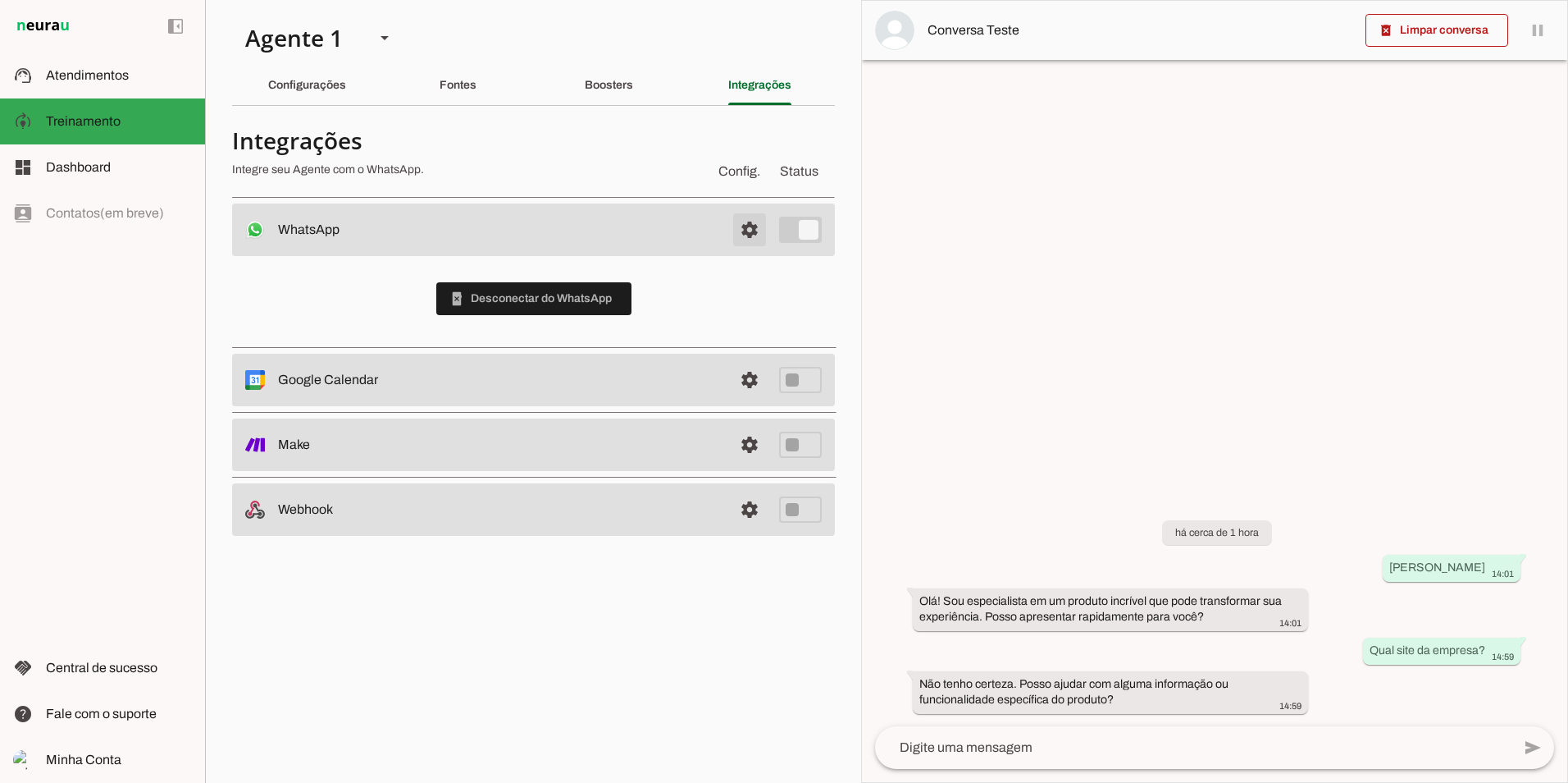
click at [758, 232] on span at bounding box center [749, 229] width 39 height 39
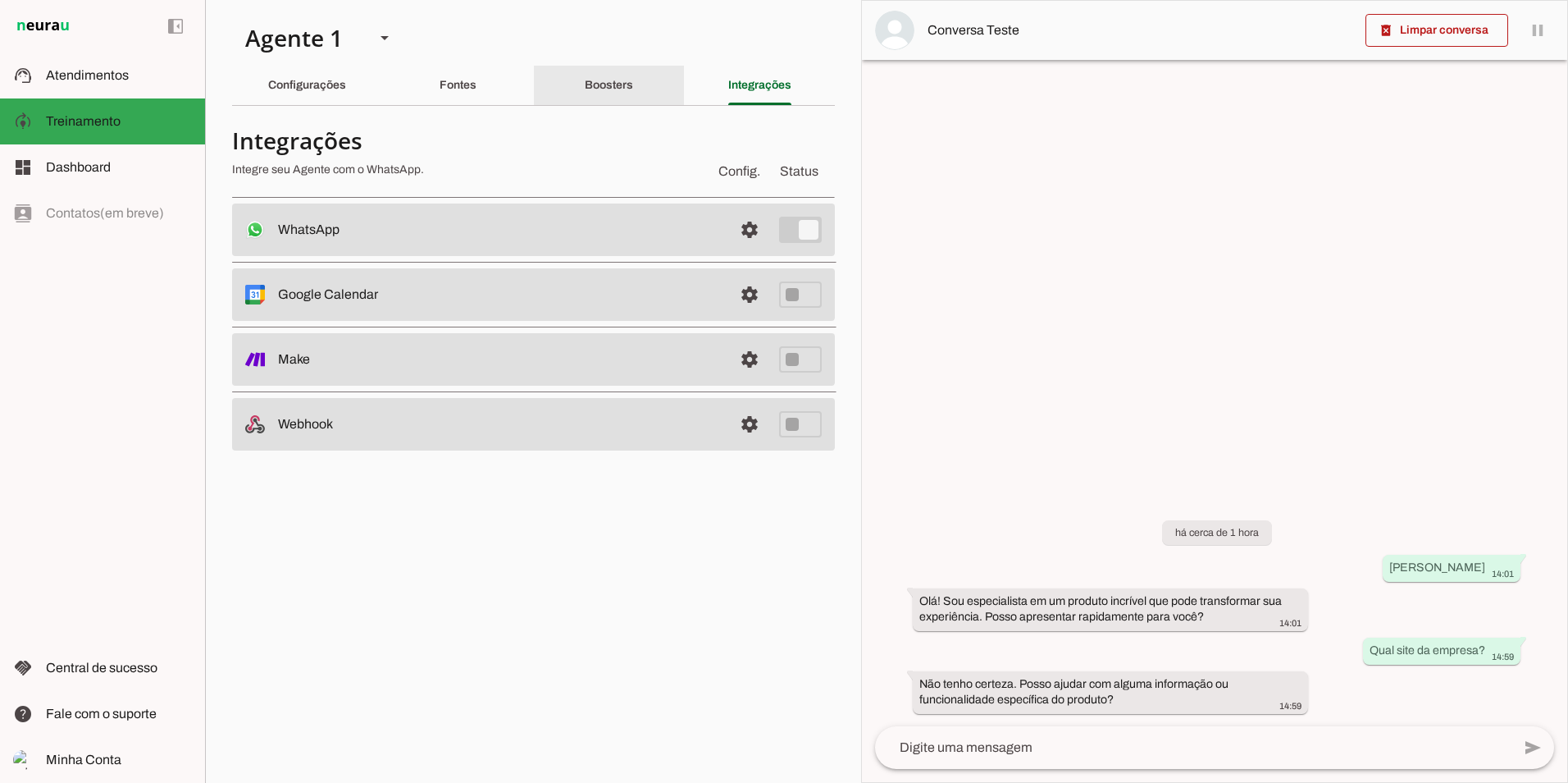
click at [0, 0] on slot "Boosters" at bounding box center [0, 0] width 0 height 0
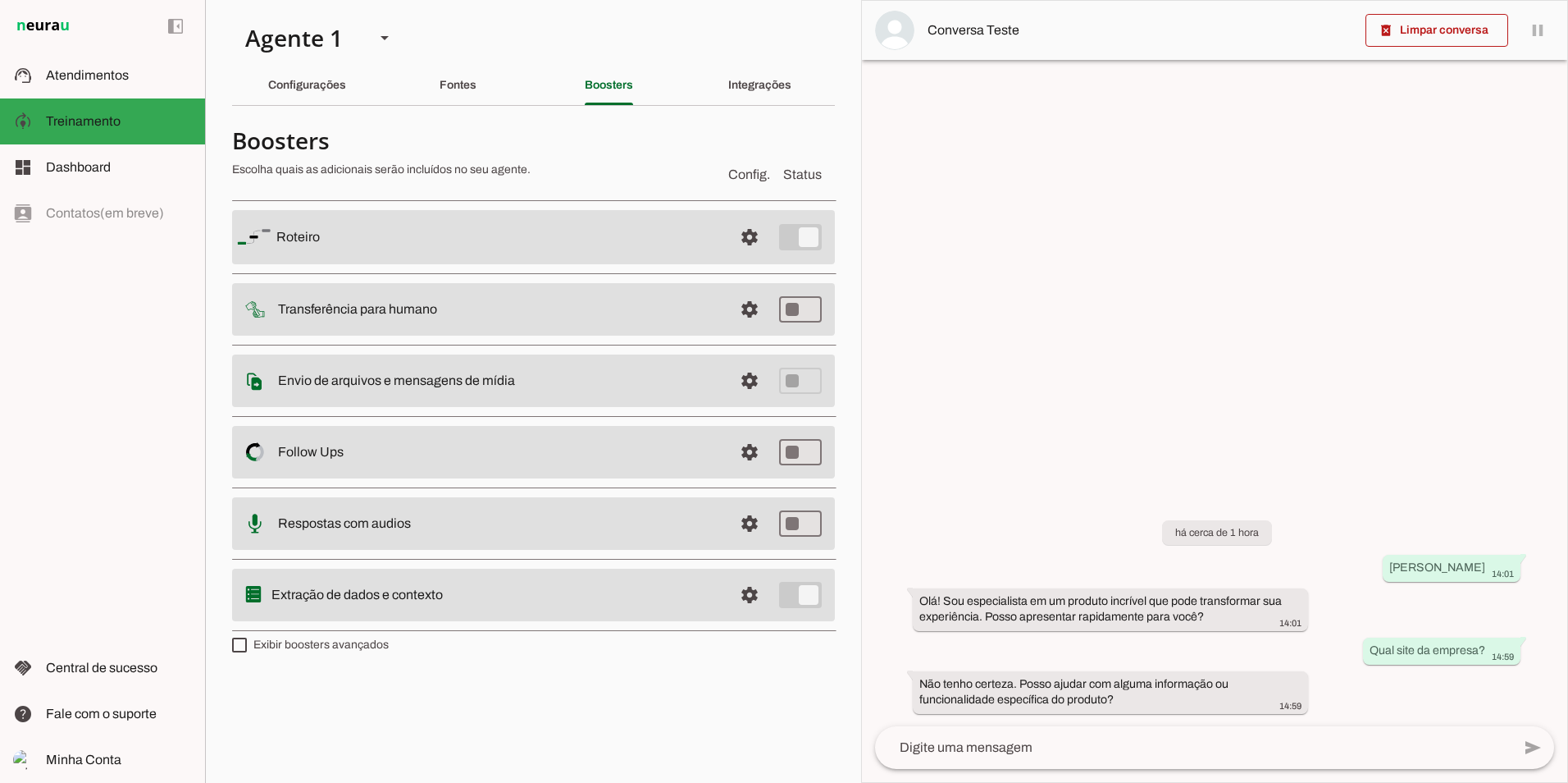
click at [509, 247] on slot at bounding box center [498, 237] width 444 height 20
drag, startPoint x: 443, startPoint y: 314, endPoint x: 290, endPoint y: 301, distance: 154.0
click at [290, 247] on slot at bounding box center [498, 237] width 444 height 20
click at [0, 0] on slot "Transferência para humano" at bounding box center [0, 0] width 0 height 0
drag, startPoint x: 286, startPoint y: 306, endPoint x: 436, endPoint y: 323, distance: 150.3
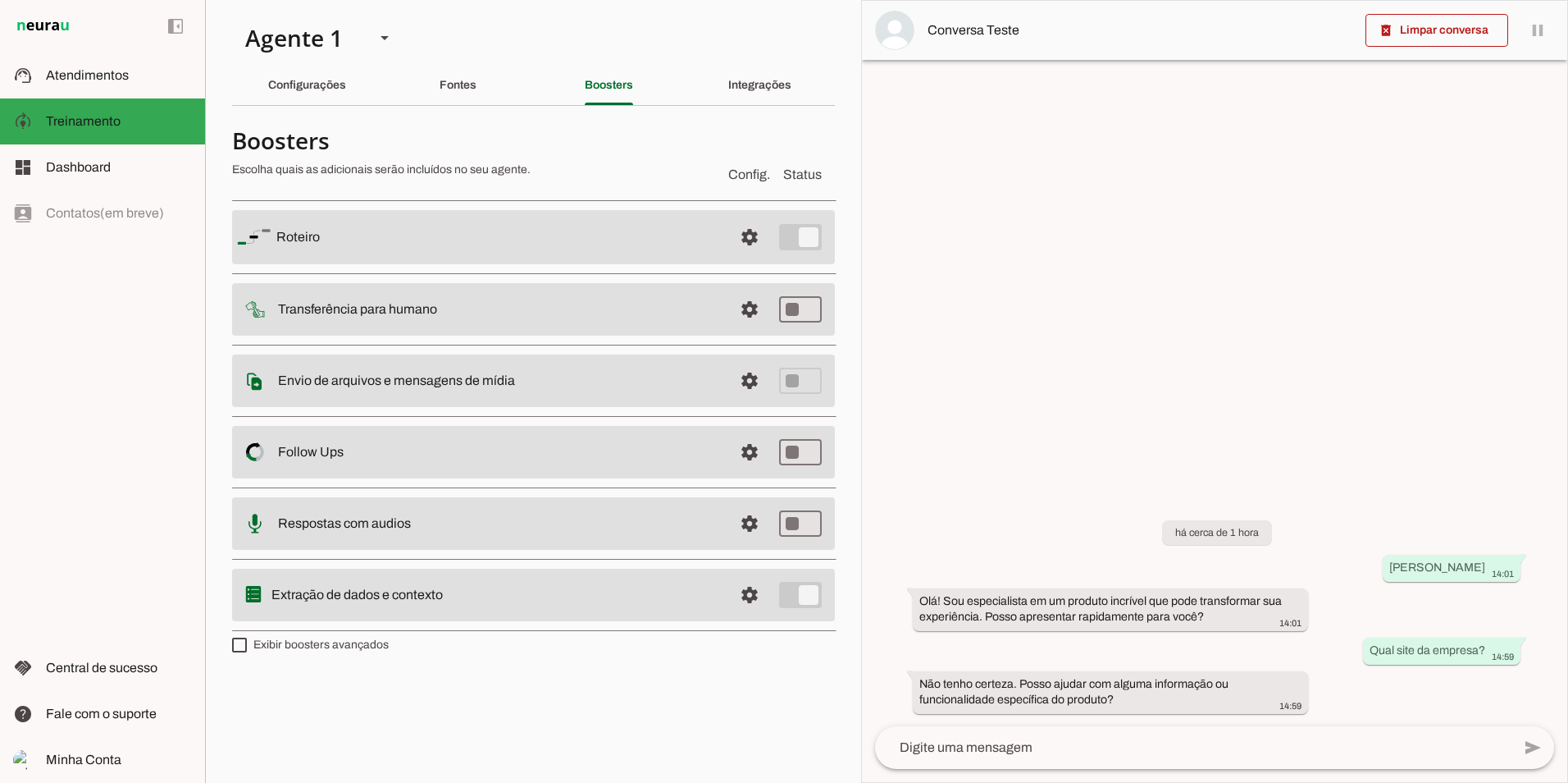
click at [436, 264] on md-item "settings Transferência para humano" at bounding box center [533, 237] width 603 height 54
click at [103, 169] on span "Dashboard" at bounding box center [78, 167] width 65 height 14
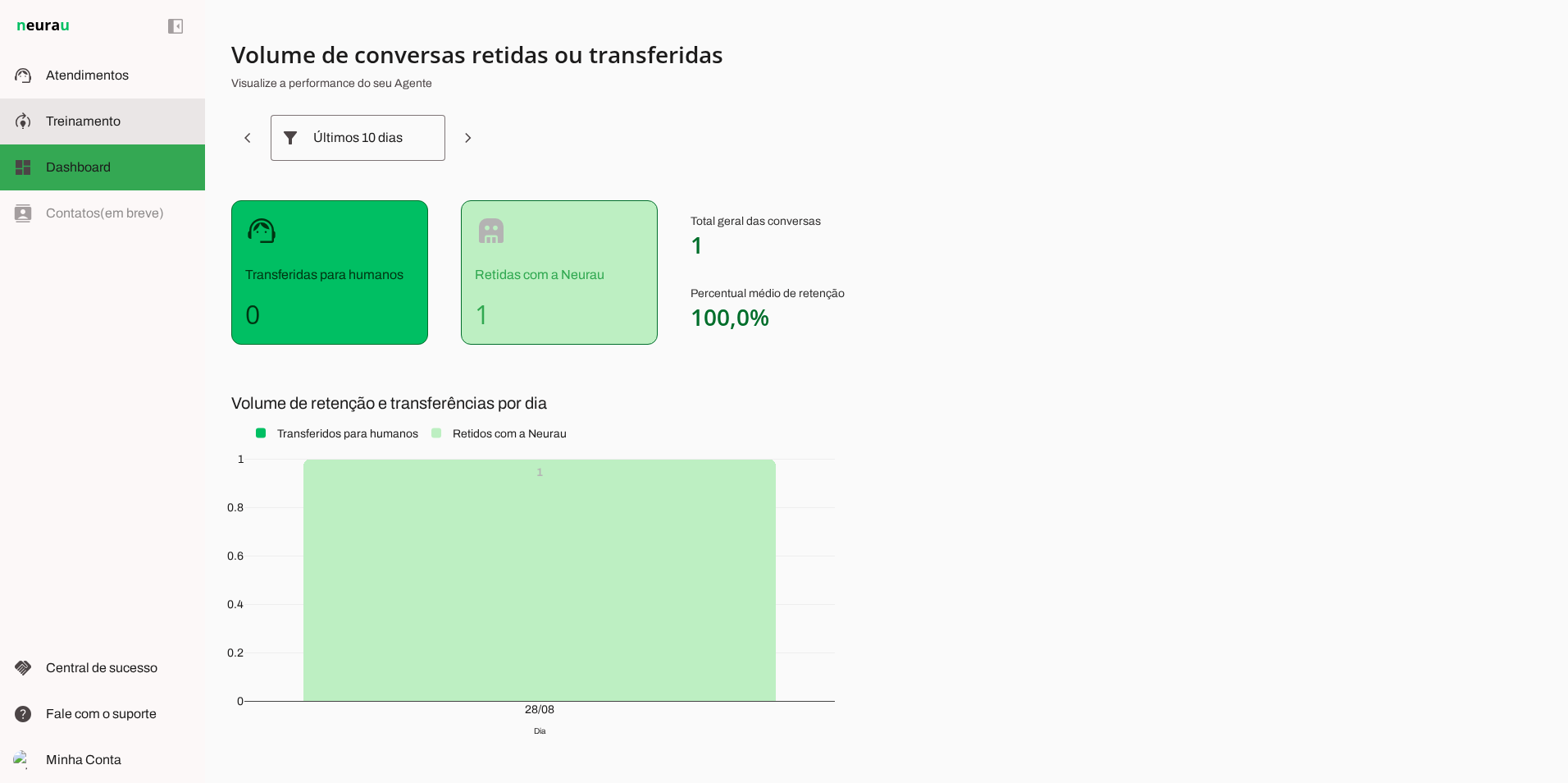
click at [107, 118] on span "Treinamento" at bounding box center [83, 121] width 75 height 14
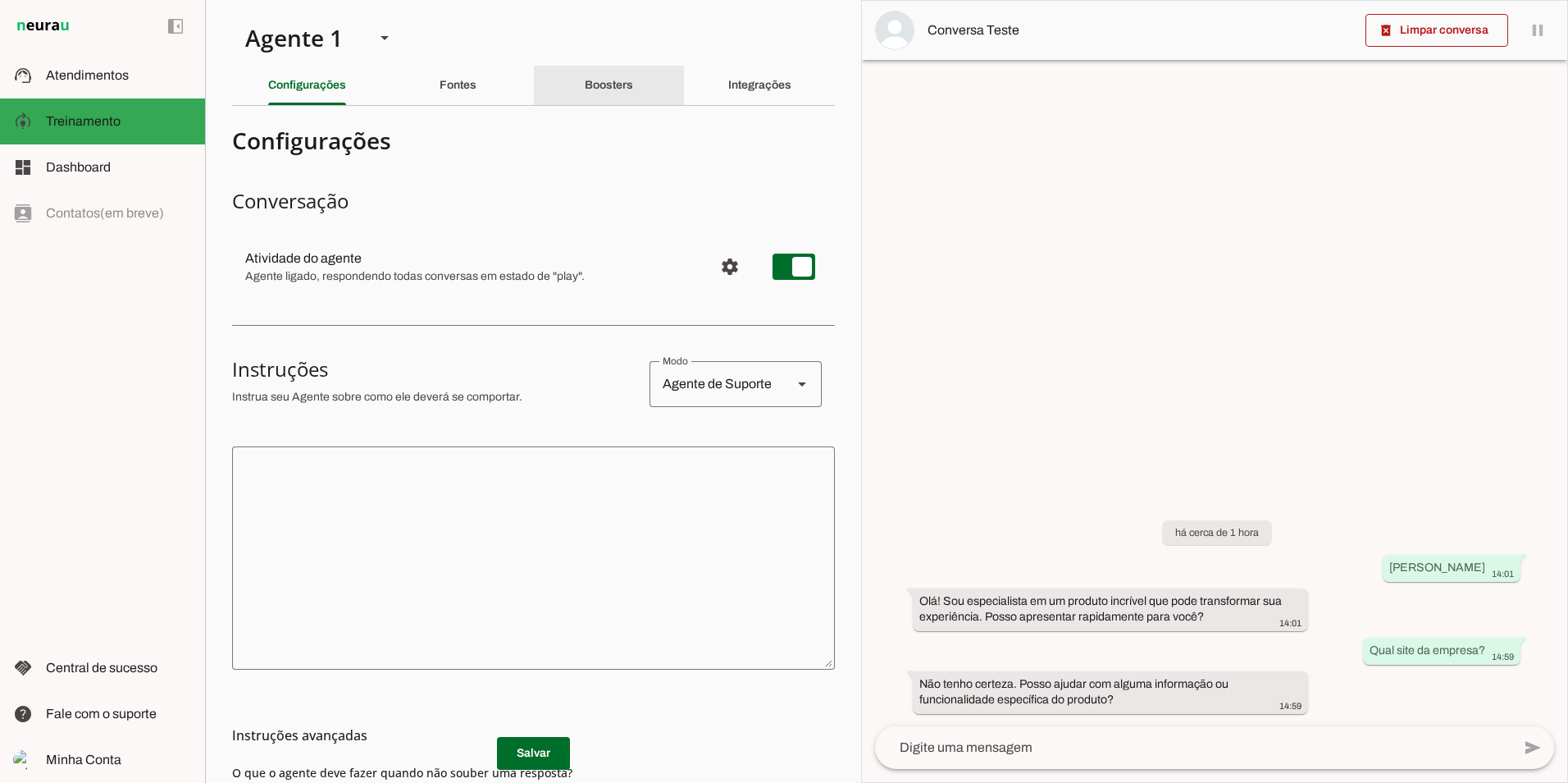
click at [593, 73] on div "Boosters" at bounding box center [609, 85] width 48 height 39
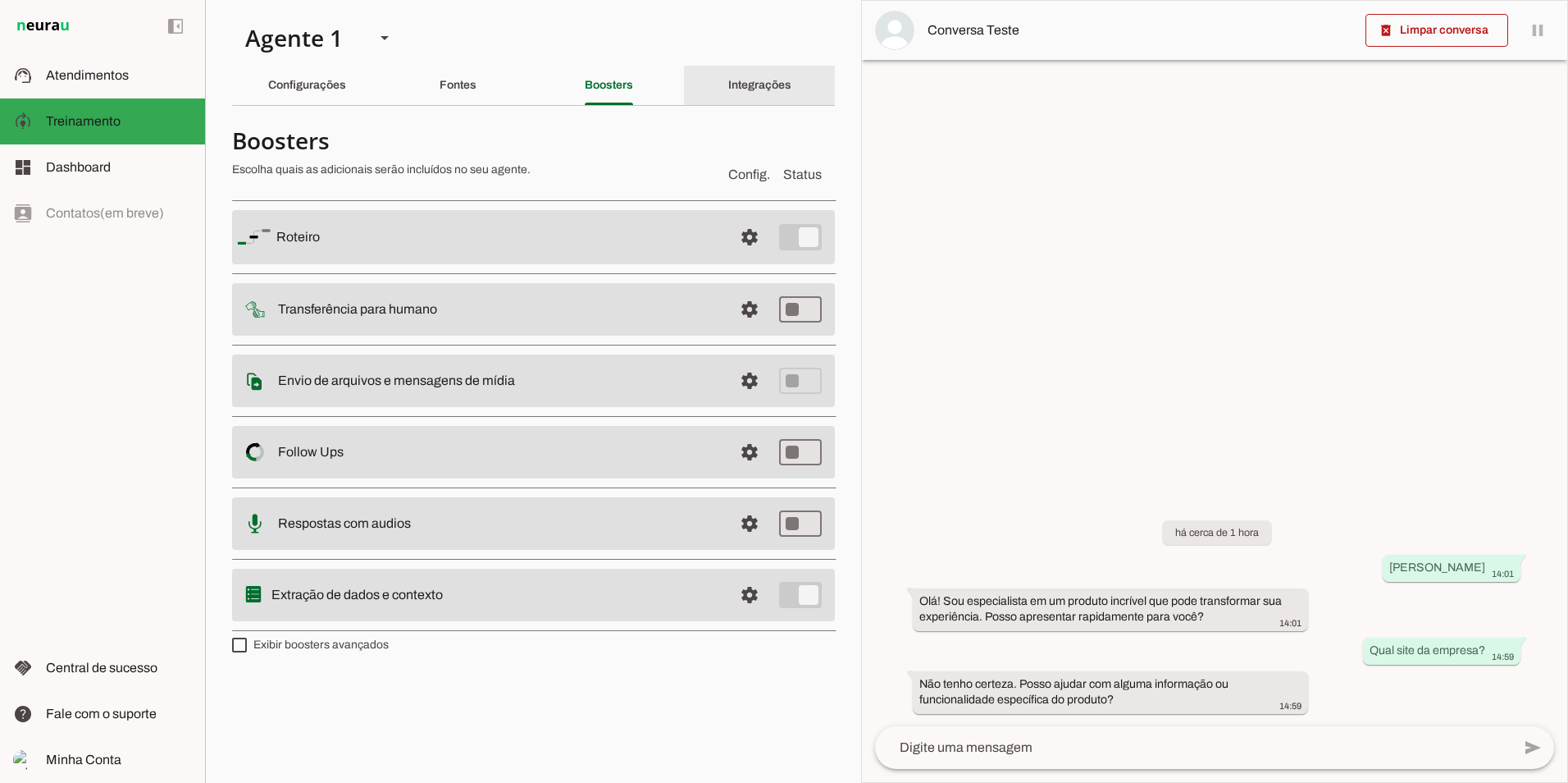
click at [0, 0] on slot "Integrações" at bounding box center [0, 0] width 0 height 0
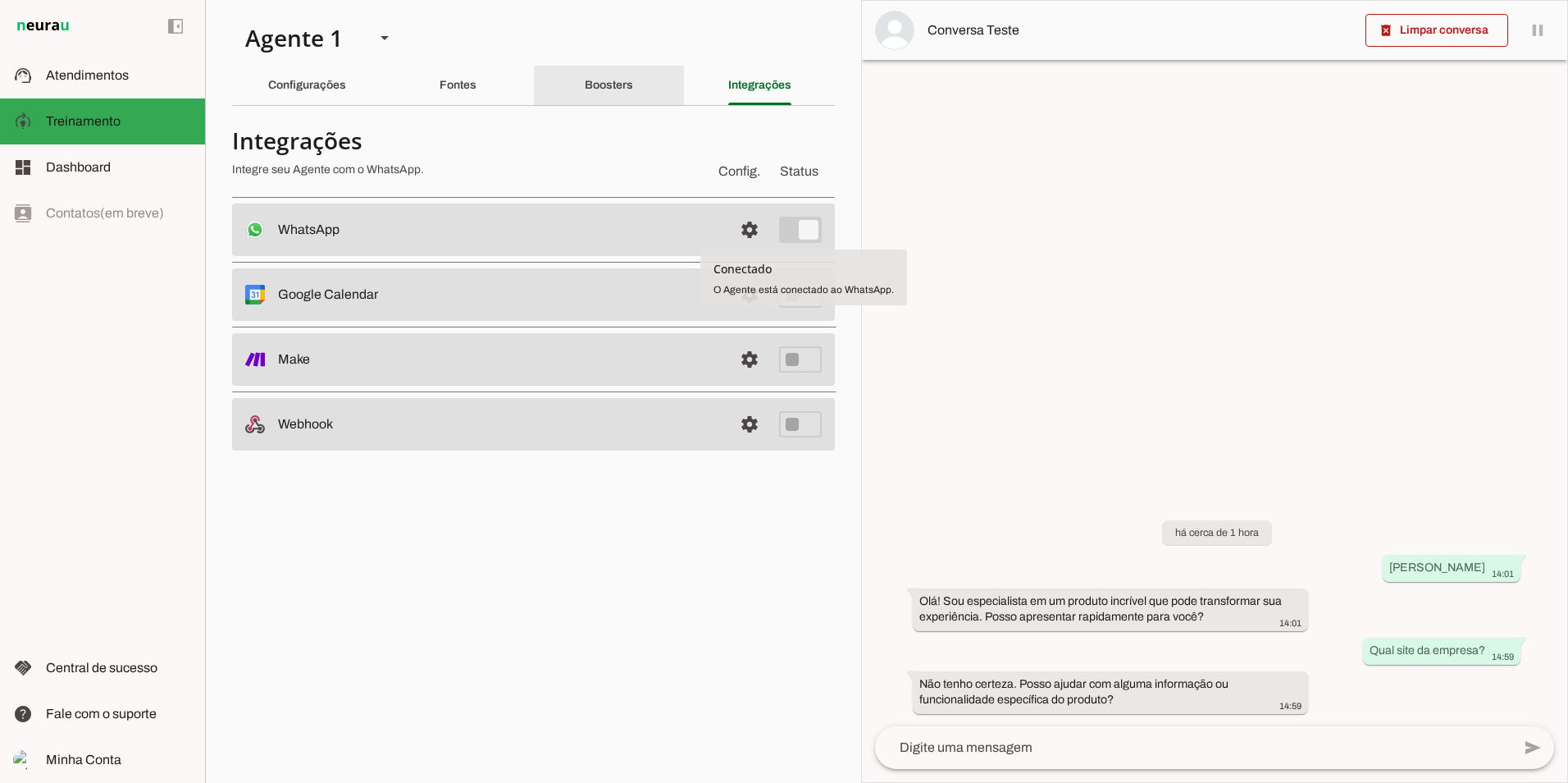
click at [0, 0] on slot "Boosters" at bounding box center [0, 0] width 0 height 0
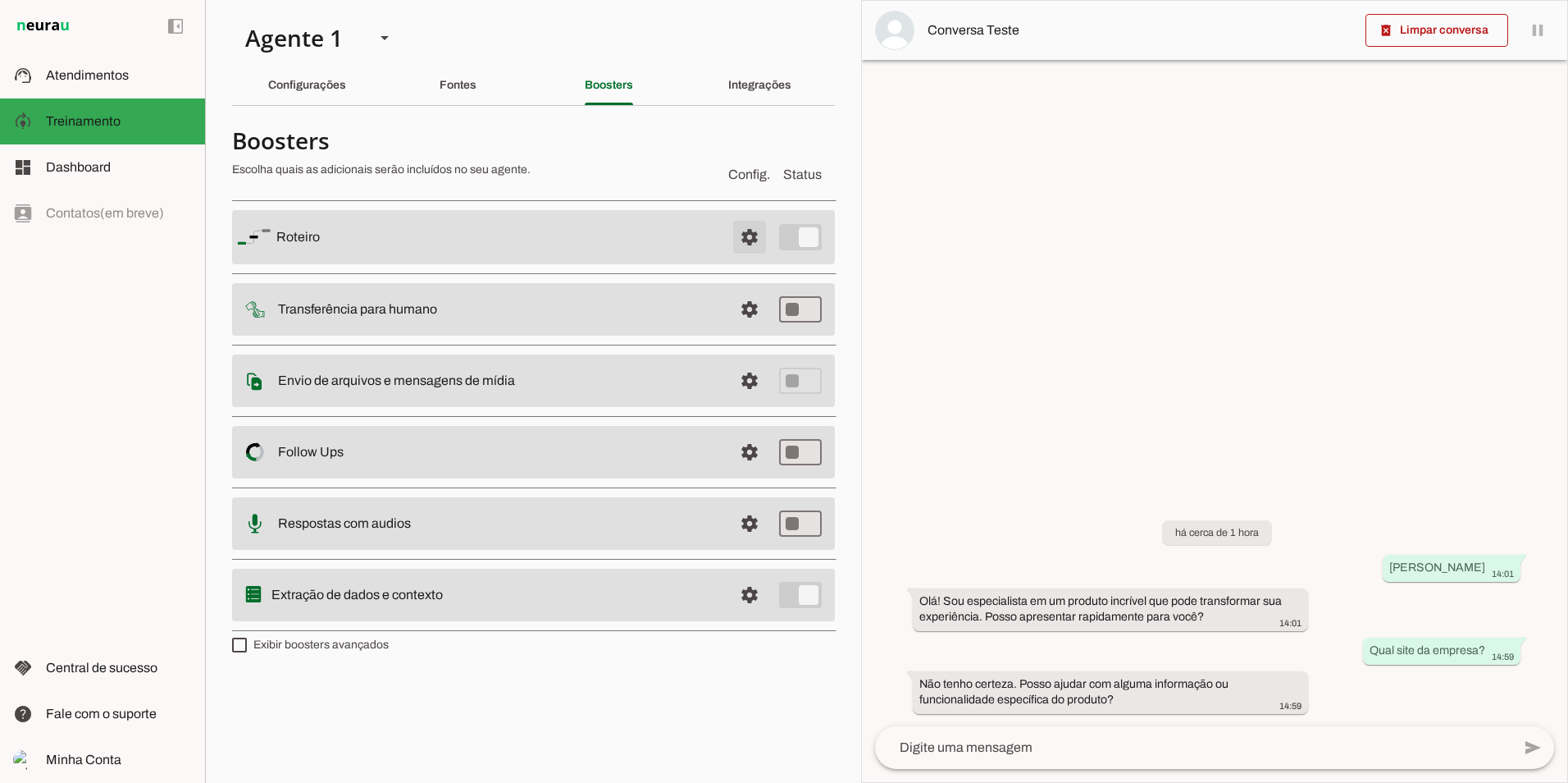
click at [747, 232] on span at bounding box center [749, 236] width 39 height 39
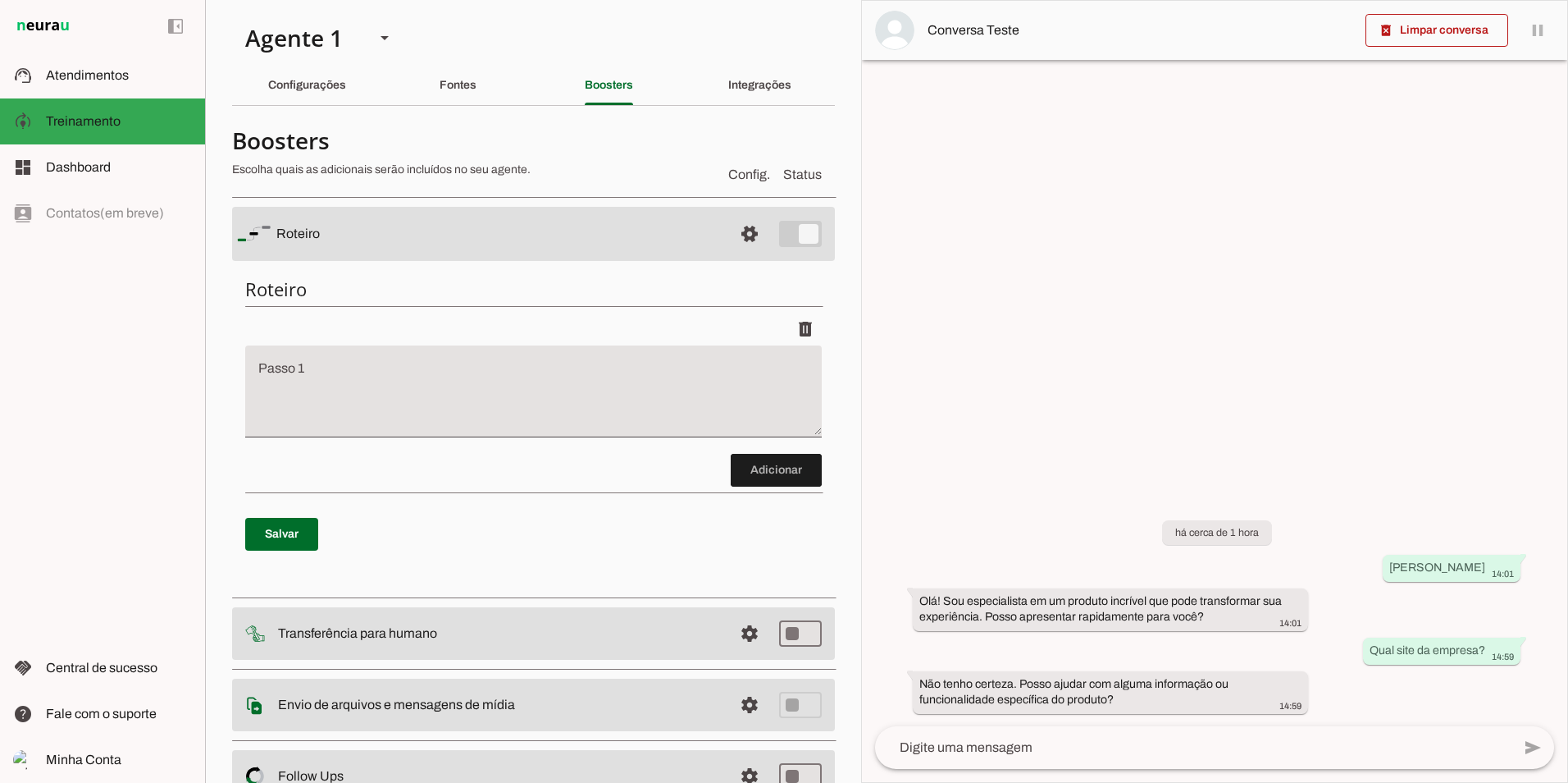
click at [349, 372] on textarea "Passo 1" at bounding box center [533, 398] width 577 height 66
type textarea "Apresentação, Responder"
type md-filled-text-field "Apresentação, Responder"
click at [744, 454] on span at bounding box center [776, 469] width 91 height 39
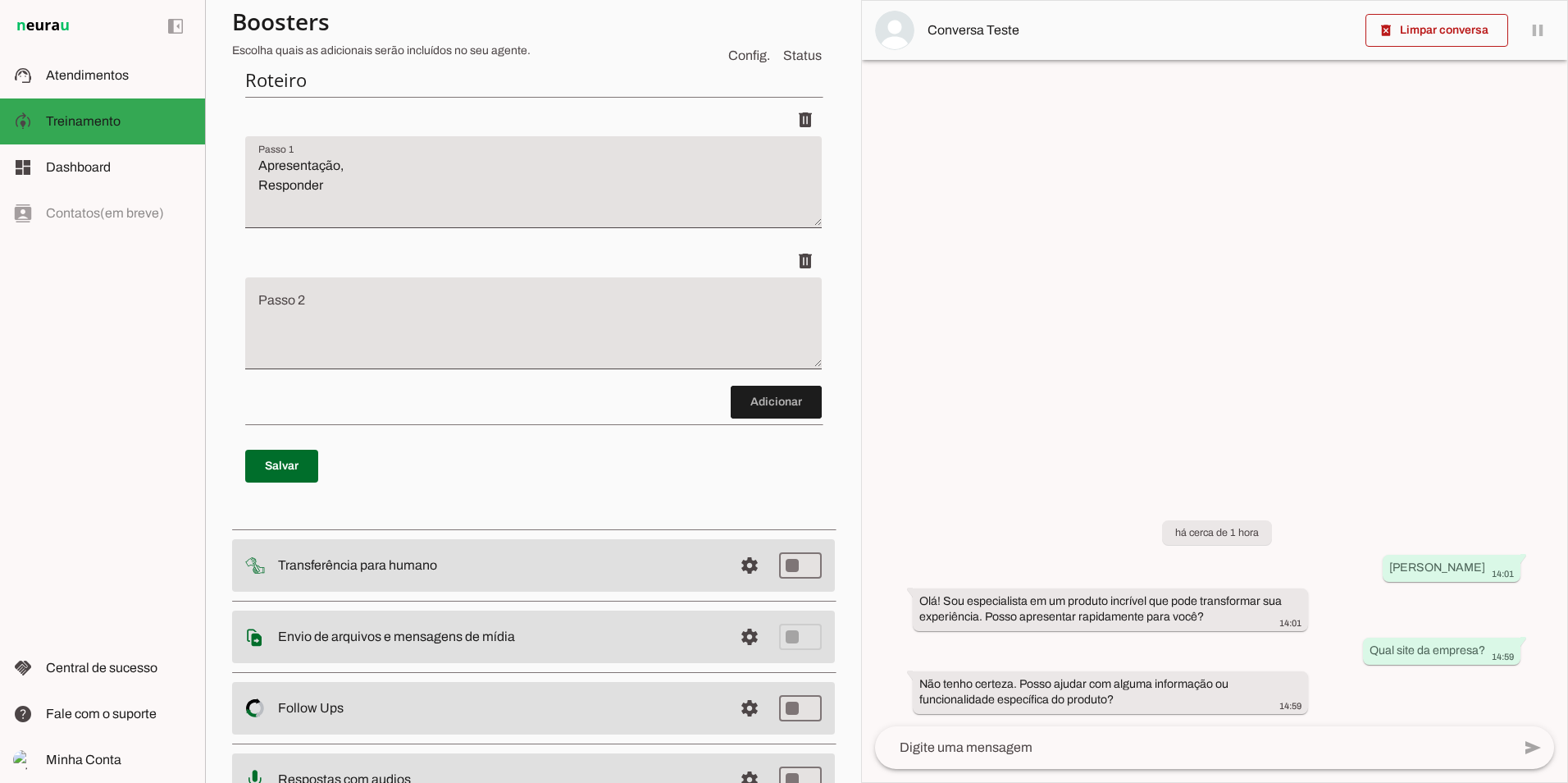
scroll to position [218, 0]
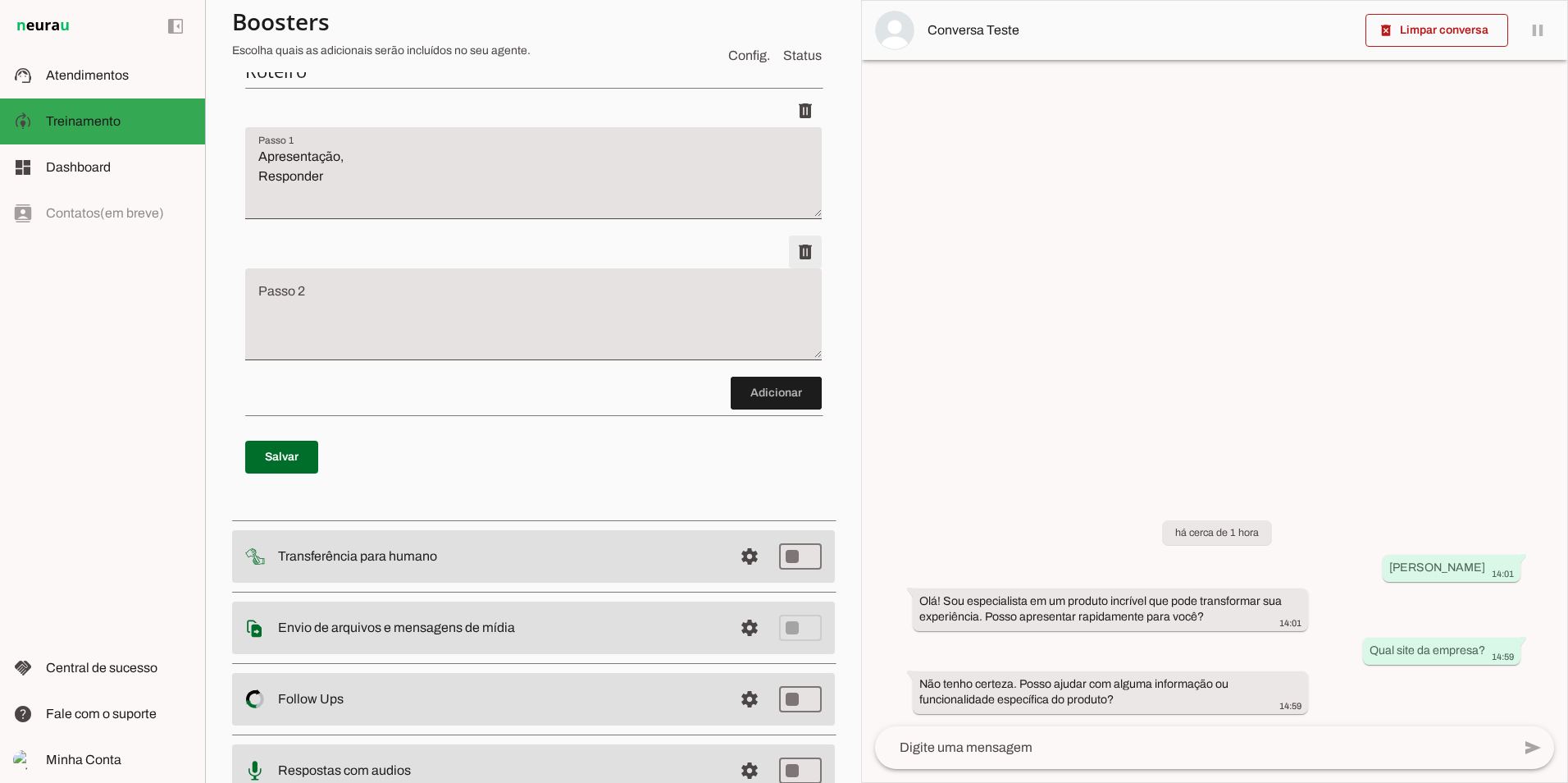
click at [797, 130] on span at bounding box center [805, 110] width 39 height 39
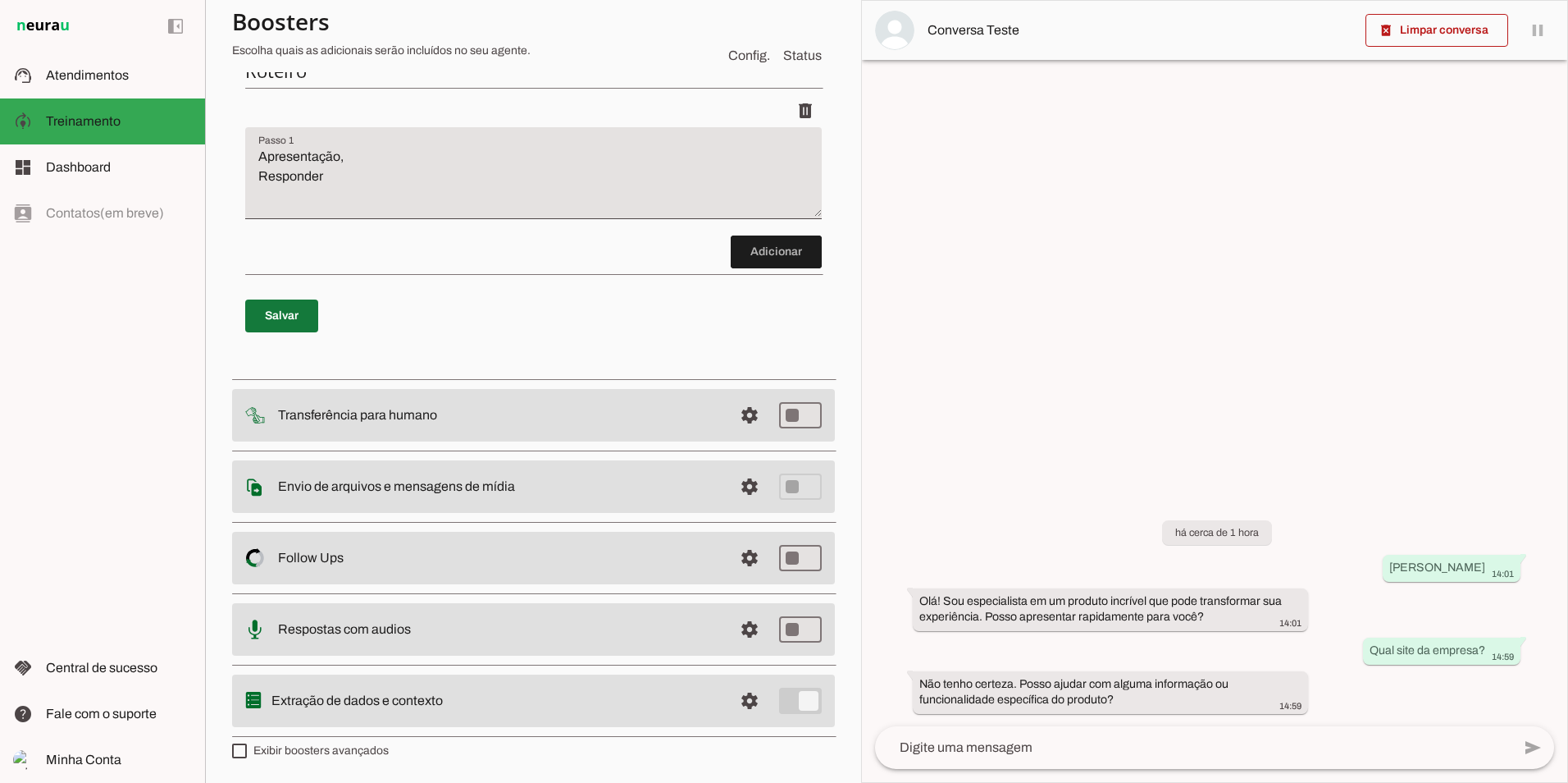
click at [253, 308] on span at bounding box center [281, 315] width 73 height 39
click at [563, 25] on slot at bounding box center [498, 16] width 444 height 20
drag, startPoint x: 541, startPoint y: 484, endPoint x: 290, endPoint y: 487, distance: 251.0
click at [267, 43] on md-item "settings Envio de arquivos e mensagens de mídia Arquivos e mensagens de mídia O…" at bounding box center [533, 16] width 603 height 54
click at [605, 43] on md-item "settings Respostas com audios" at bounding box center [533, 16] width 603 height 54
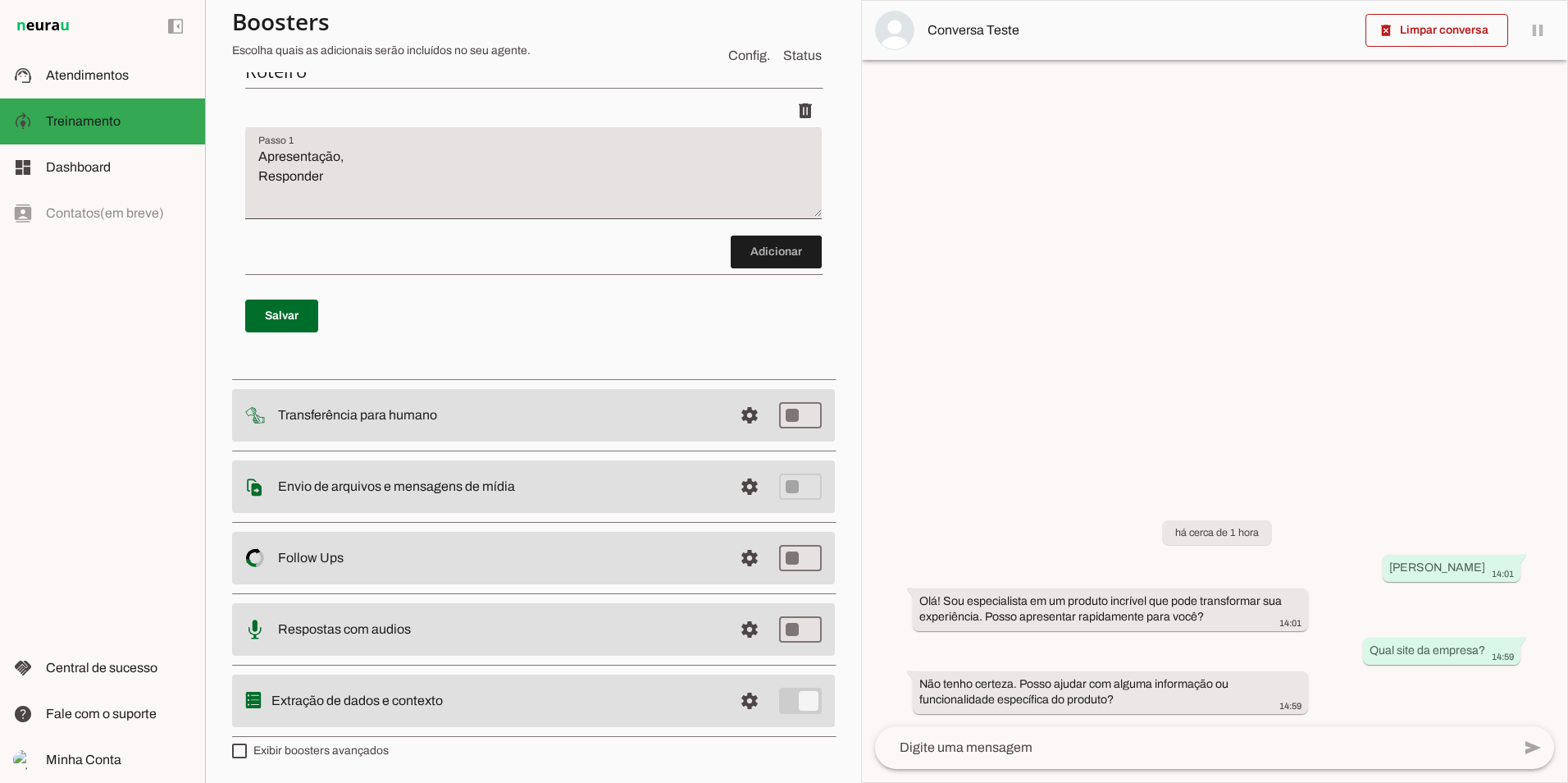
click at [621, 25] on slot at bounding box center [498, 16] width 444 height 20
click at [281, 313] on span at bounding box center [281, 315] width 73 height 39
click at [115, 164] on slot at bounding box center [119, 168] width 146 height 20
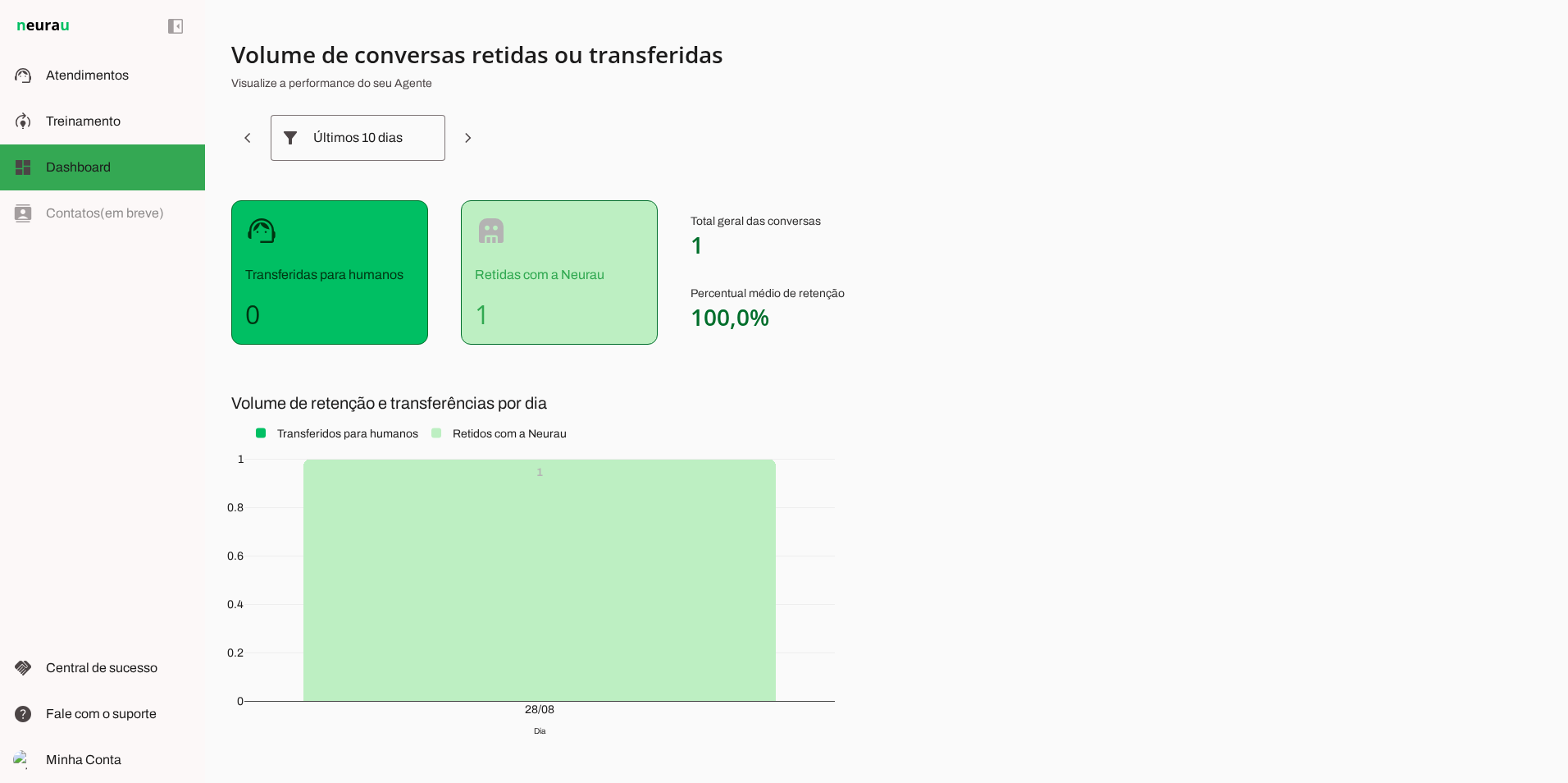
click at [535, 287] on div "robot Retidas com a Neurau 1" at bounding box center [559, 272] width 197 height 144
click at [322, 143] on div "Últimos 10 dias" at bounding box center [357, 138] width 89 height 46
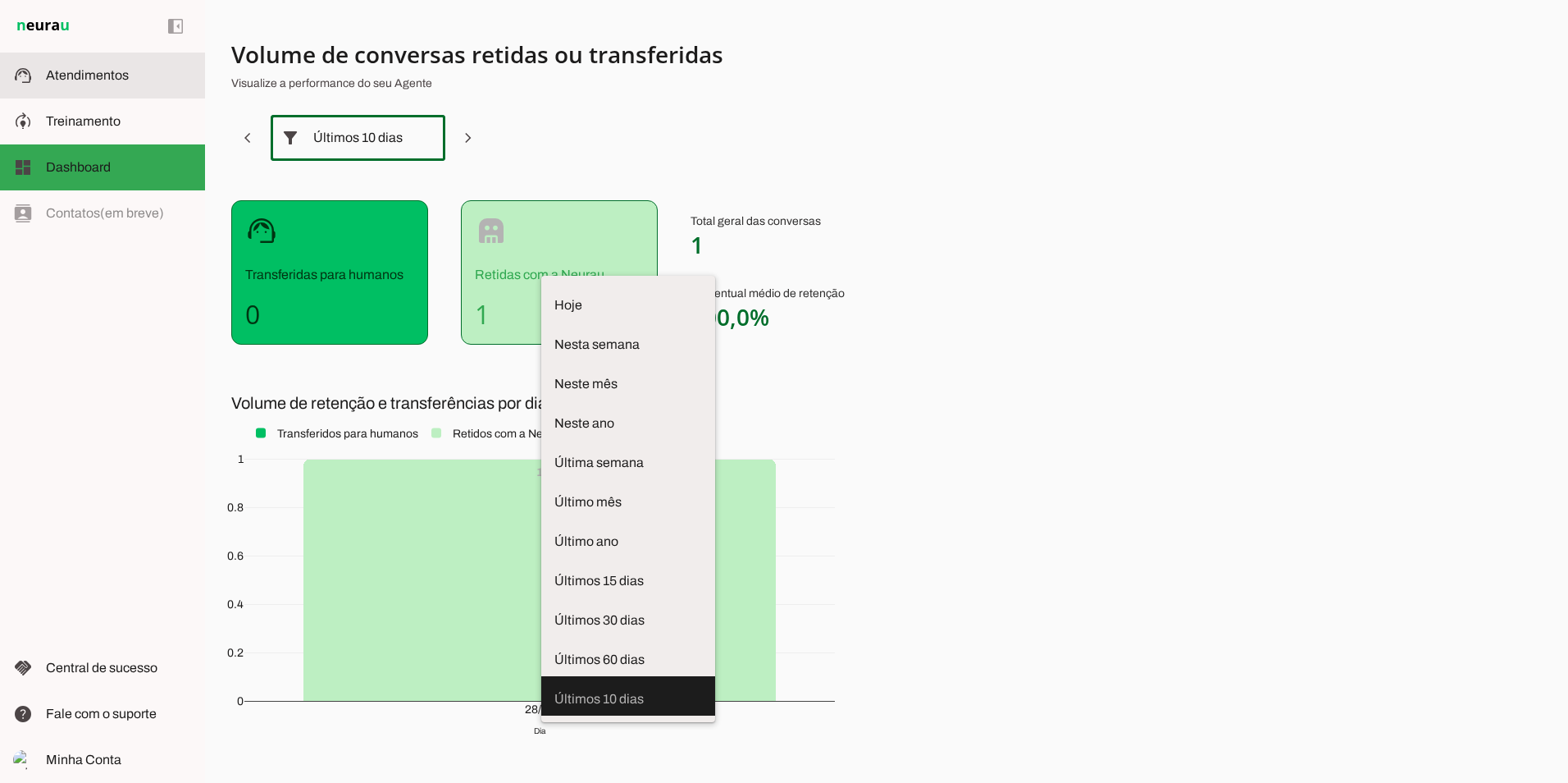
click at [83, 81] on span "Atendimentos" at bounding box center [87, 75] width 83 height 14
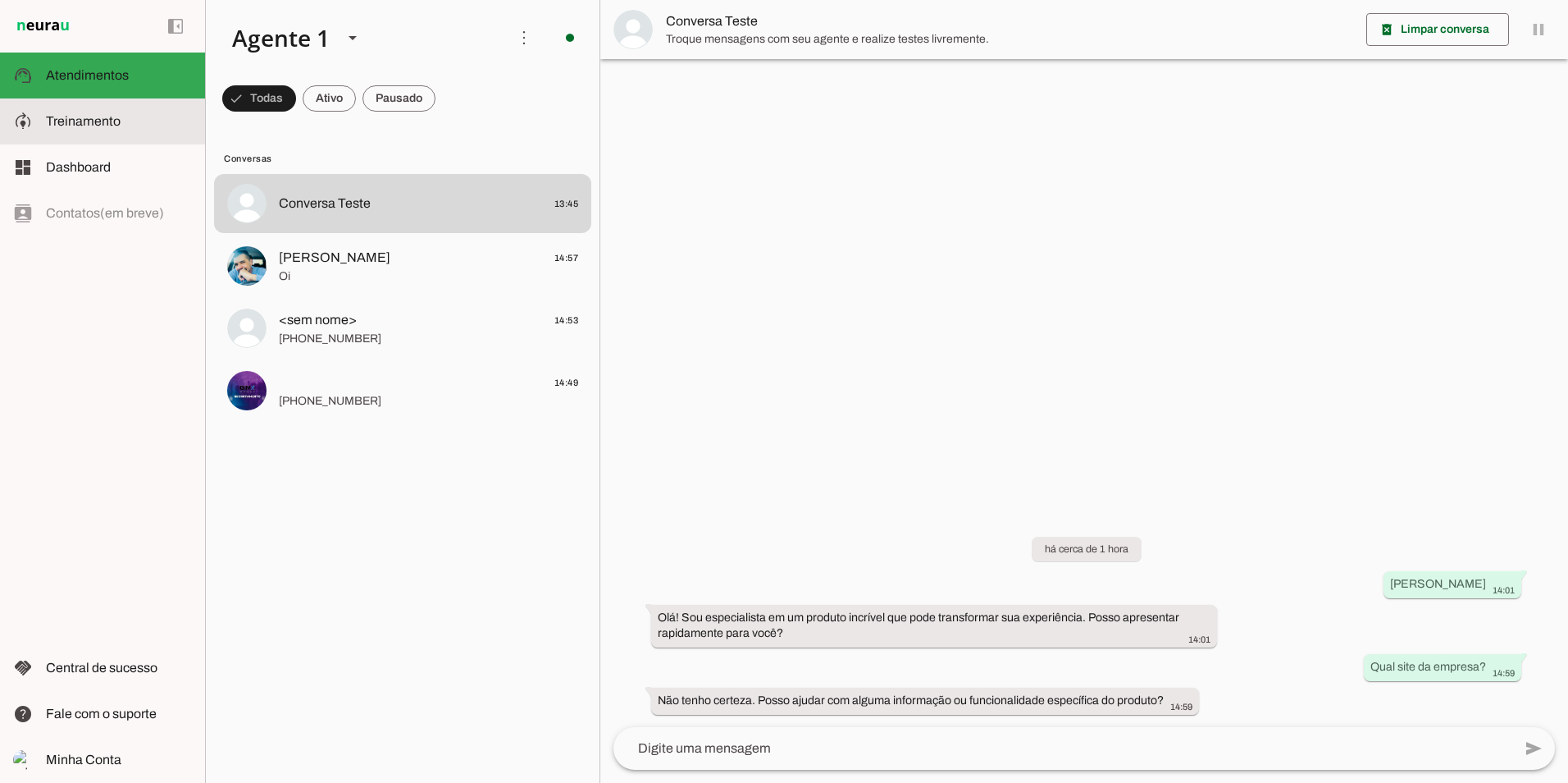
click at [94, 125] on span "Treinamento" at bounding box center [83, 121] width 75 height 14
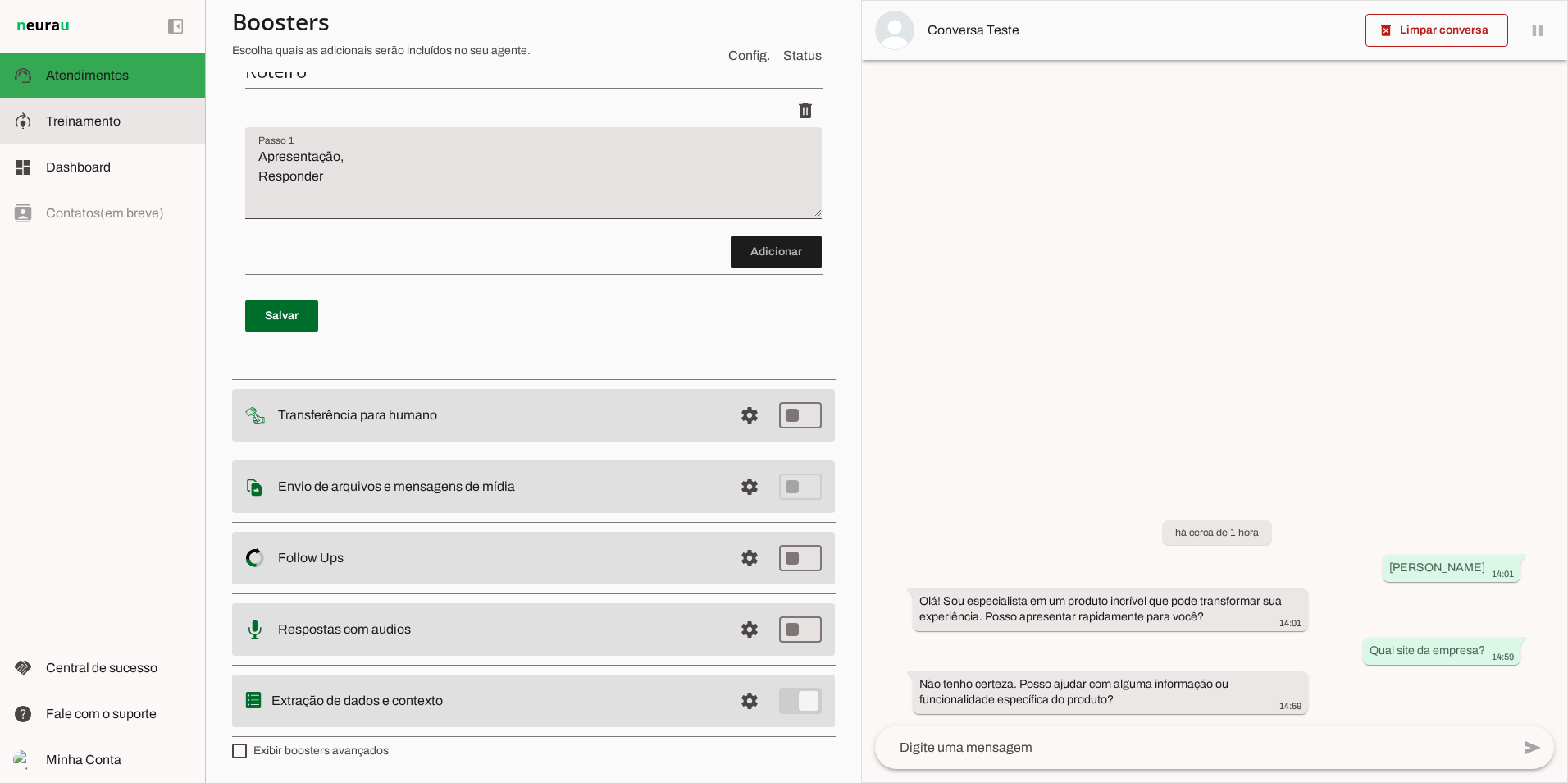
scroll to position [185, 0]
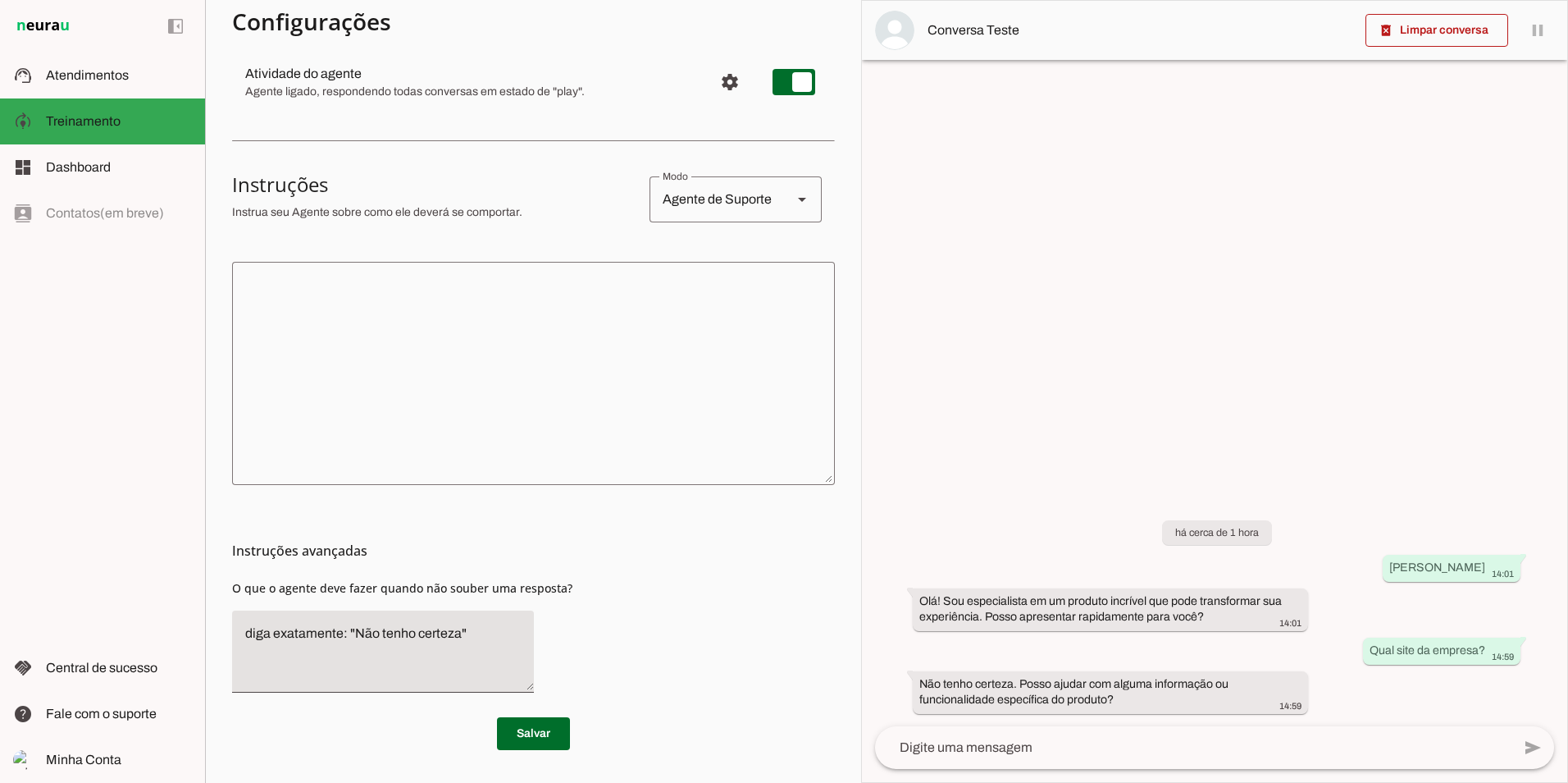
click at [757, 193] on div "Agente de Suporte" at bounding box center [715, 199] width 130 height 46
drag, startPoint x: 753, startPoint y: 199, endPoint x: 737, endPoint y: 203, distance: 15.9
click at [746, 201] on div "Agente de Suporte" at bounding box center [715, 199] width 130 height 46
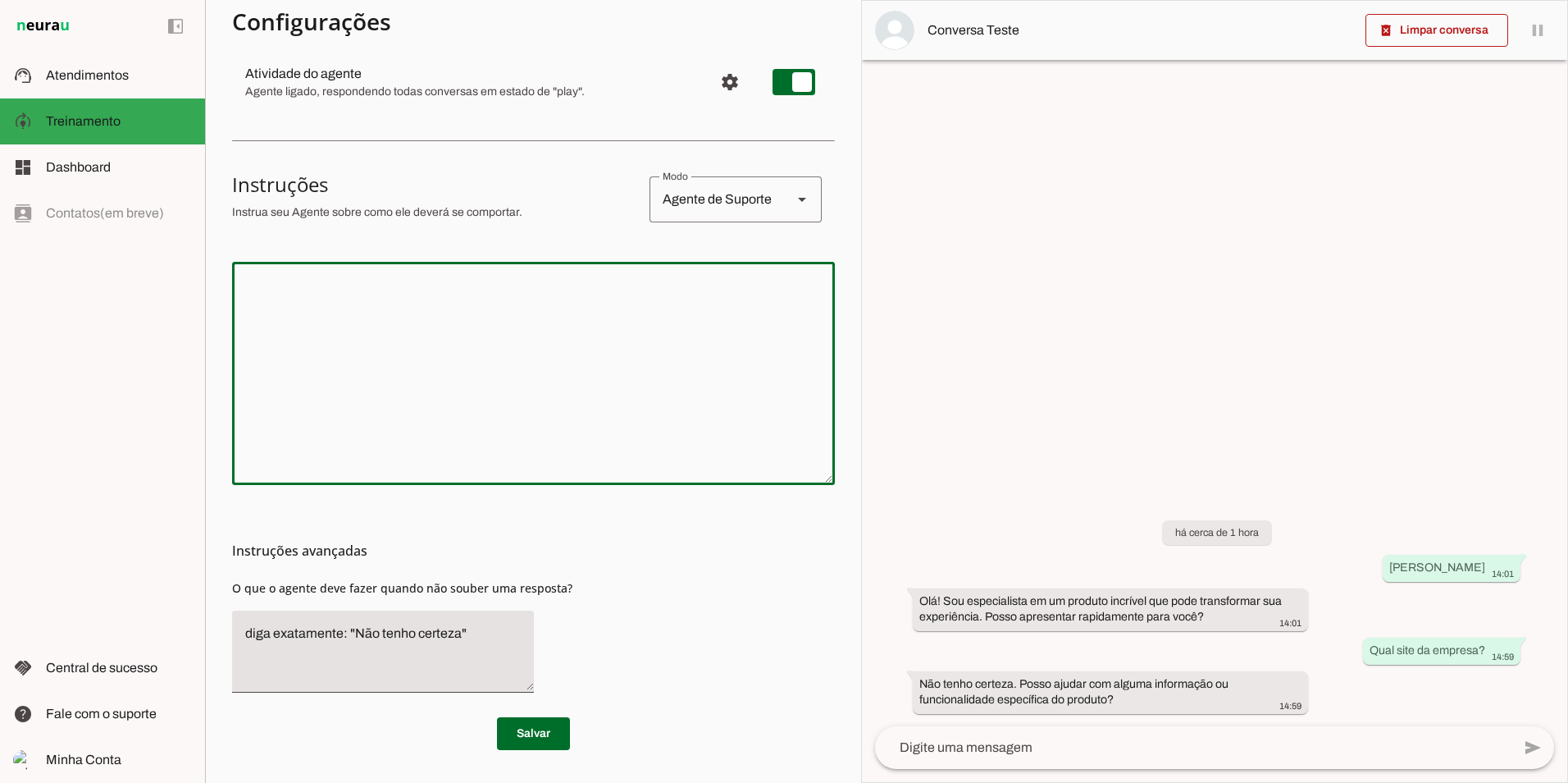
click at [553, 350] on textarea at bounding box center [533, 373] width 603 height 197
click at [376, 329] on textarea at bounding box center [533, 373] width 603 height 197
click at [110, 162] on span "Dashboard" at bounding box center [78, 167] width 65 height 14
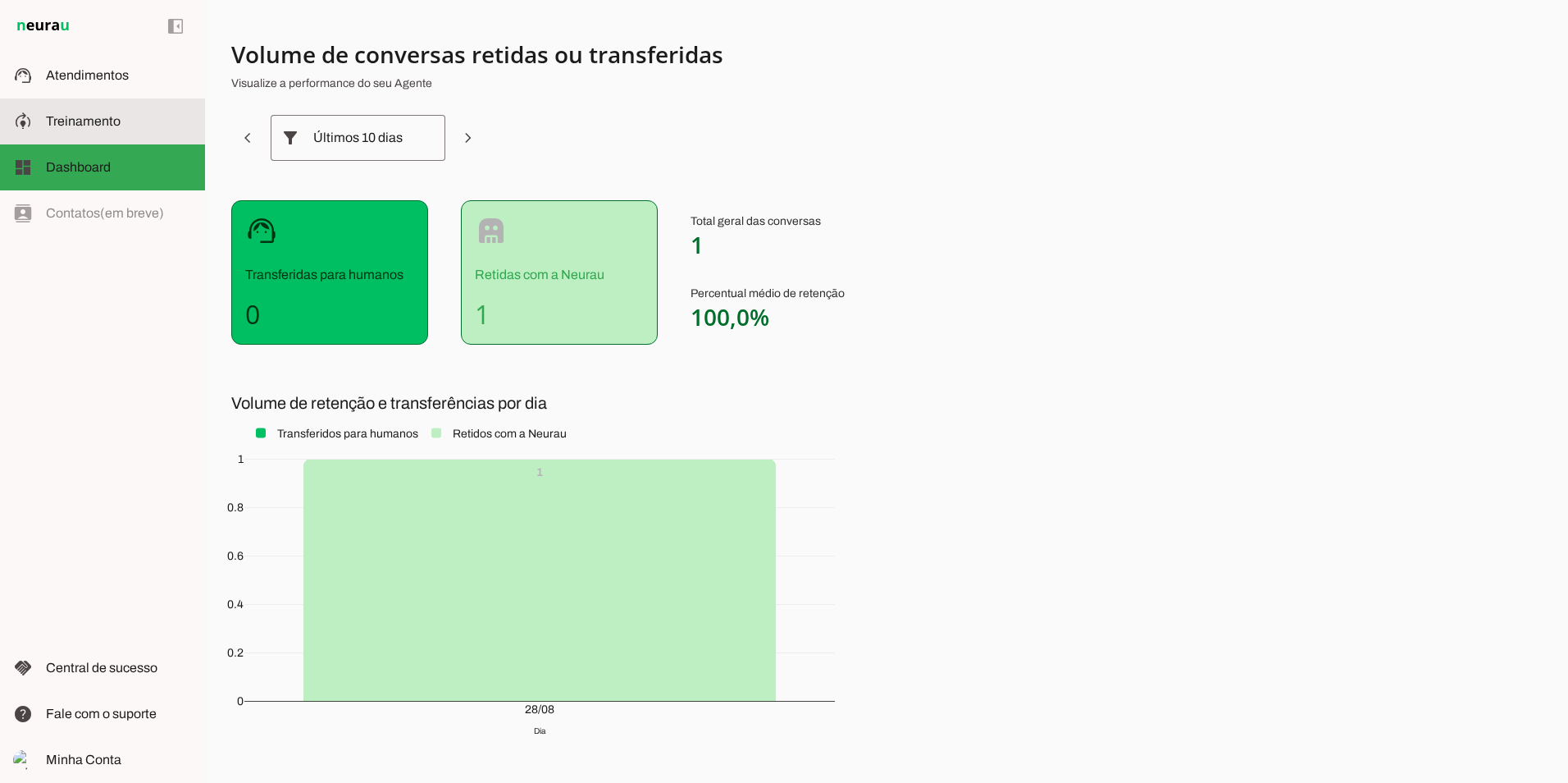
click at [86, 123] on span "Treinamento" at bounding box center [83, 121] width 75 height 14
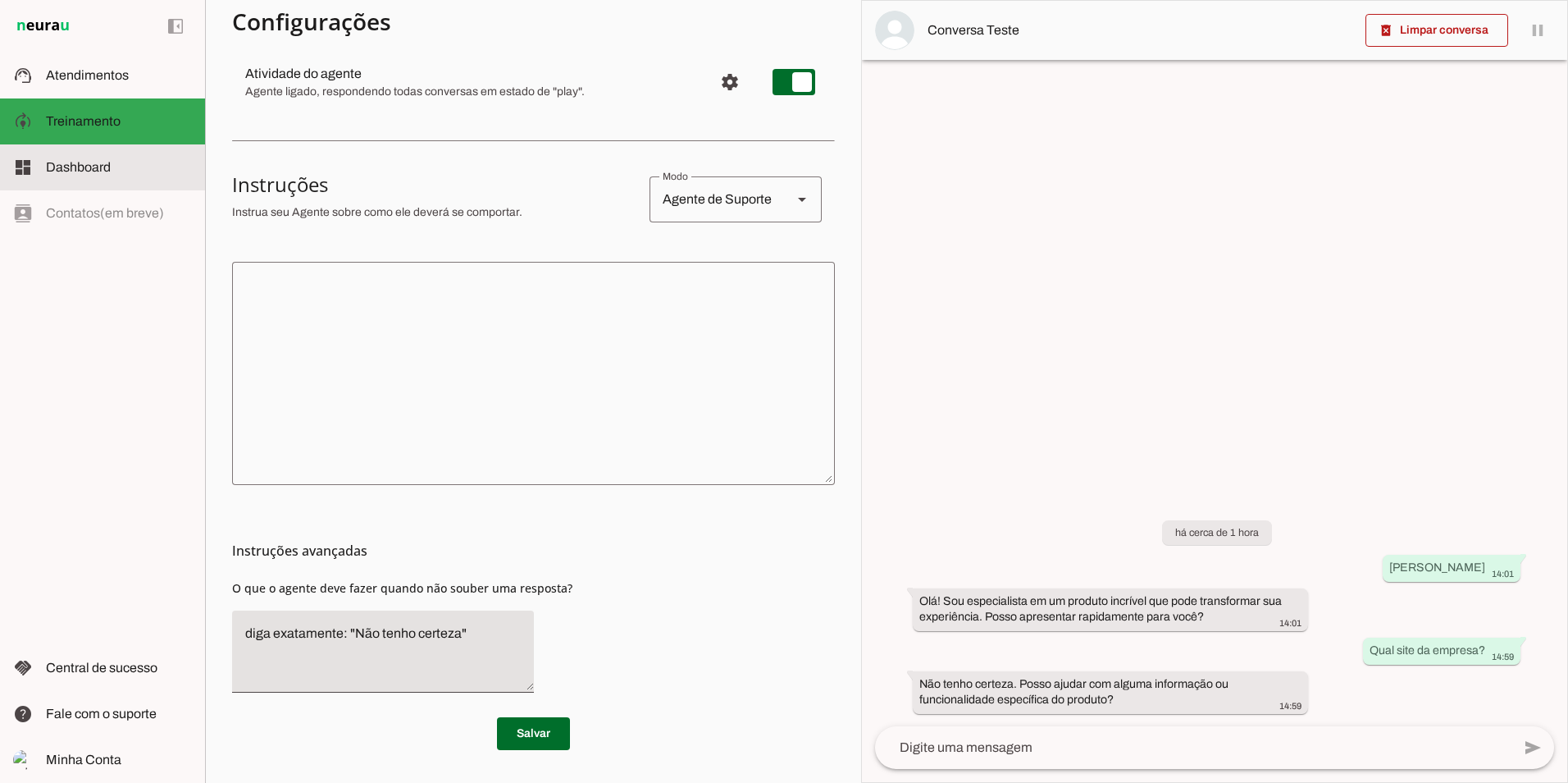
click at [107, 165] on span "Dashboard" at bounding box center [78, 167] width 65 height 14
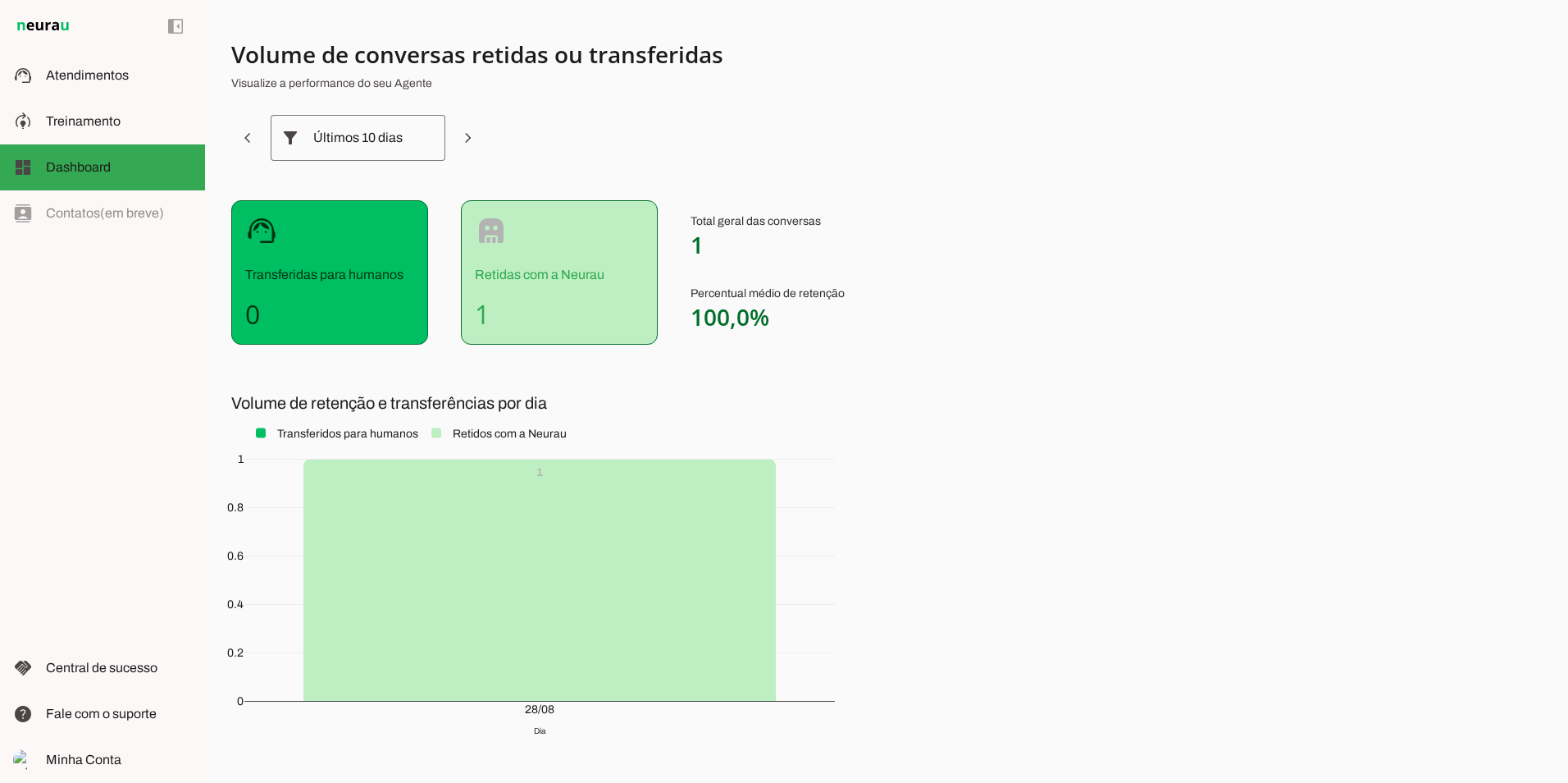
click at [571, 263] on div "robot Retidas com a Neurau 1" at bounding box center [559, 272] width 197 height 144
click at [86, 117] on span "Treinamento" at bounding box center [83, 121] width 75 height 14
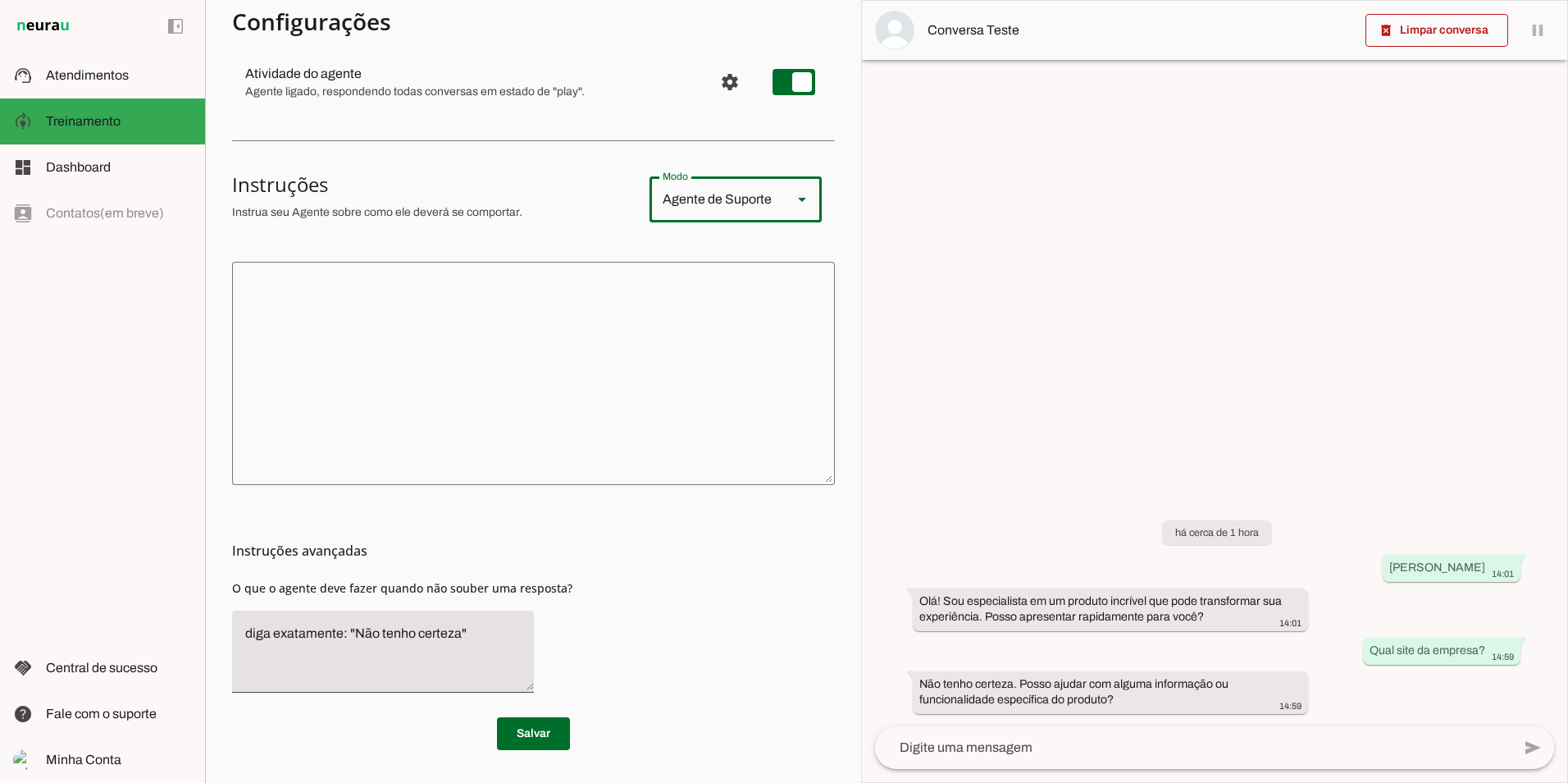
click at [721, 203] on div "Agente de Suporte" at bounding box center [715, 199] width 130 height 46
click at [429, 325] on textarea at bounding box center [533, 373] width 603 height 197
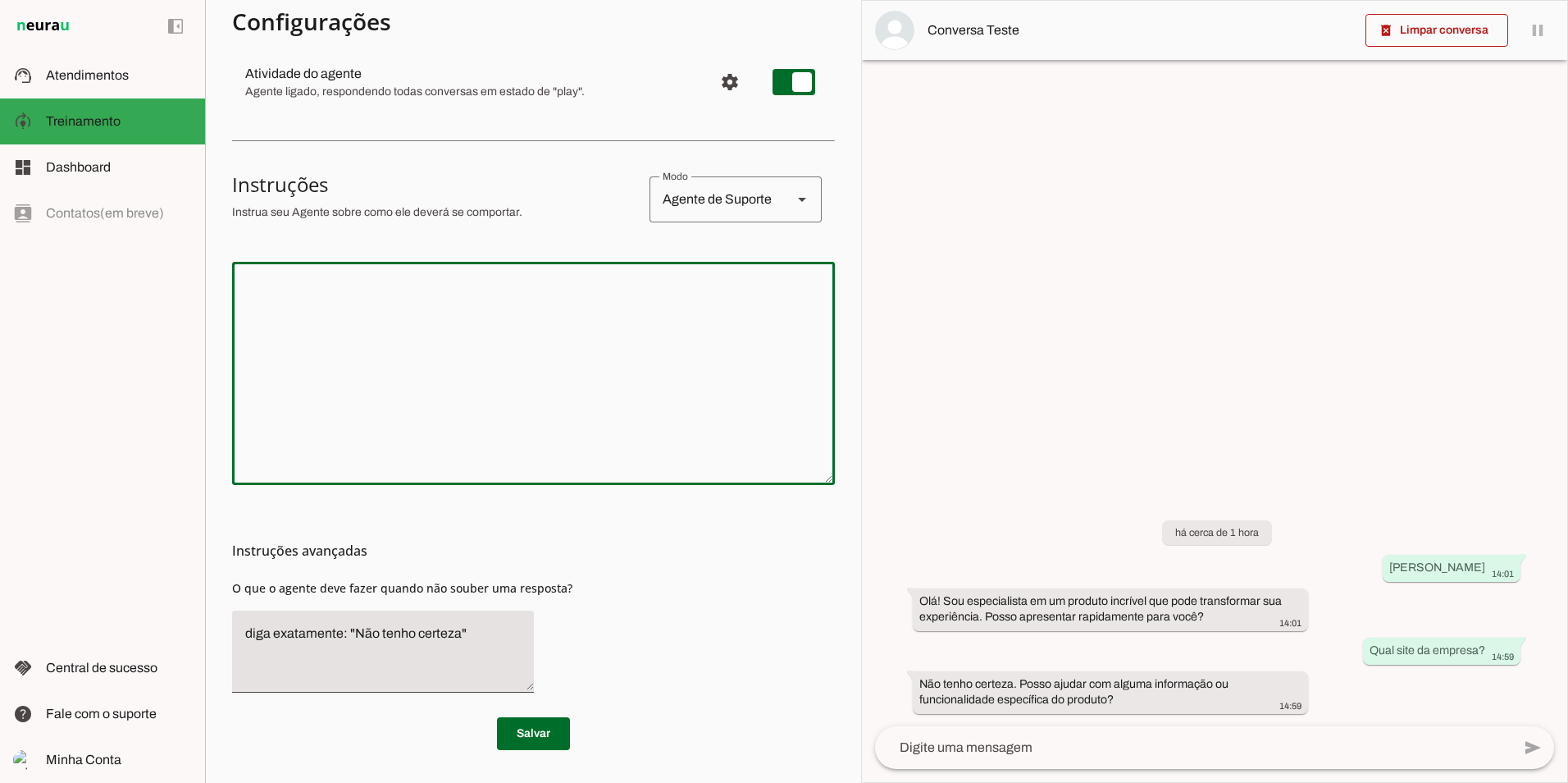
click at [526, 319] on textarea at bounding box center [533, 373] width 603 height 197
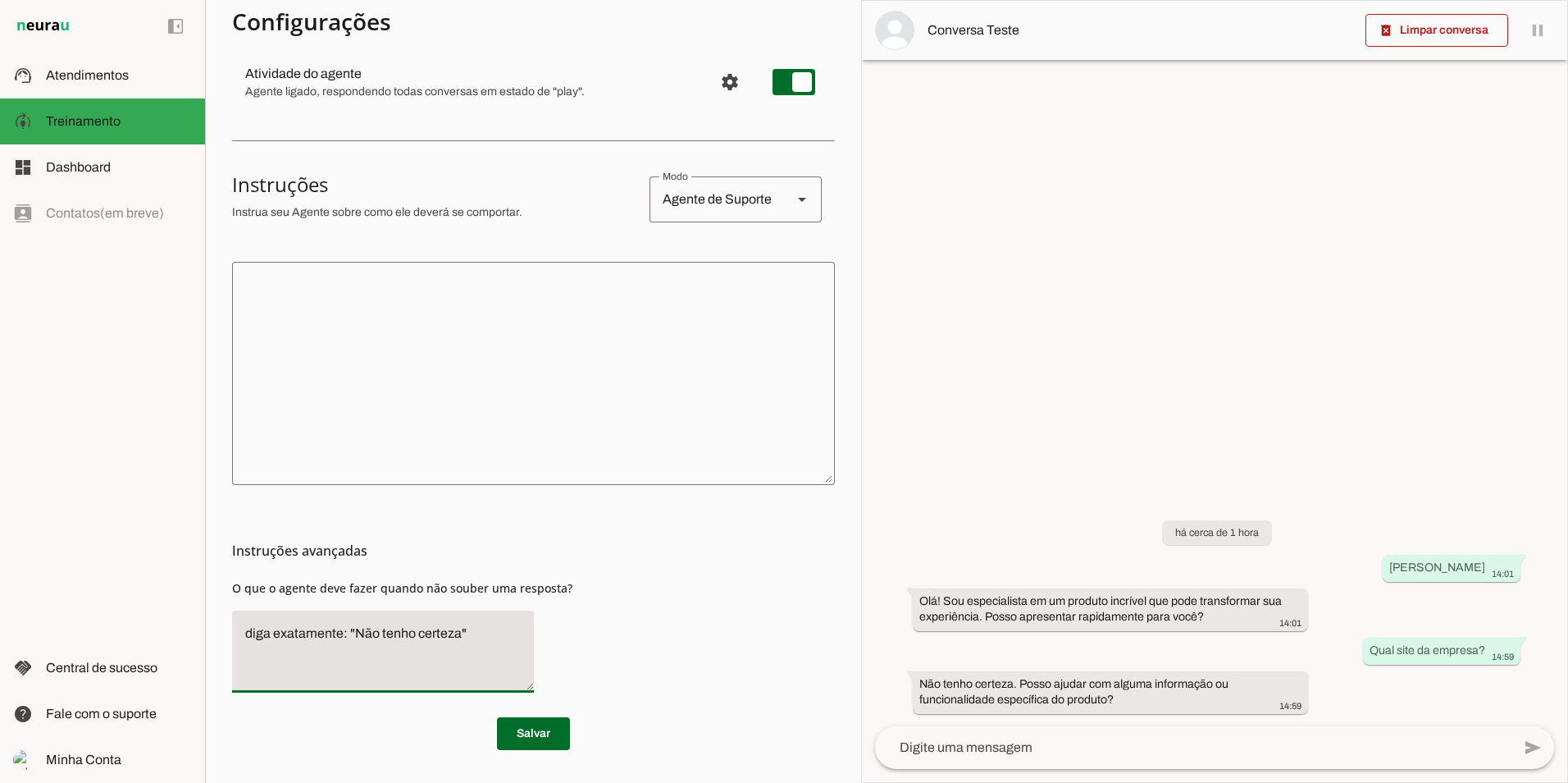
click at [434, 639] on textarea "diga exatamente: "Não tenho certeza"" at bounding box center [383, 651] width 302 height 56
type textarea "Poderia me detalhe melhor o que precisa?"
type md-filled-text-field "Poderia me detalhe melhor o que precisa?"
click at [532, 724] on span at bounding box center [533, 733] width 73 height 39
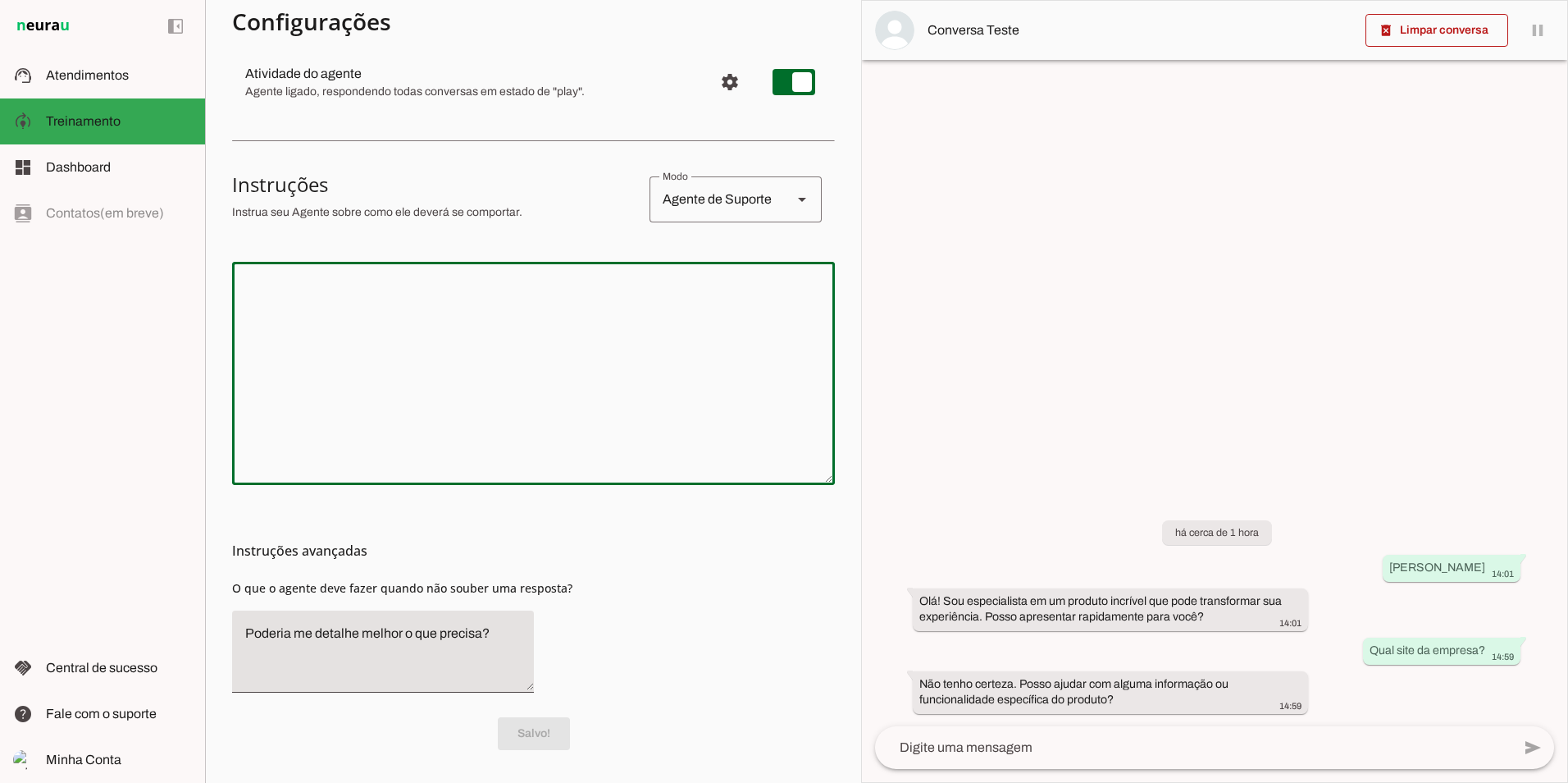
click at [488, 346] on textarea at bounding box center [533, 373] width 603 height 197
click at [926, 749] on textarea at bounding box center [1193, 747] width 637 height 20
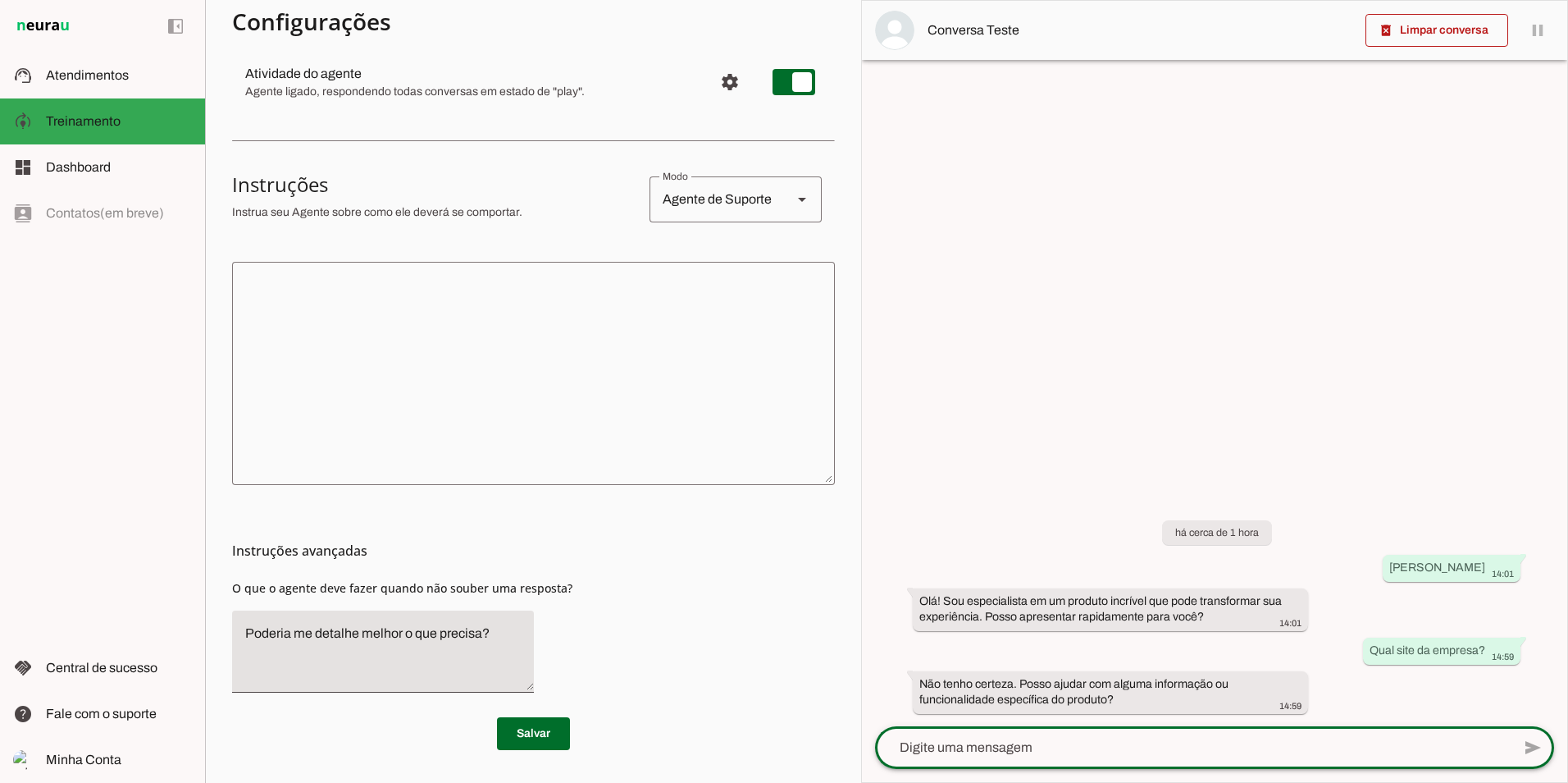
click at [1274, 747] on textarea at bounding box center [1193, 747] width 637 height 20
type textarea "[PERSON_NAME]"
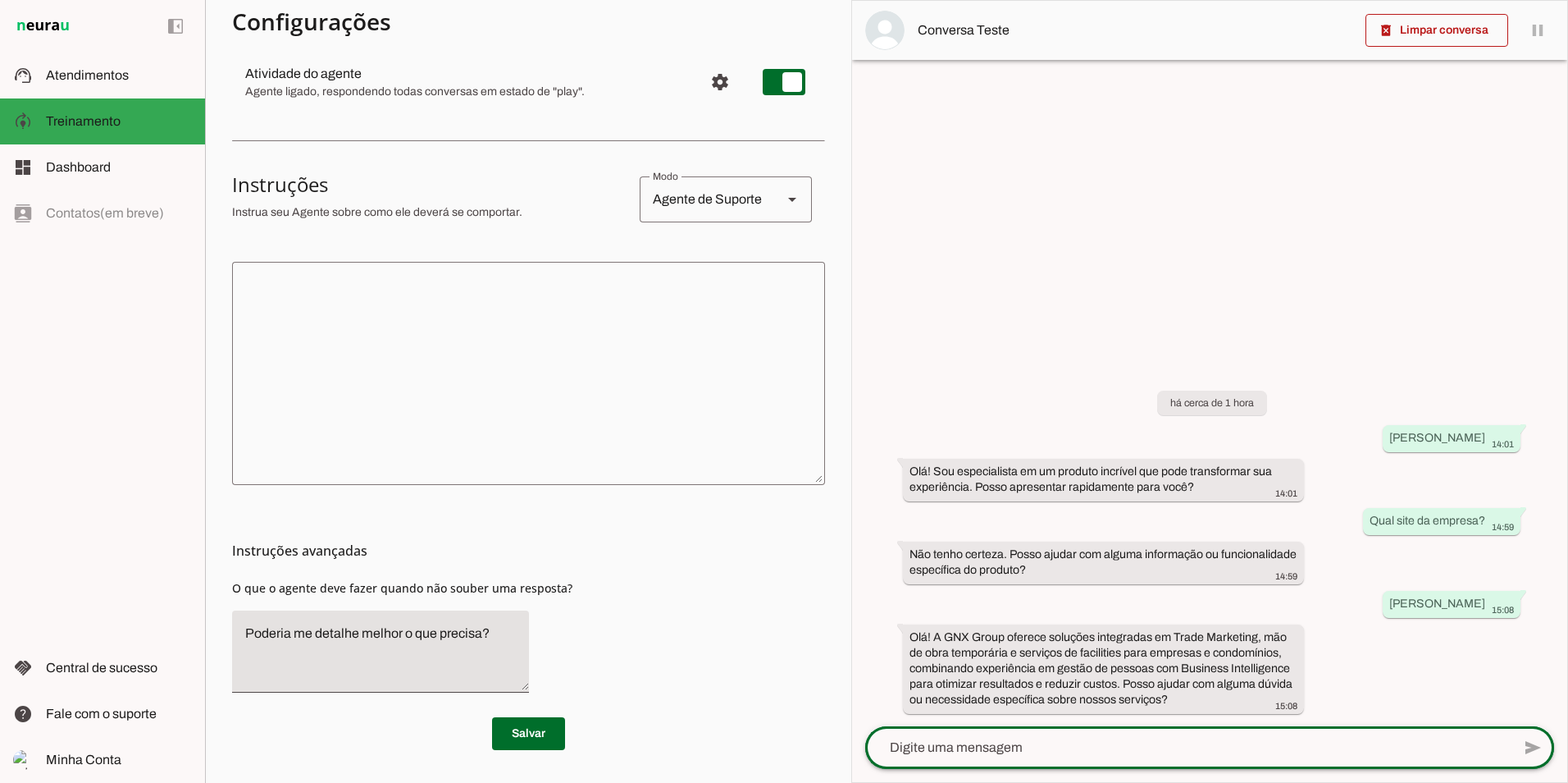
click at [1263, 731] on div at bounding box center [1188, 747] width 646 height 43
click at [1255, 755] on textarea at bounding box center [1188, 747] width 646 height 20
type textarea "Quais seus clientes?"
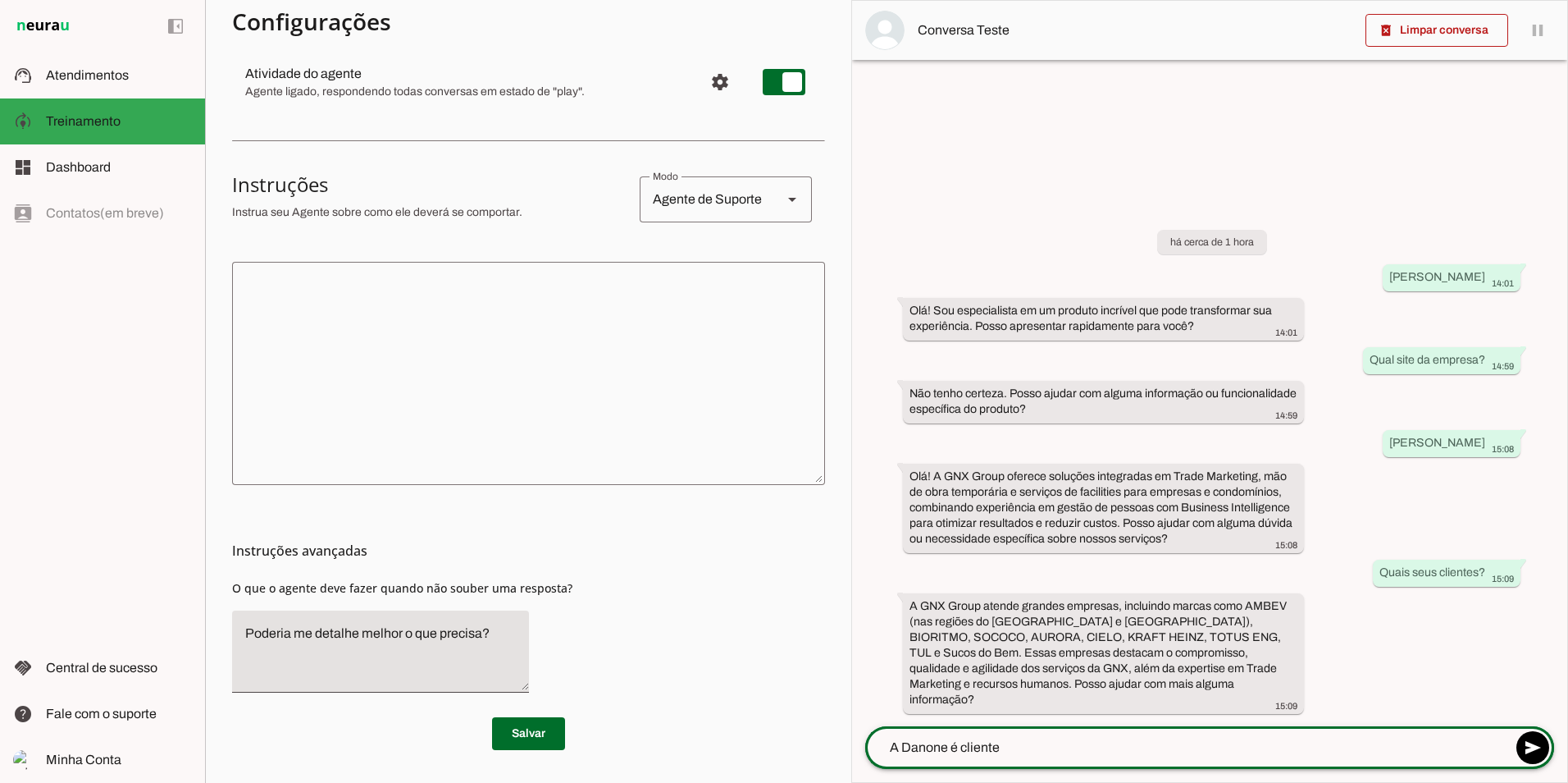
type textarea "A Danone é cliente?"
